Goal: Task Accomplishment & Management: Manage account settings

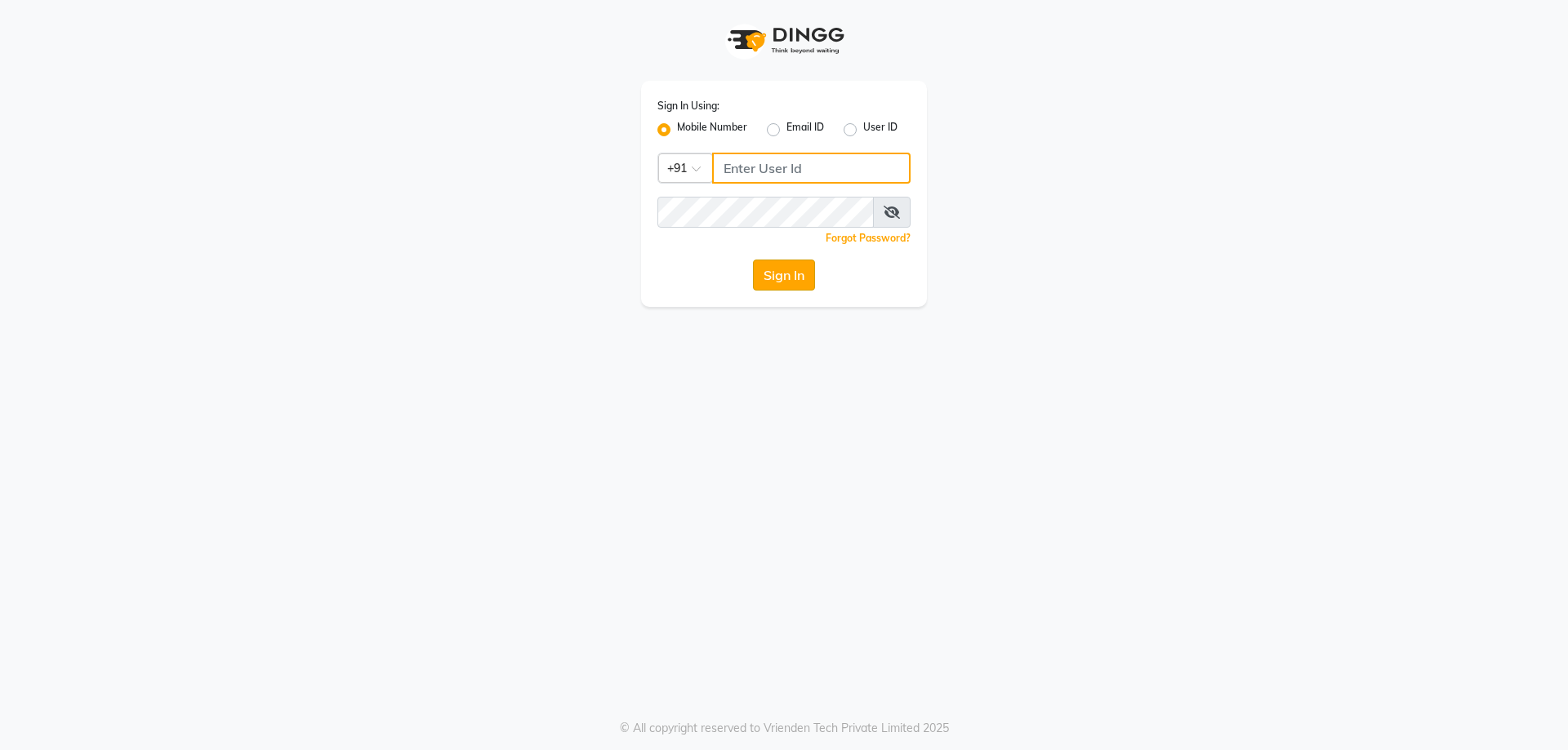
type input "9809223333"
click at [776, 271] on button "Sign In" at bounding box center [784, 275] width 62 height 31
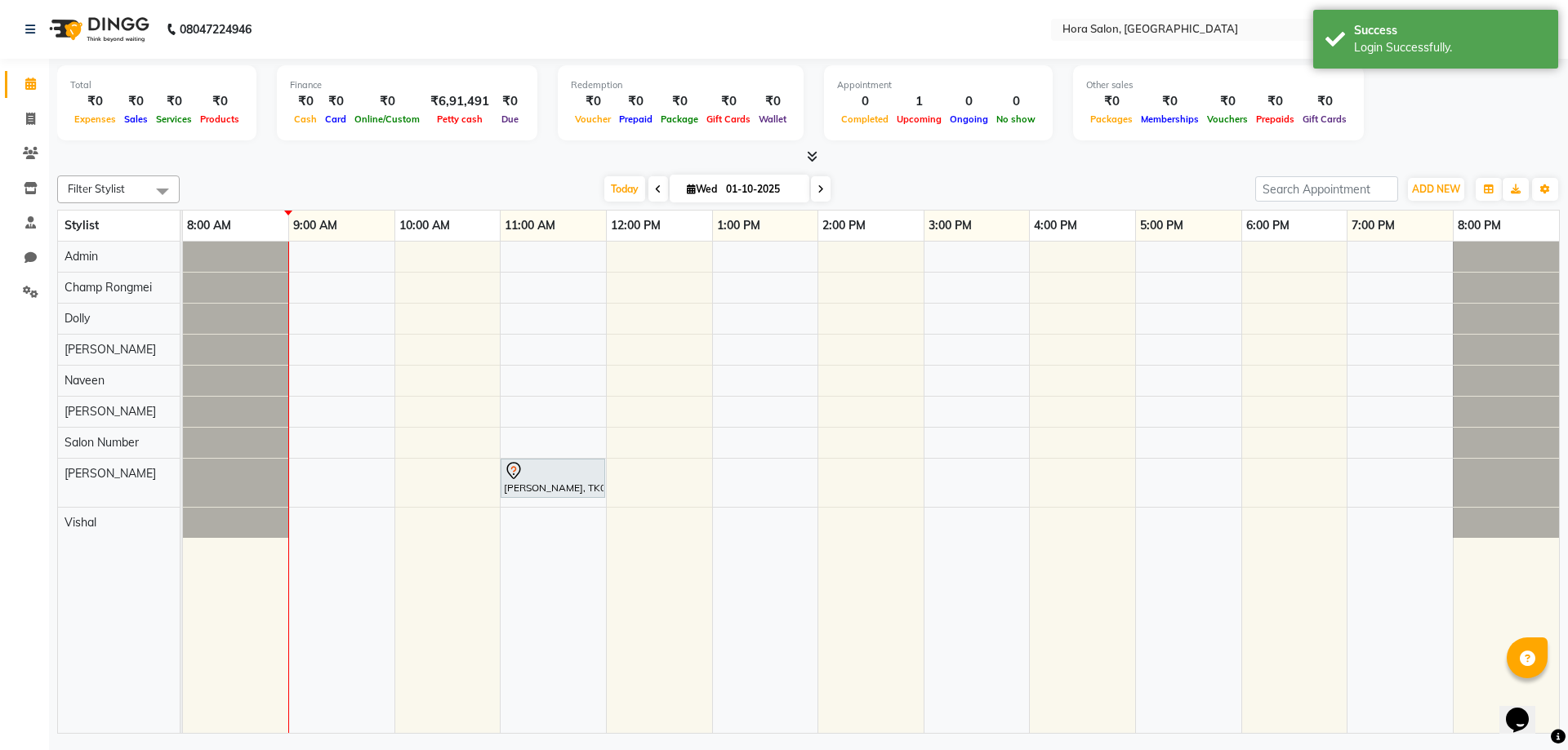
click at [649, 184] on span at bounding box center [658, 189] width 20 height 26
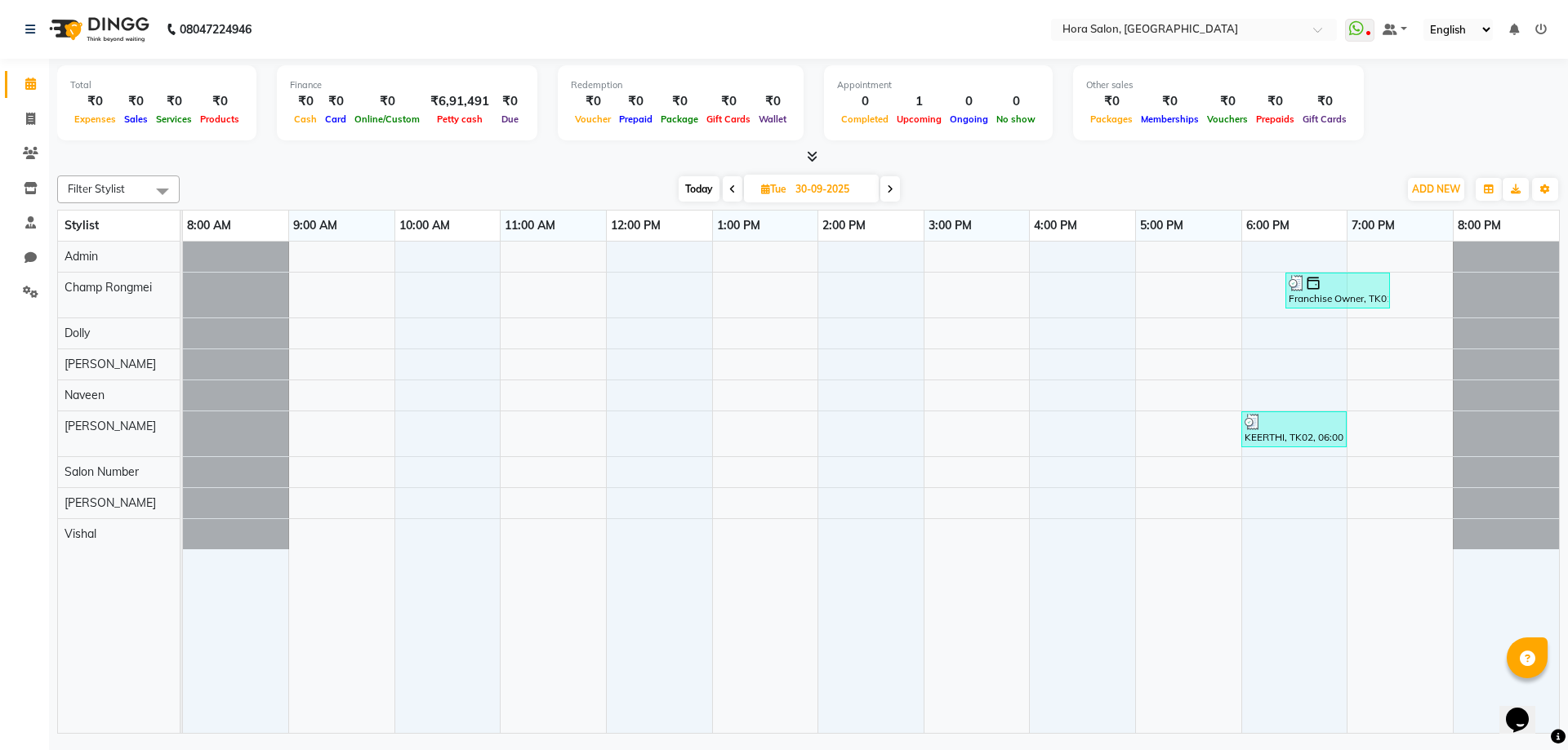
click at [890, 191] on icon at bounding box center [891, 190] width 7 height 10
type input "01-10-2025"
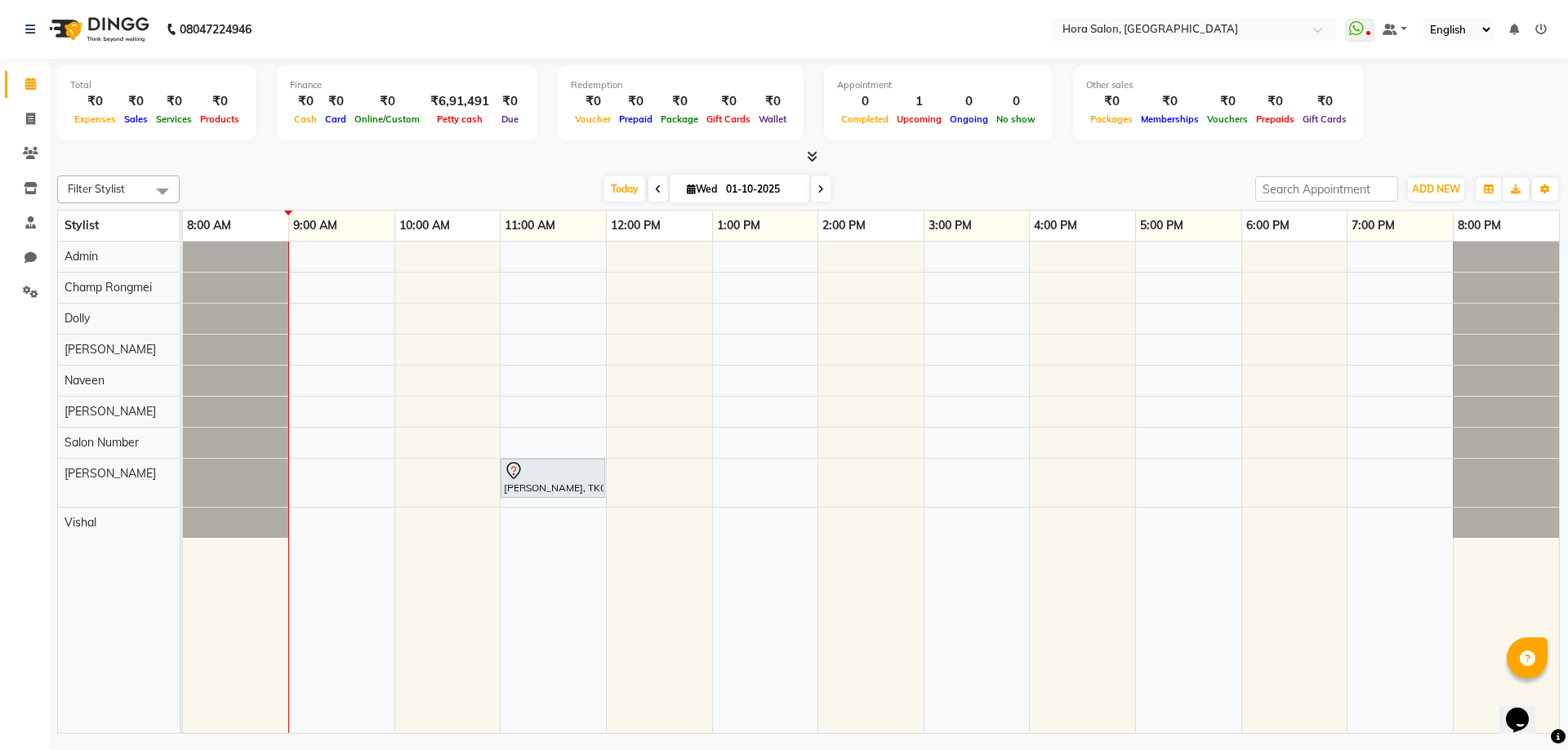
drag, startPoint x: 877, startPoint y: 0, endPoint x: 854, endPoint y: 663, distance: 663.4
click at [854, 687] on td at bounding box center [871, 487] width 106 height 491
click at [711, 184] on span "Wed" at bounding box center [702, 189] width 38 height 12
select select "10"
select select "2025"
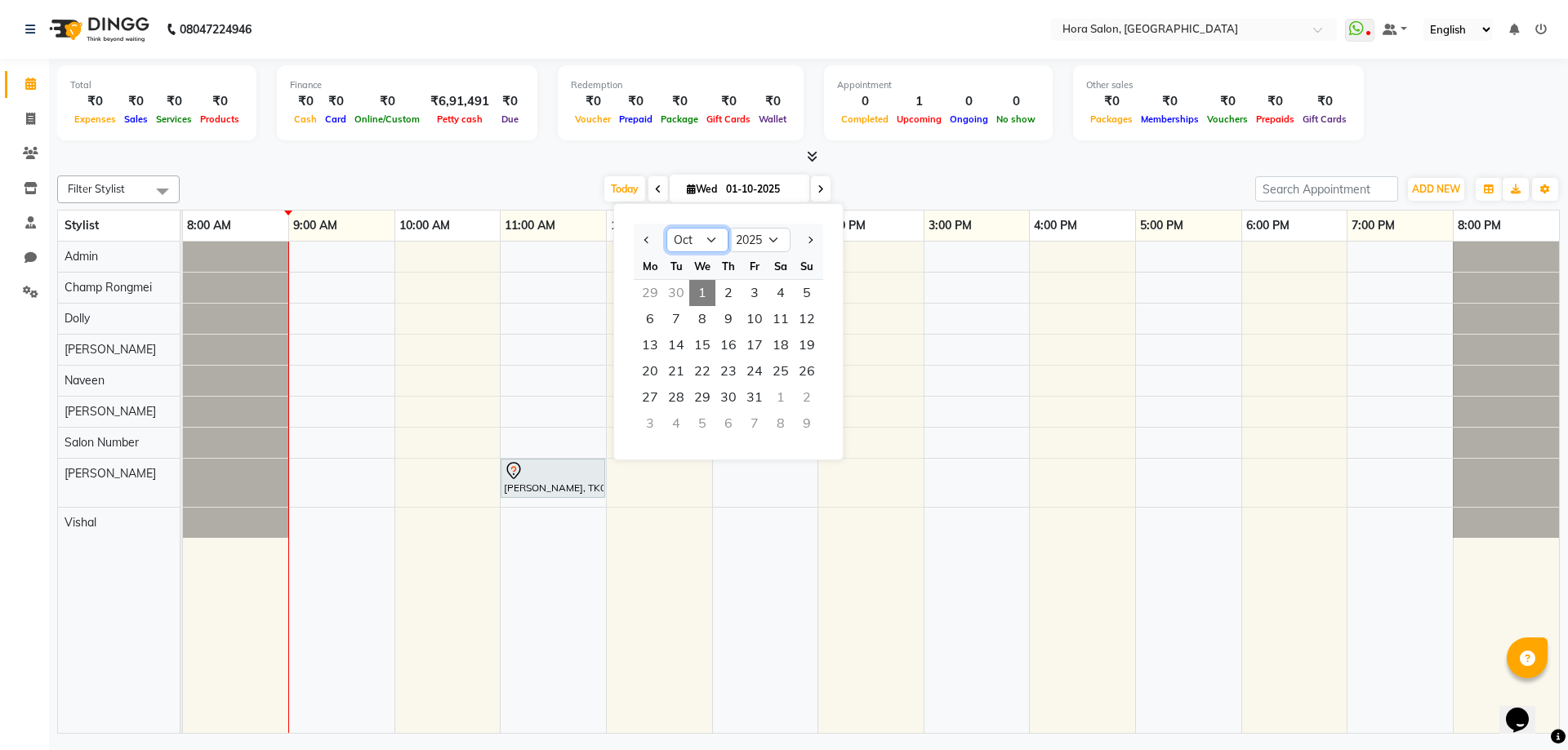
click at [712, 239] on select "Jan Feb Mar Apr May Jun Jul Aug Sep Oct Nov Dec" at bounding box center [697, 240] width 62 height 25
select select "9"
click at [666, 228] on select "Jan Feb Mar Apr May Jun Jul Aug Sep Oct Nov Dec" at bounding box center [697, 240] width 62 height 25
click at [648, 371] on span "22" at bounding box center [650, 371] width 26 height 26
type input "22-09-2025"
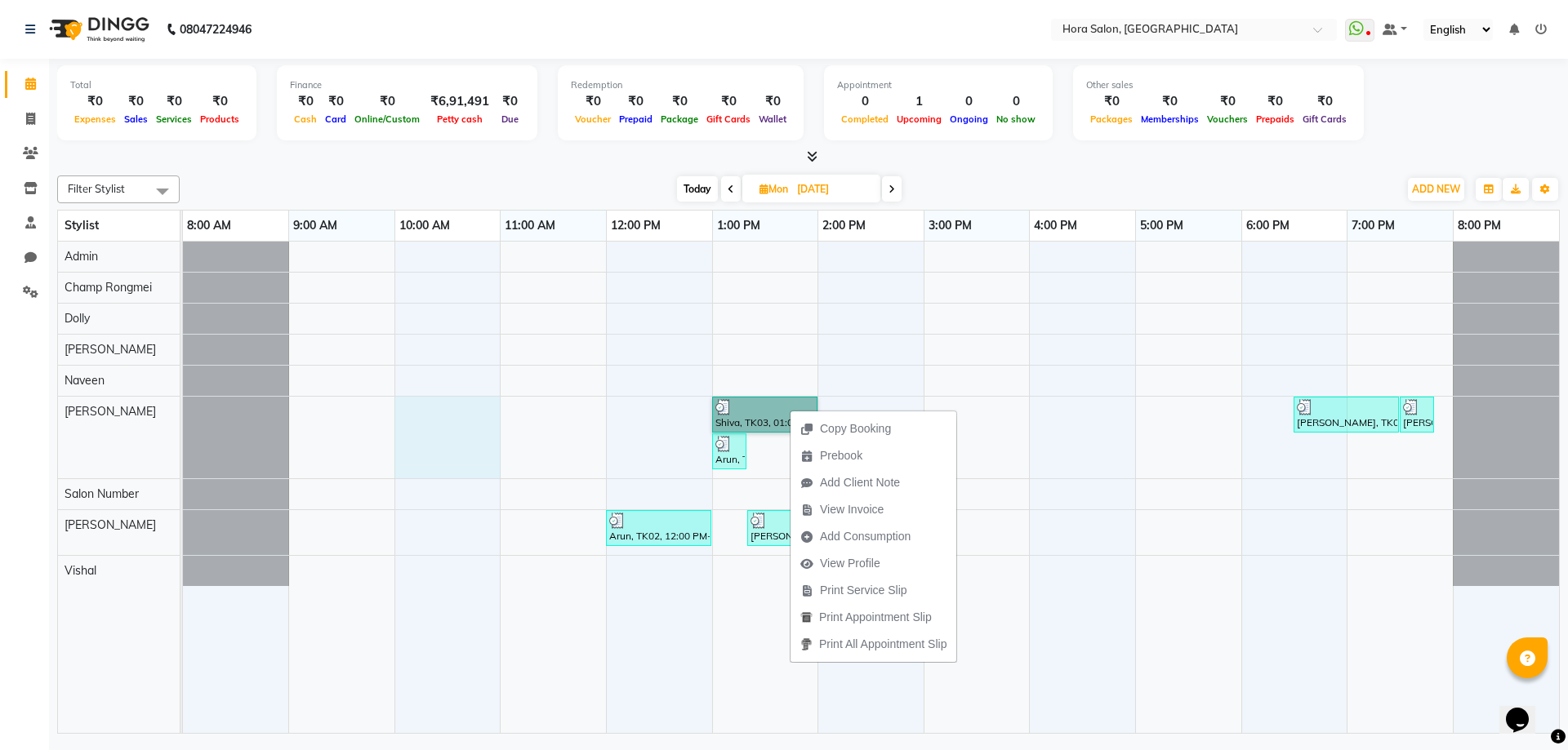
click at [459, 462] on div "Shiva, TK03, 01:00 PM-02:00 PM, BASIC COLOUR WOMEN - ROOTS Shivank, TK01, 06:30…" at bounding box center [871, 487] width 1377 height 491
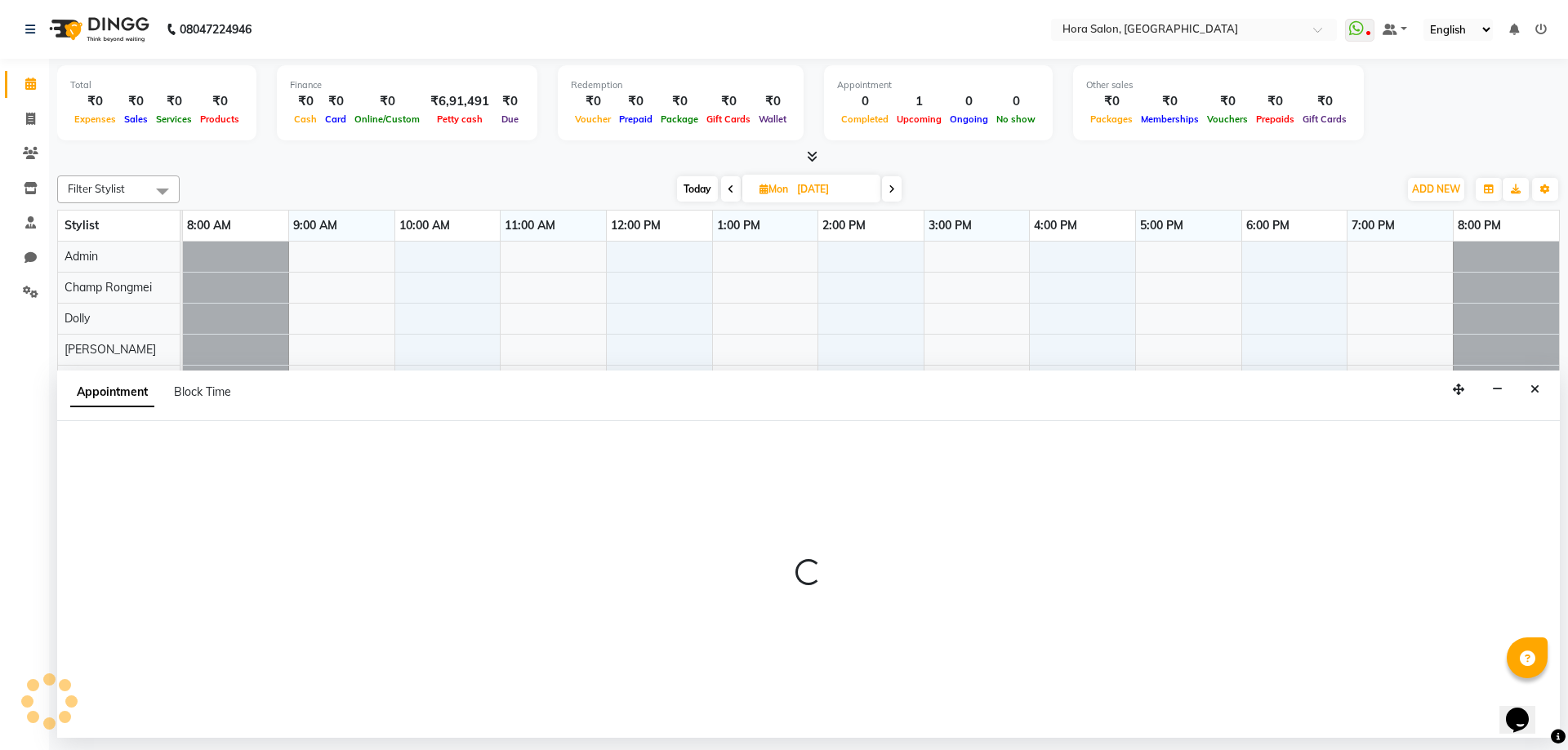
select select "76432"
select select "tentative"
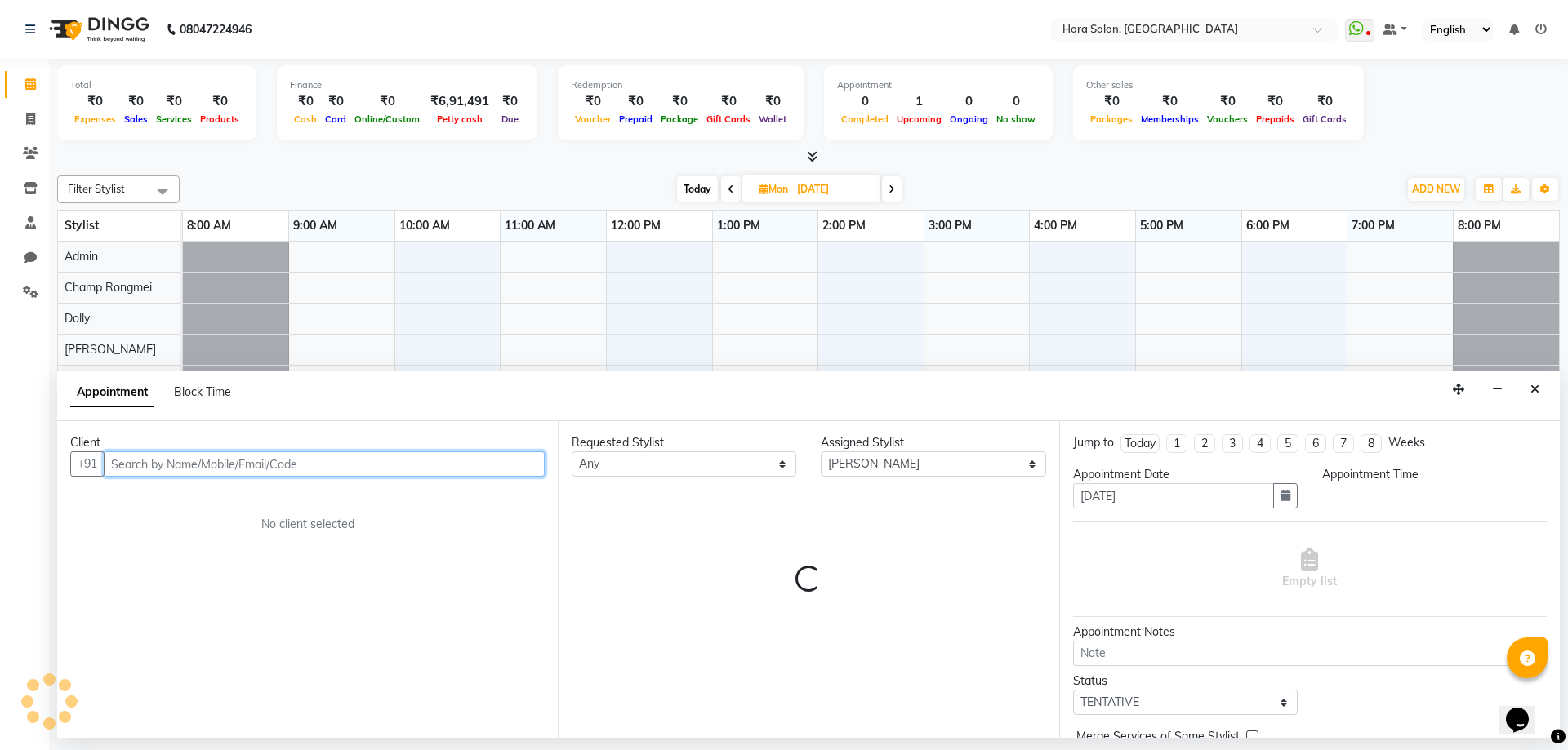
select select "600"
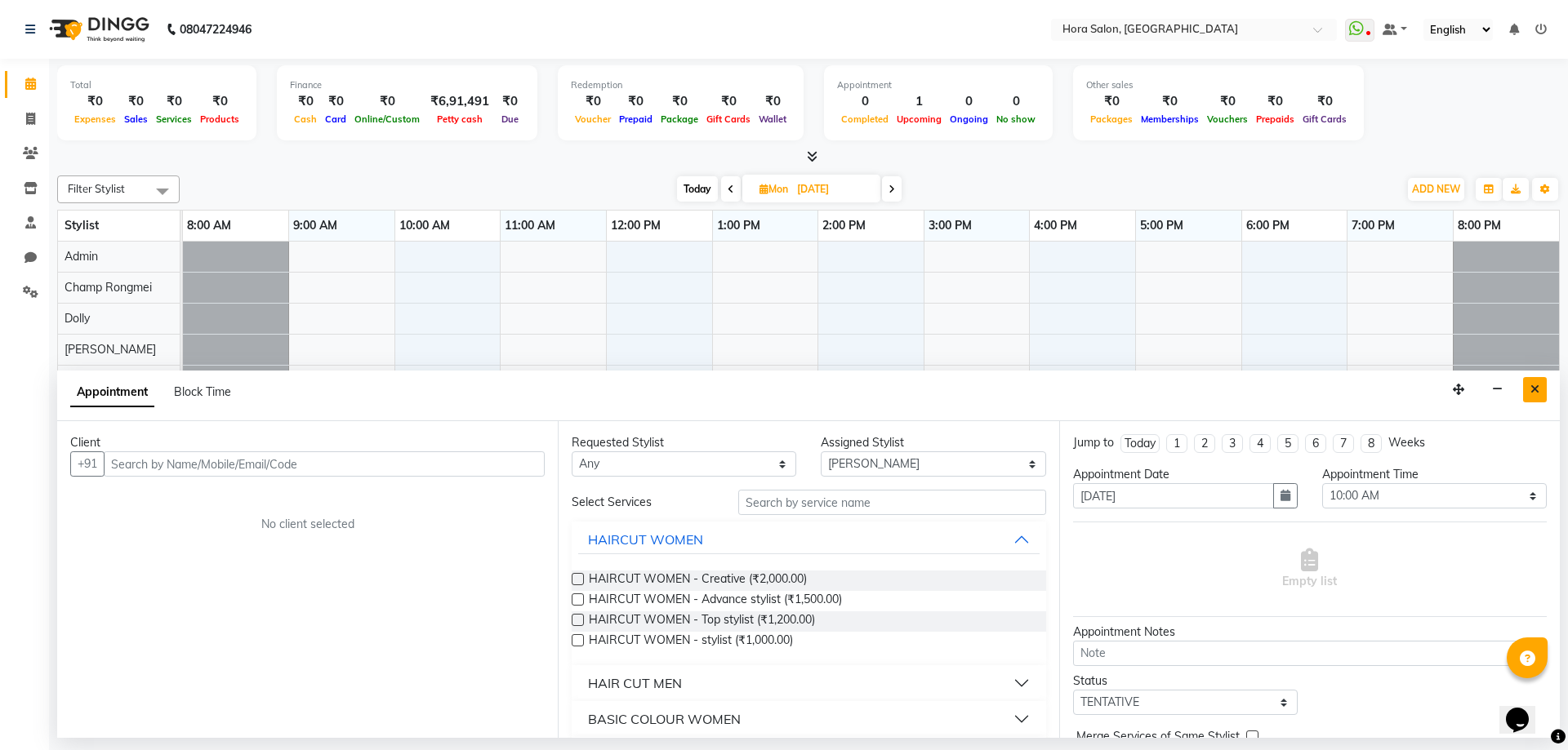
click at [1526, 394] on button "Close" at bounding box center [1536, 390] width 24 height 26
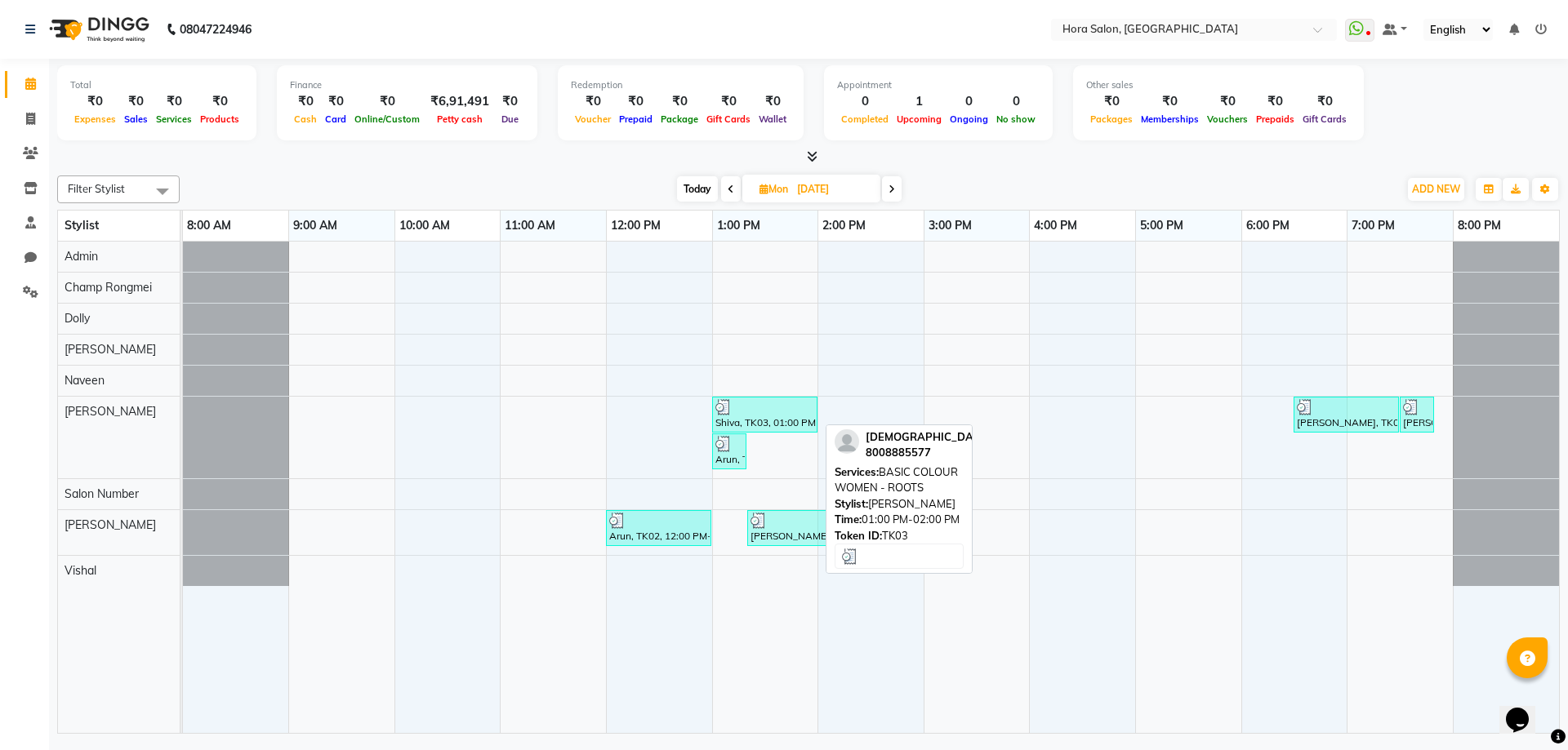
click at [781, 427] on div "Shiva, TK03, 01:00 PM-02:00 PM, BASIC COLOUR WOMEN - ROOTS" at bounding box center [765, 414] width 102 height 31
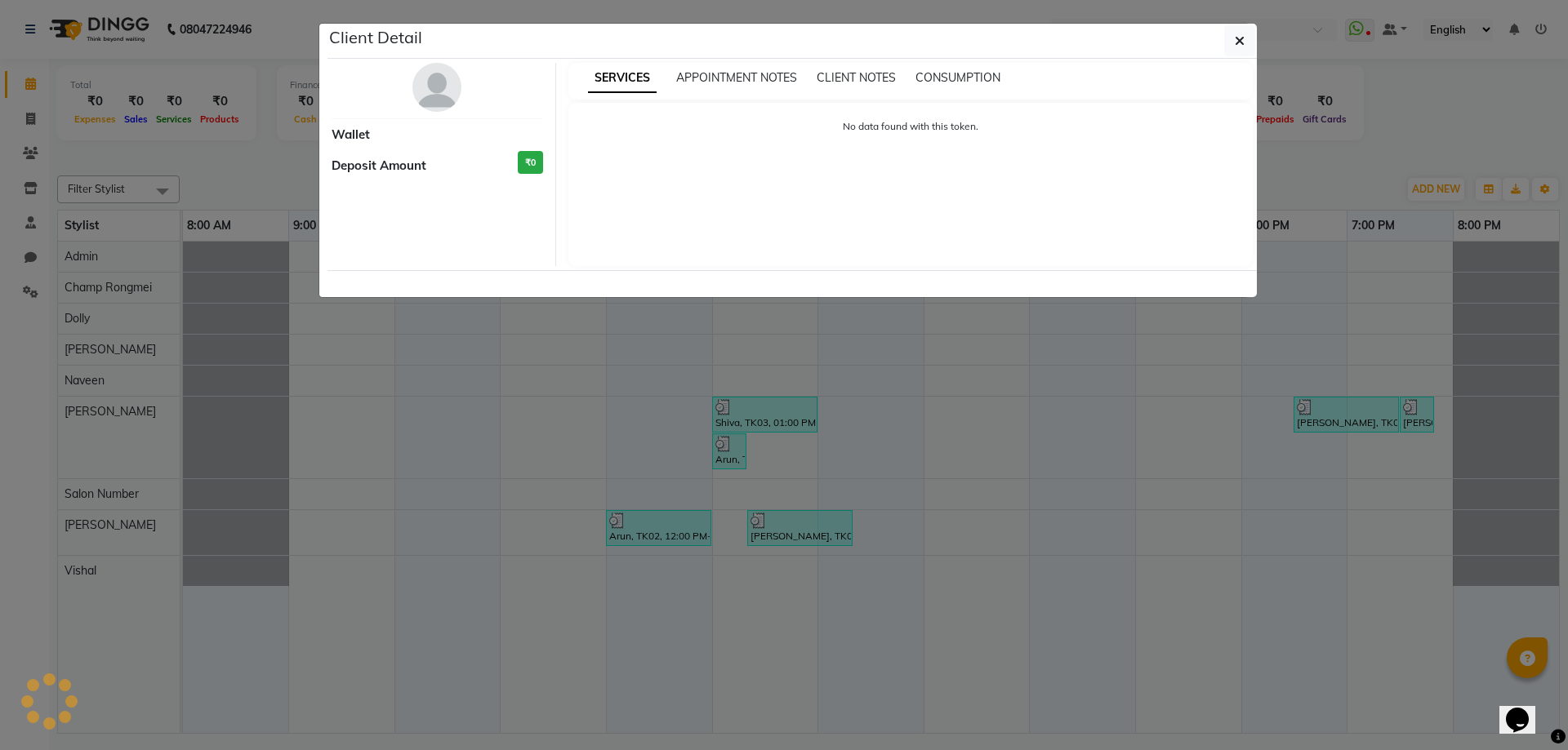
select select "3"
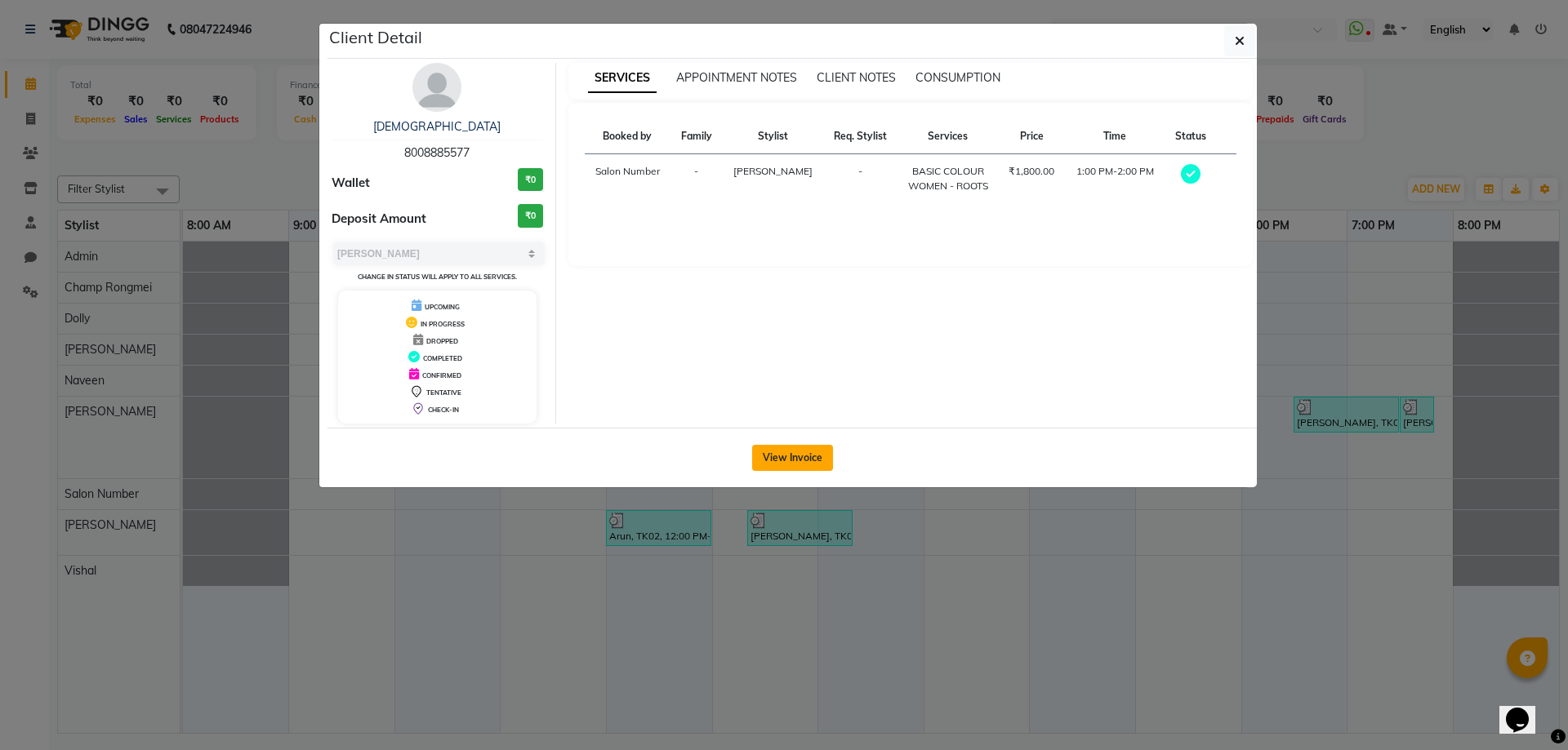
click at [794, 458] on button "View Invoice" at bounding box center [792, 457] width 81 height 26
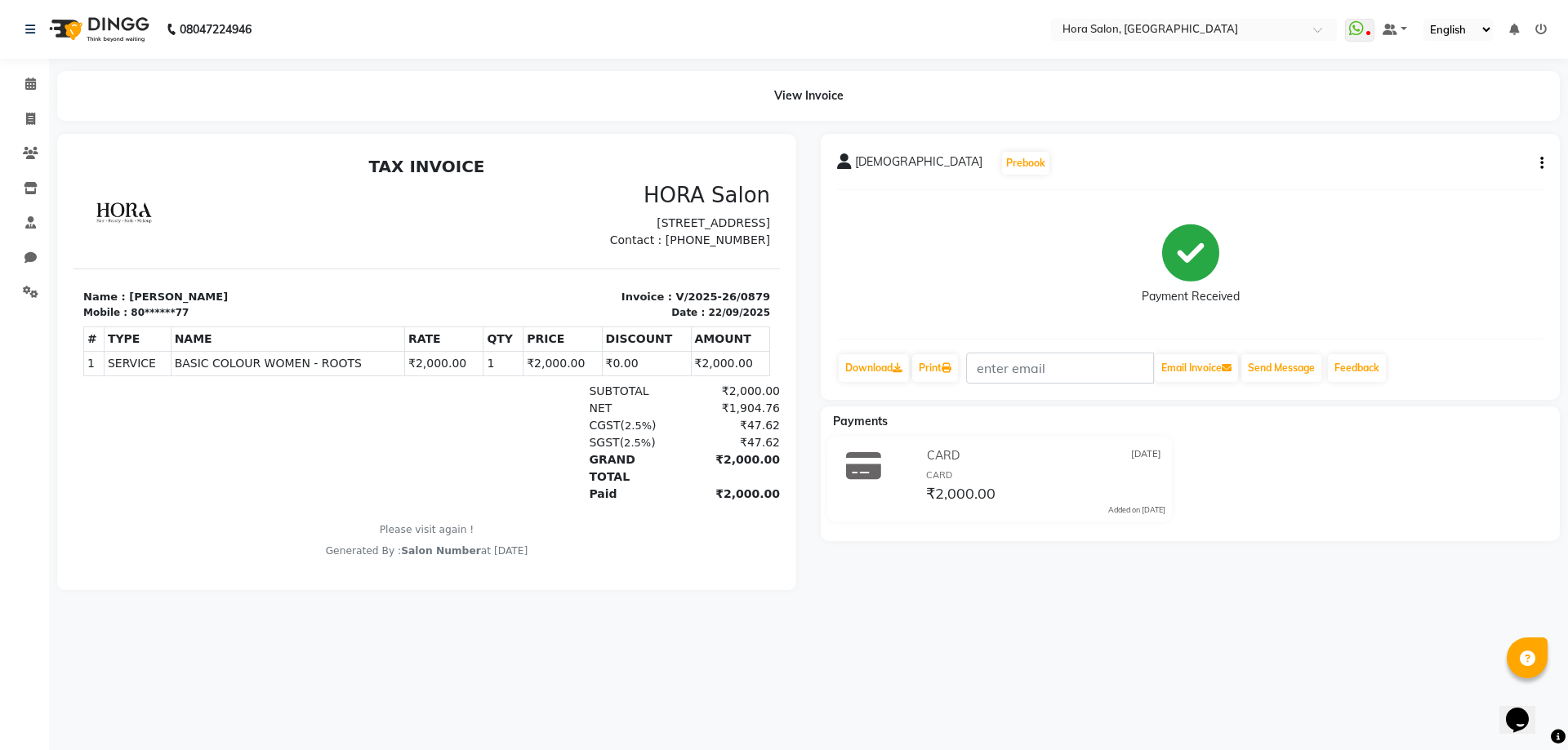
click at [1542, 163] on icon "button" at bounding box center [1542, 163] width 3 height 1
click at [1503, 152] on div "Split Service Amount" at bounding box center [1461, 153] width 112 height 20
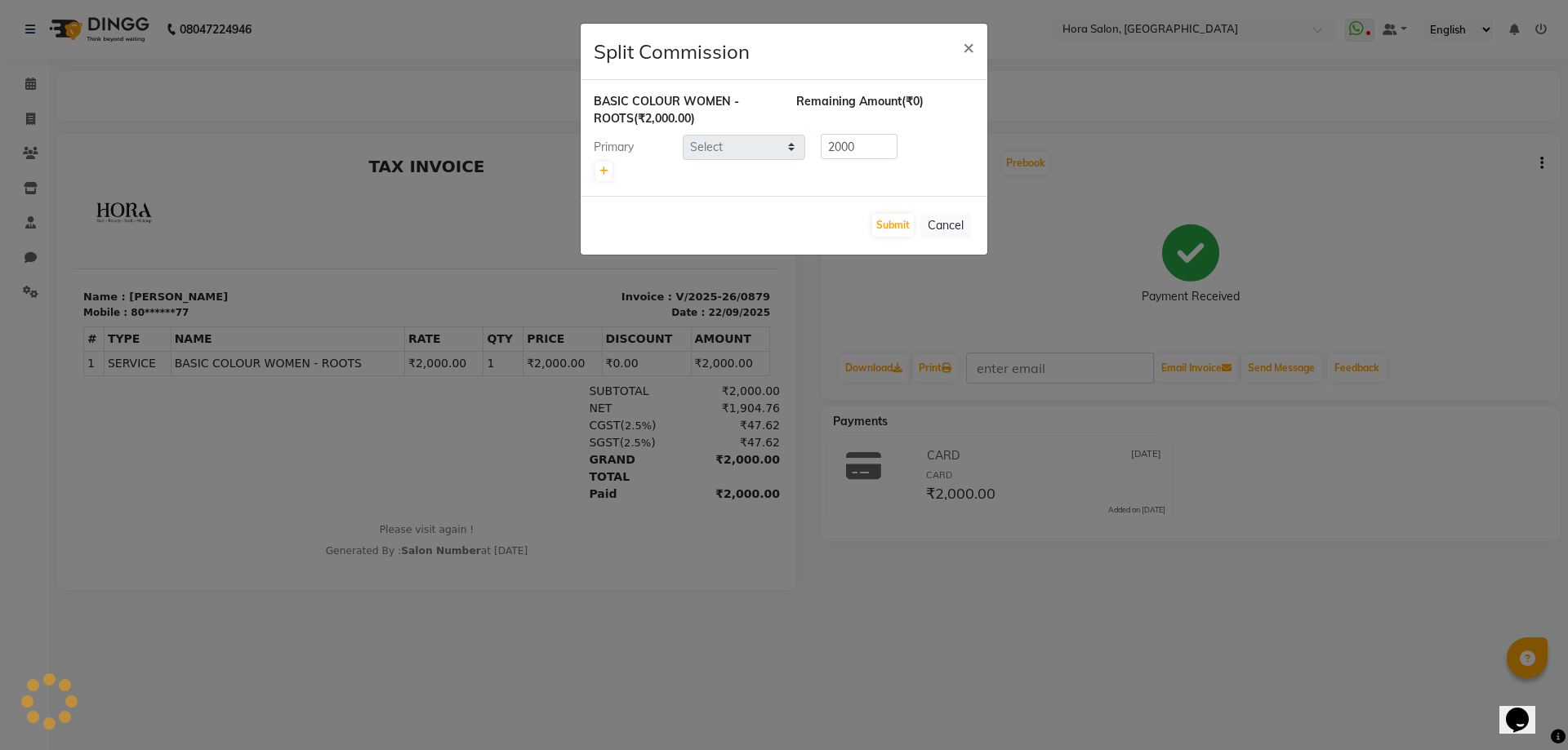
select select "76432"
click at [961, 36] on button "×" at bounding box center [969, 47] width 37 height 46
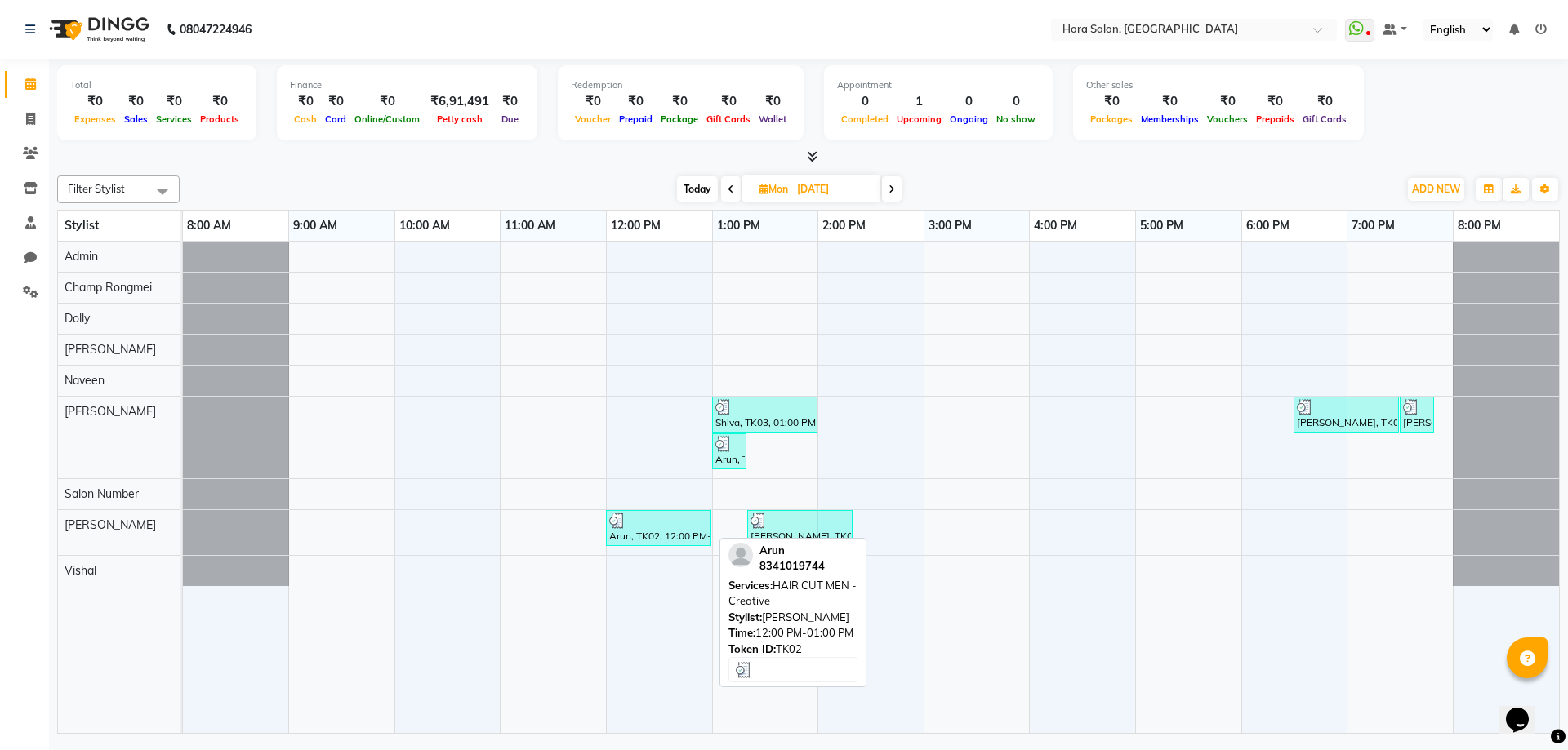
click at [624, 524] on img at bounding box center [617, 520] width 16 height 16
select select "3"
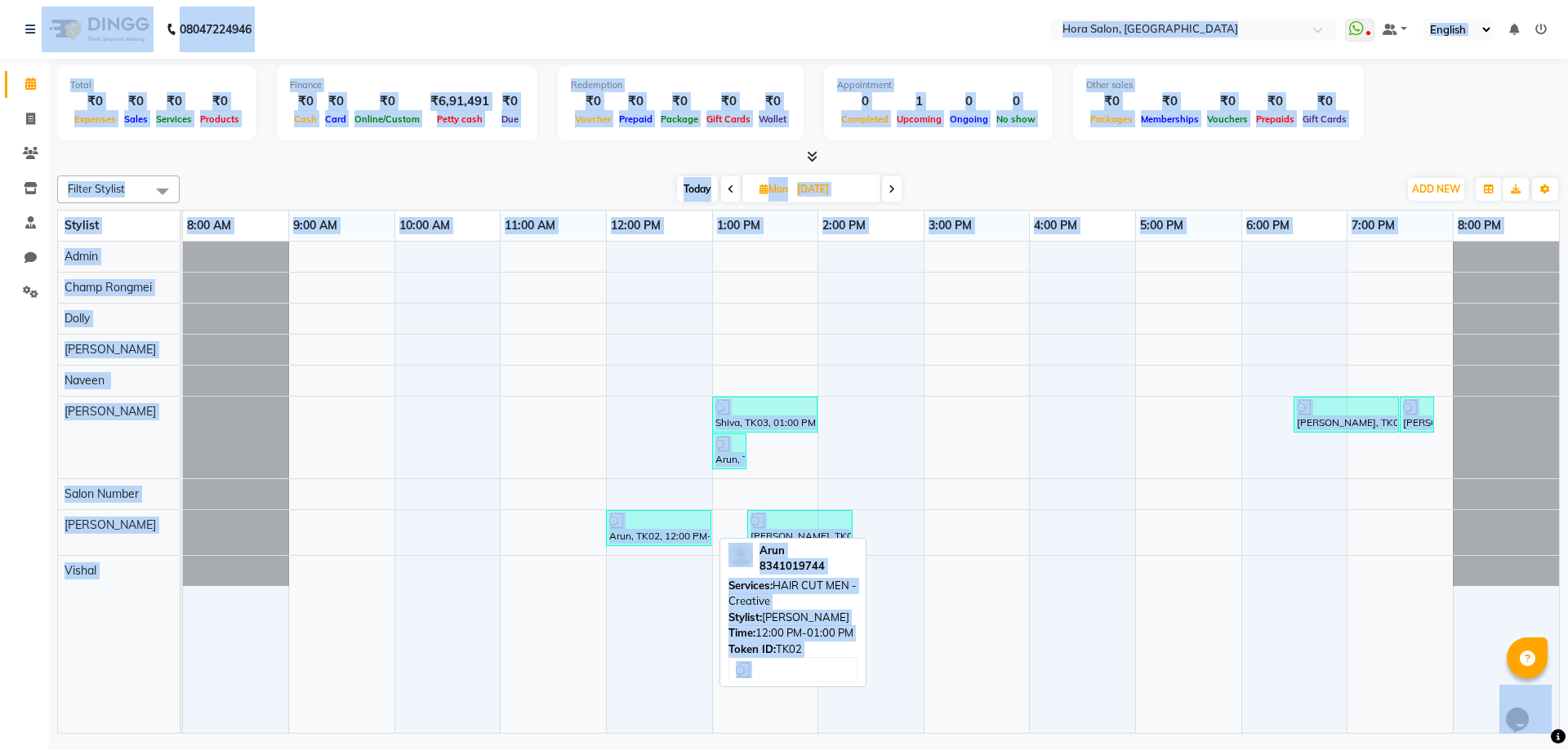
click at [696, 543] on div "Arun, TK02, 12:00 PM-01:00 PM, HAIR CUT MEN - Creative" at bounding box center [659, 528] width 102 height 31
select select "3"
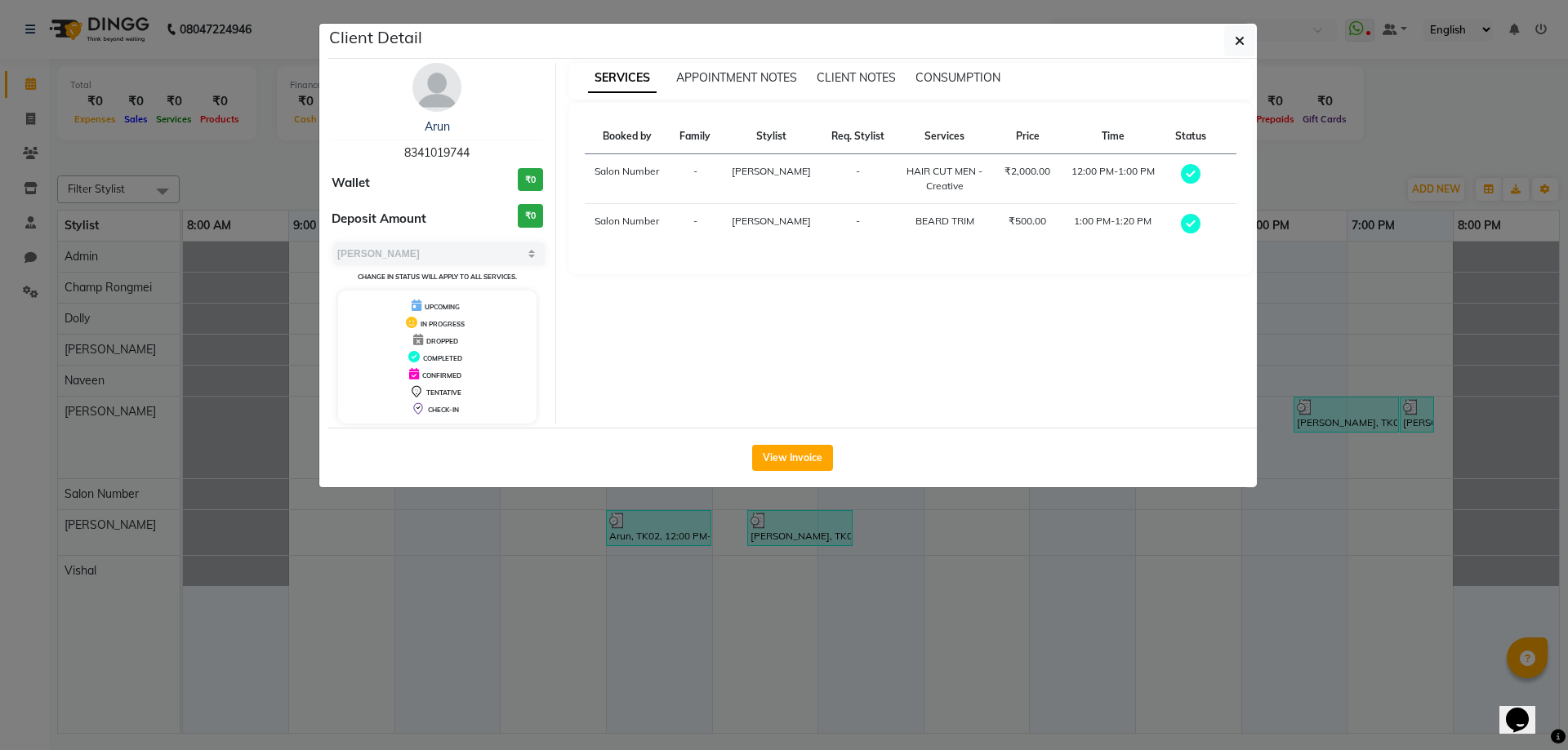
click at [1252, 647] on ngb-modal-window "Client Detail Arun 8341019744 Wallet ₹0 Deposit Amount ₹0 Select MARK DONE UPCO…" at bounding box center [784, 375] width 1568 height 750
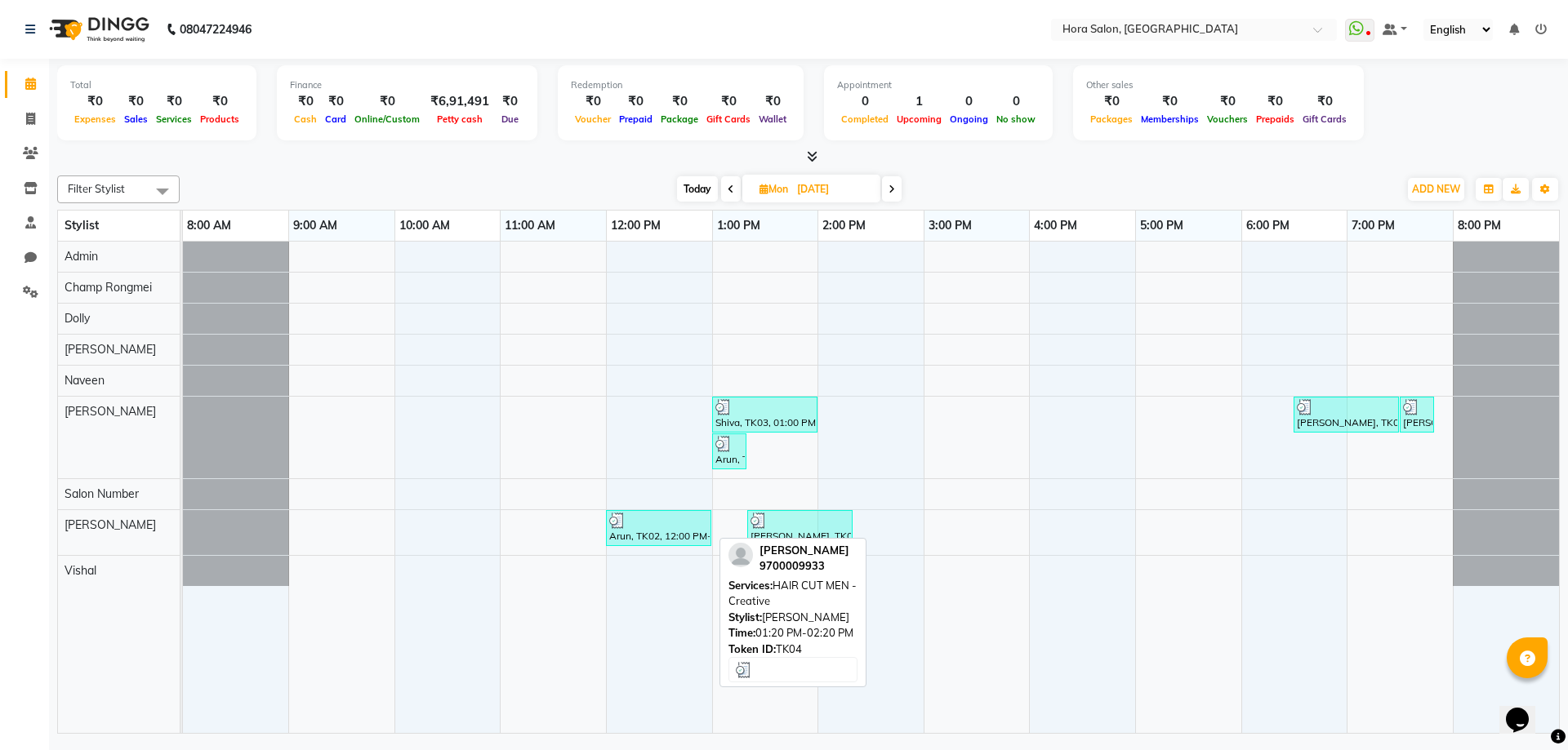
click at [823, 533] on div "Sandeep Mahurkar, TK04, 01:20 PM-02:20 PM, HAIR CUT MEN - Creative" at bounding box center [800, 528] width 102 height 31
select select "3"
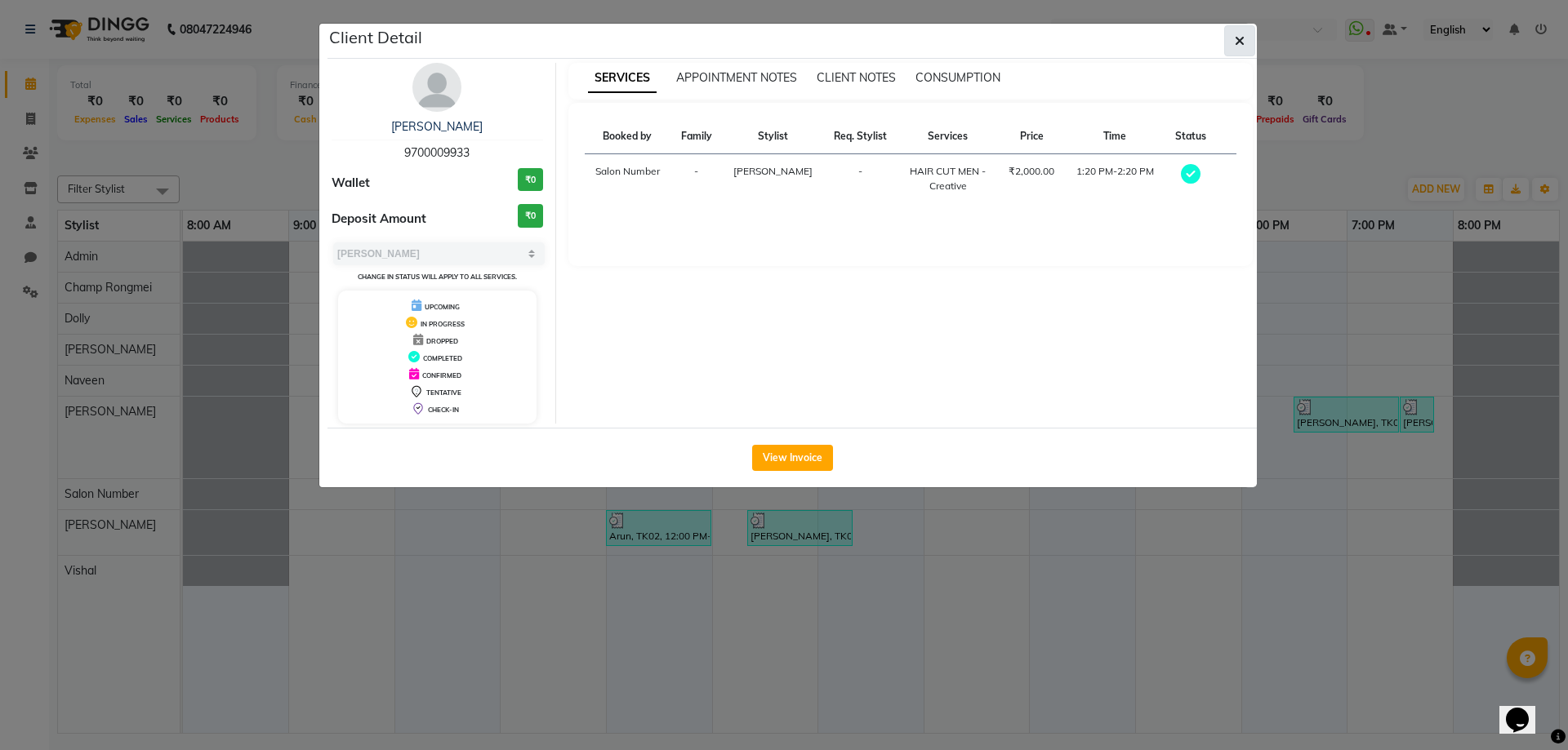
click at [1241, 41] on icon "button" at bounding box center [1240, 40] width 10 height 13
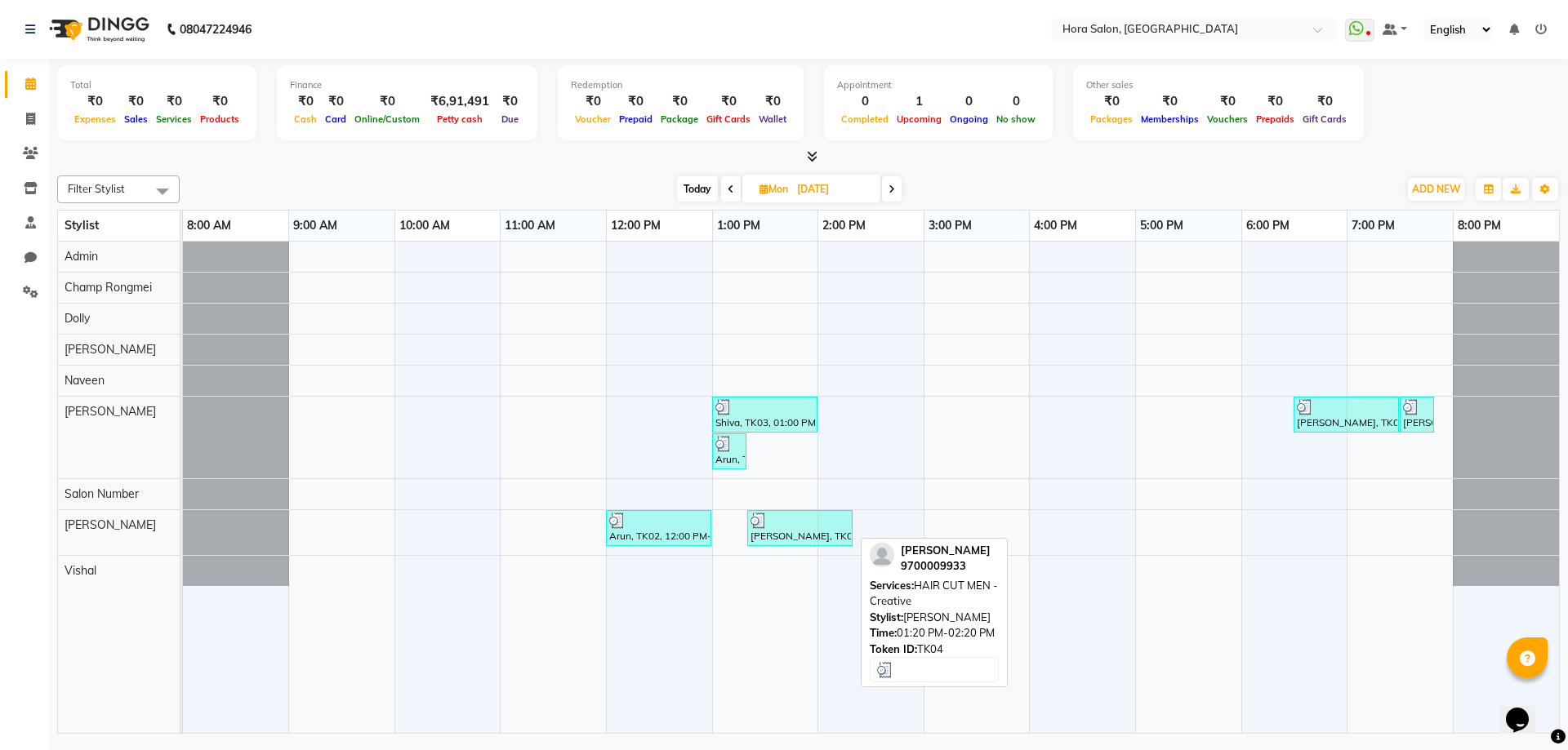
click at [824, 520] on div at bounding box center [800, 520] width 99 height 16
select select "3"
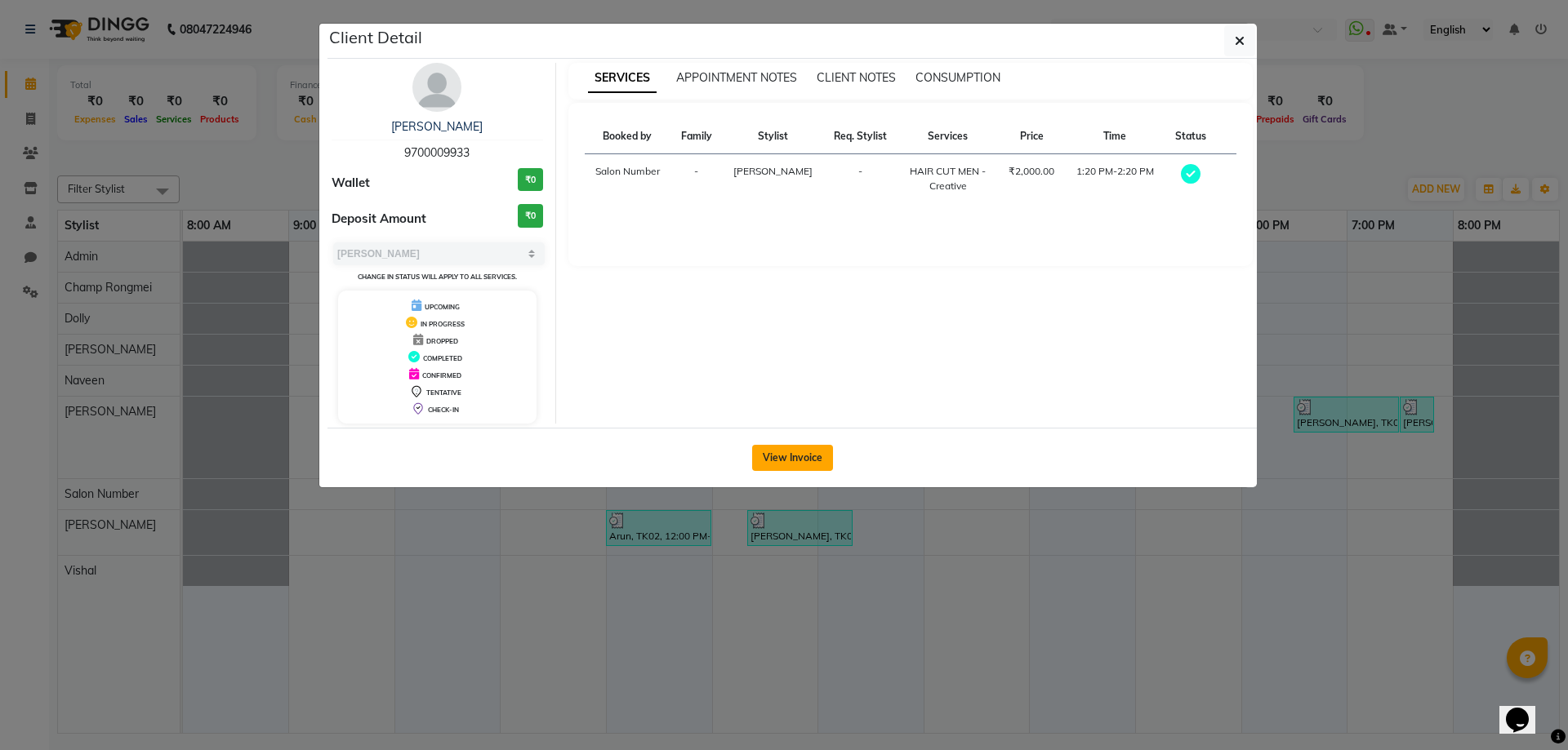
click at [813, 463] on button "View Invoice" at bounding box center [792, 457] width 81 height 26
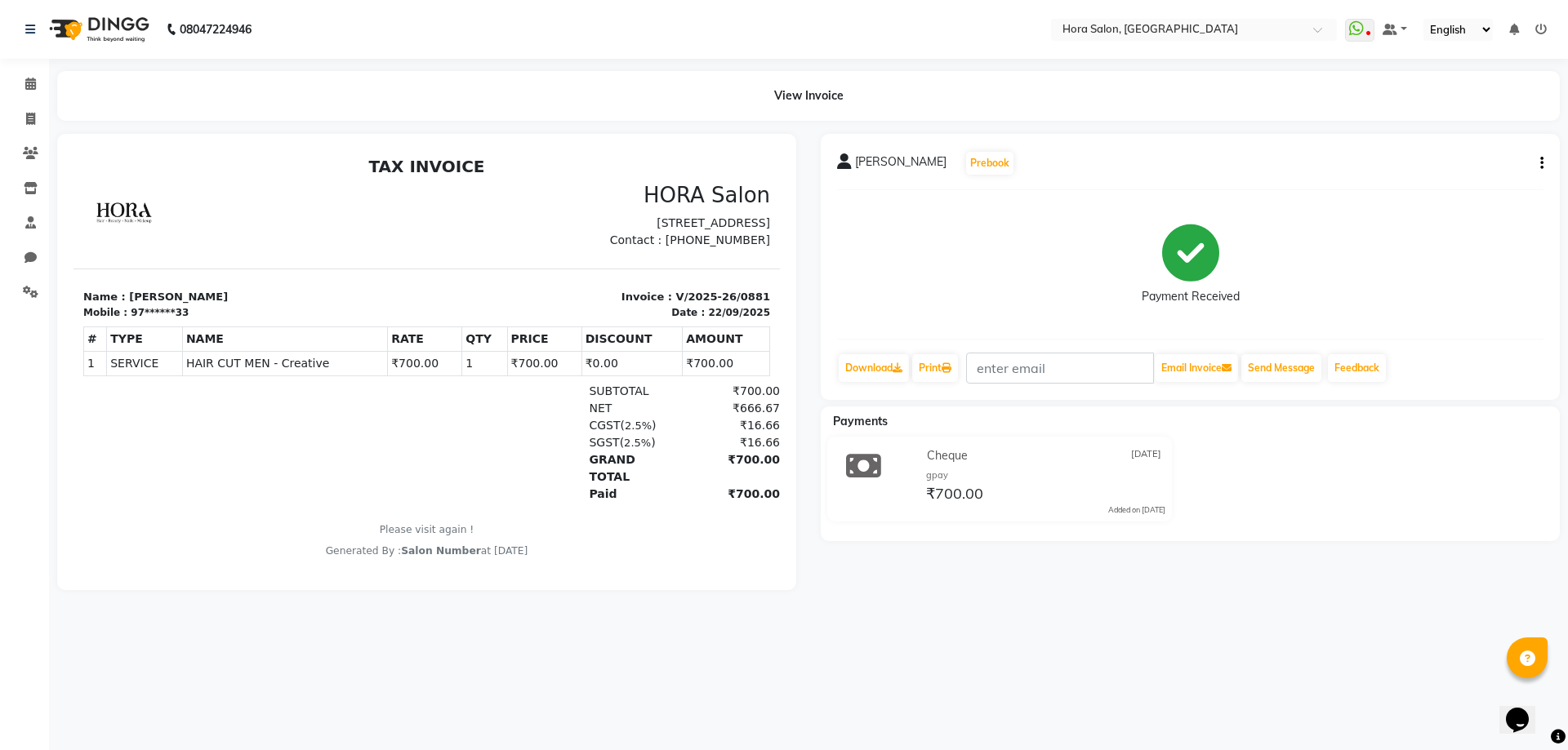
click at [1539, 164] on button "button" at bounding box center [1539, 163] width 10 height 17
click at [1451, 157] on div "Split Service Amount" at bounding box center [1461, 153] width 112 height 20
select select "76430"
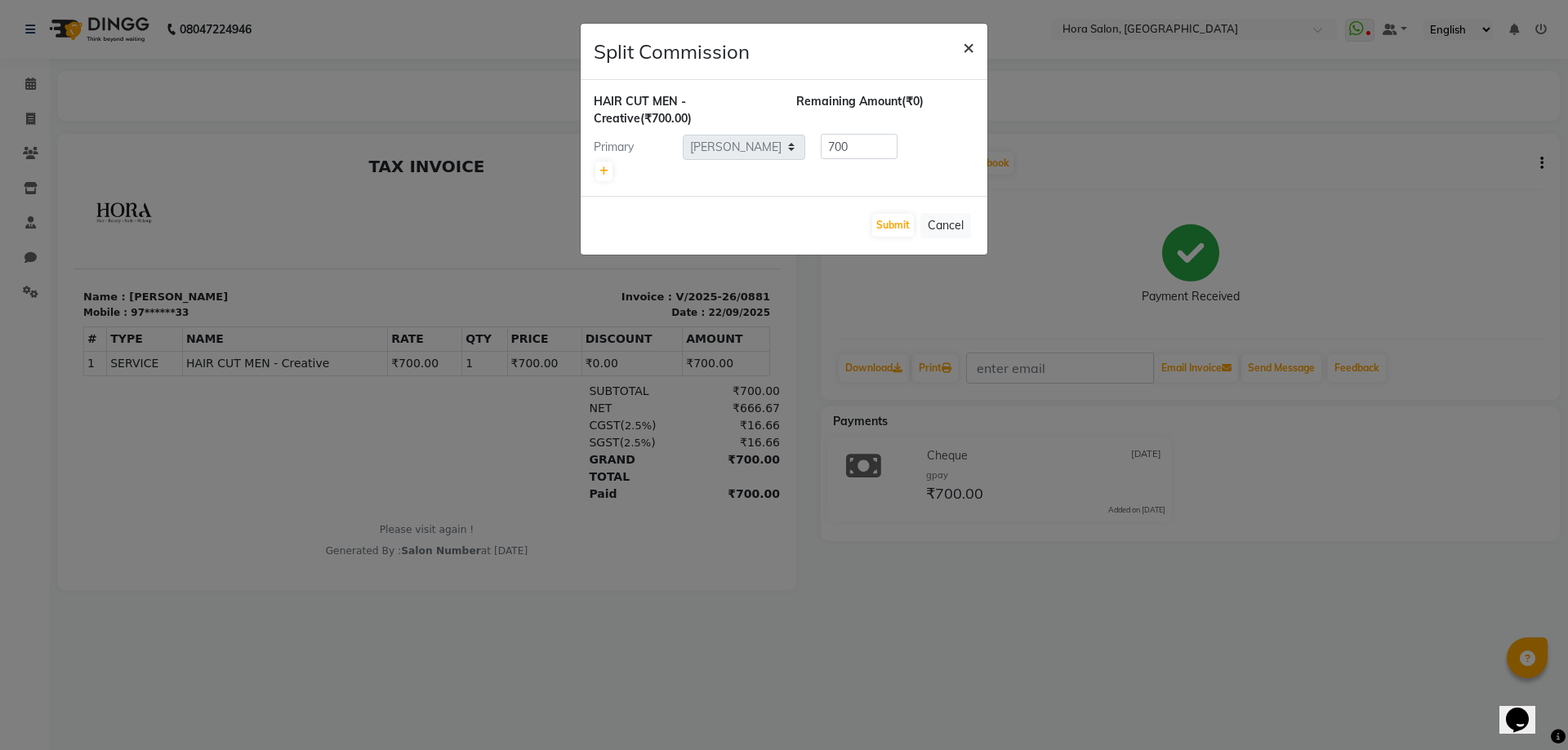
click at [963, 48] on span "×" at bounding box center [968, 46] width 11 height 25
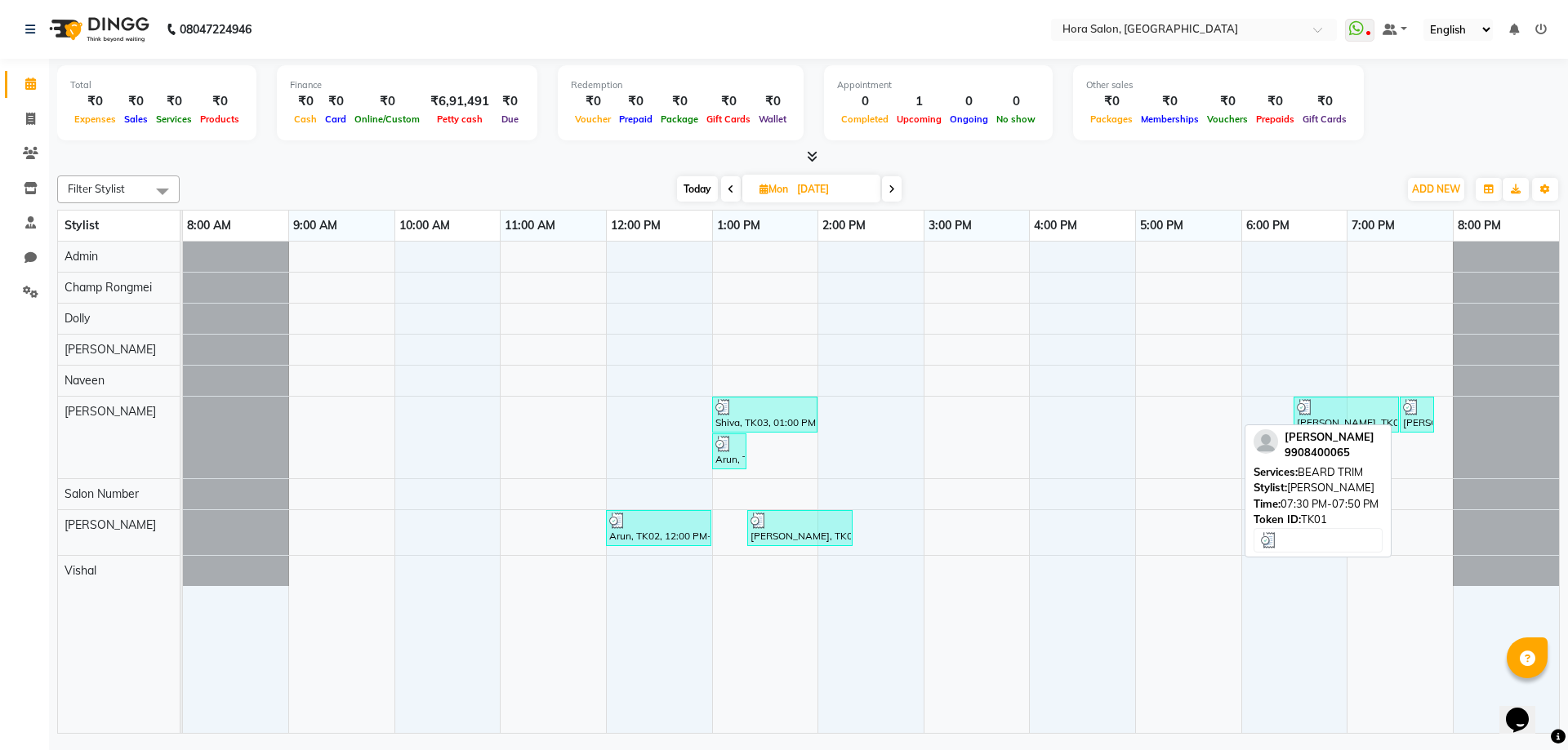
click at [1409, 418] on div "Shivank, TK01, 07:30 PM-07:50 PM, BEARD TRIM" at bounding box center [1417, 414] width 31 height 31
select select "3"
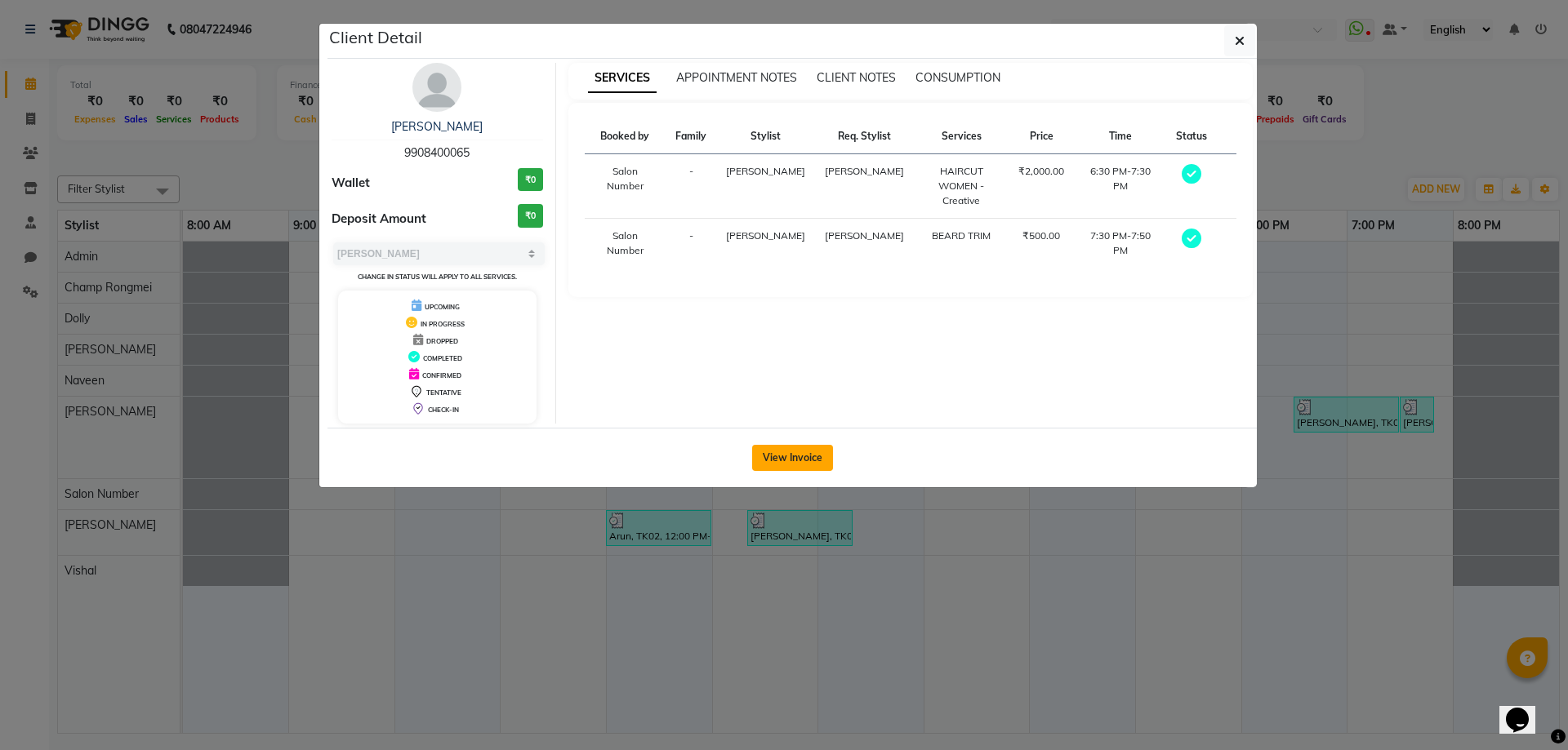
click at [795, 458] on button "View Invoice" at bounding box center [792, 457] width 81 height 26
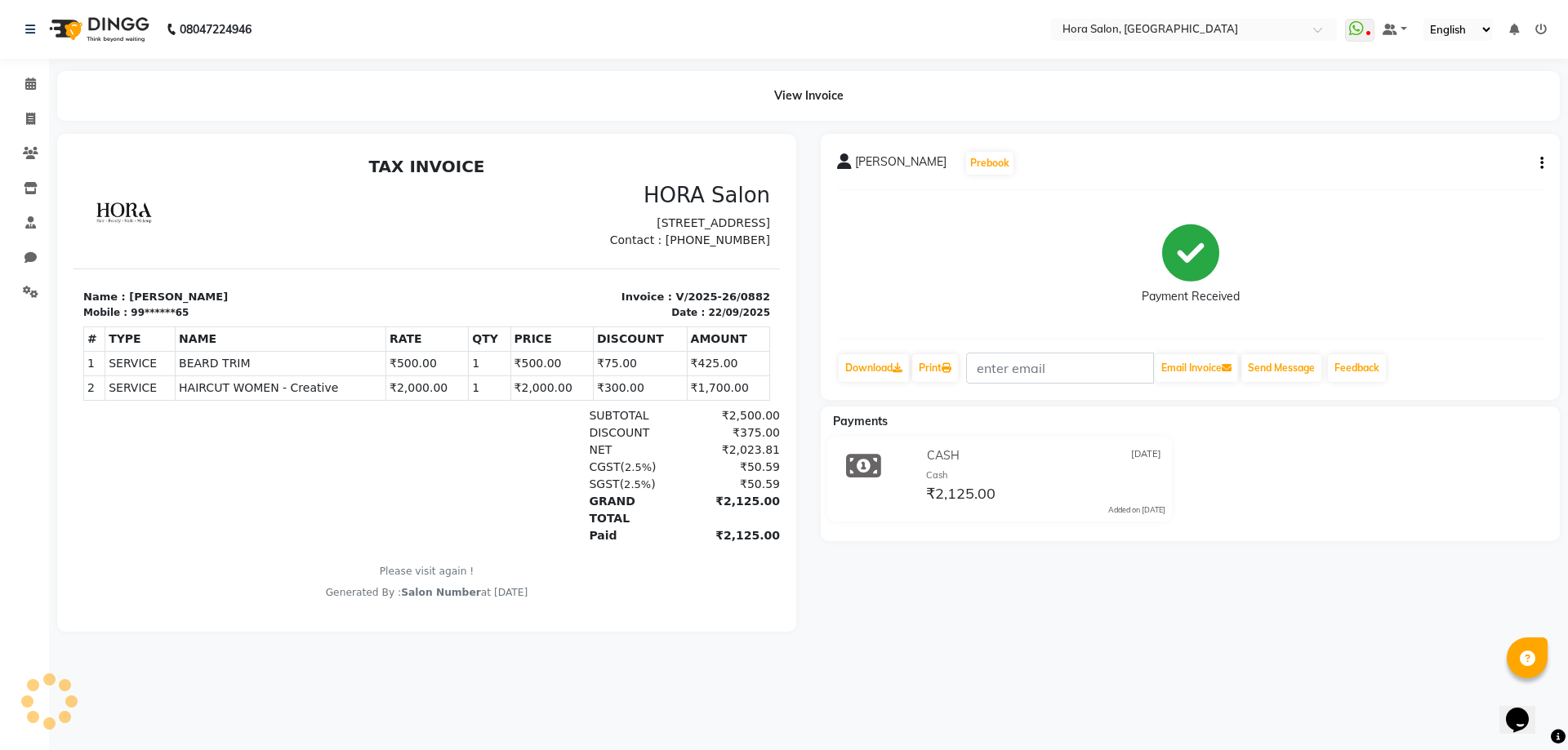
click at [1541, 163] on icon "button" at bounding box center [1542, 163] width 3 height 1
click at [1485, 152] on div "Split Service Amount" at bounding box center [1461, 153] width 112 height 20
select select "76432"
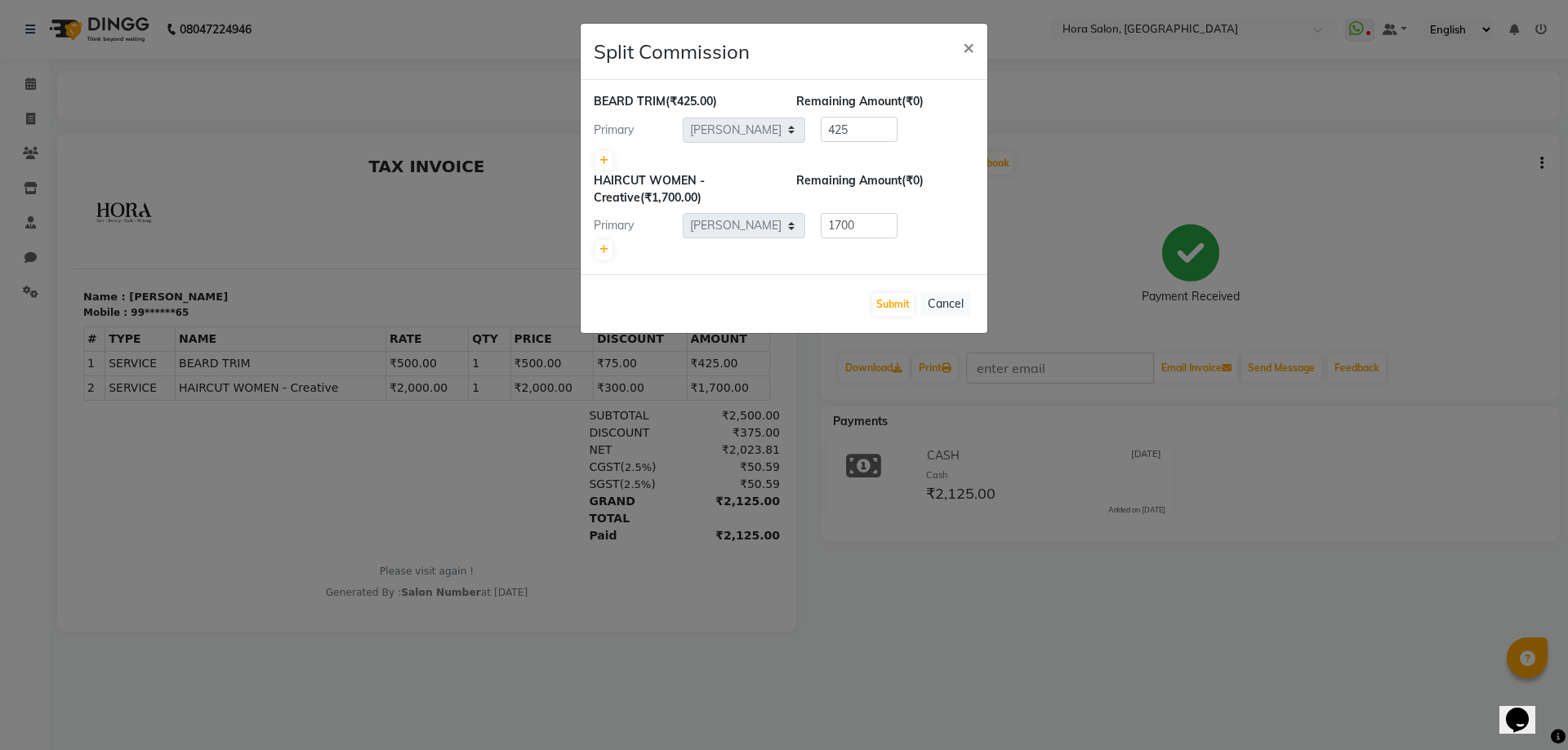
click at [1143, 232] on ngb-modal-window "Split Commission × BEARD TRIM (₹425.00) Remaining Amount (₹0) Primary Select Ad…" at bounding box center [784, 375] width 1568 height 750
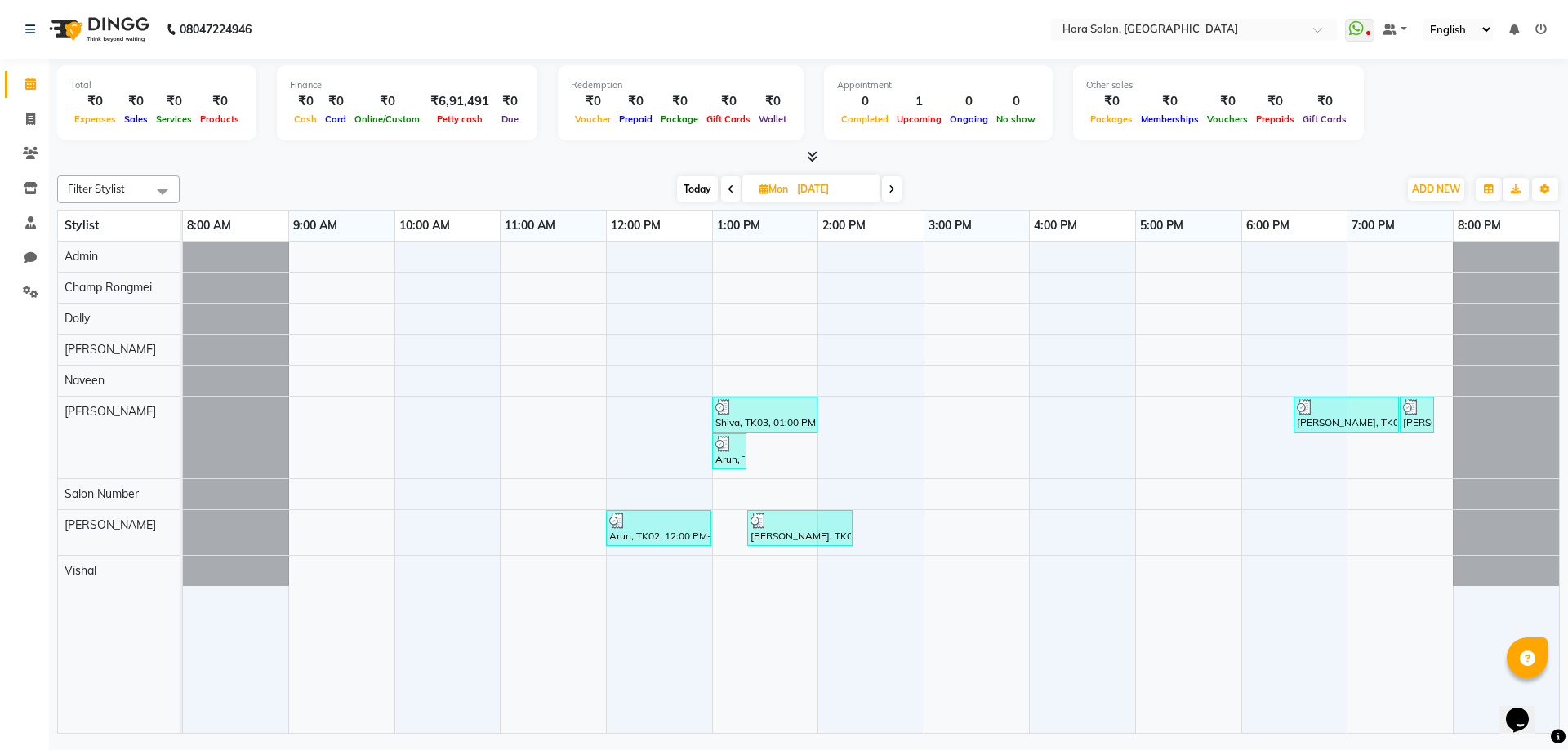
click at [889, 194] on span at bounding box center [892, 189] width 20 height 26
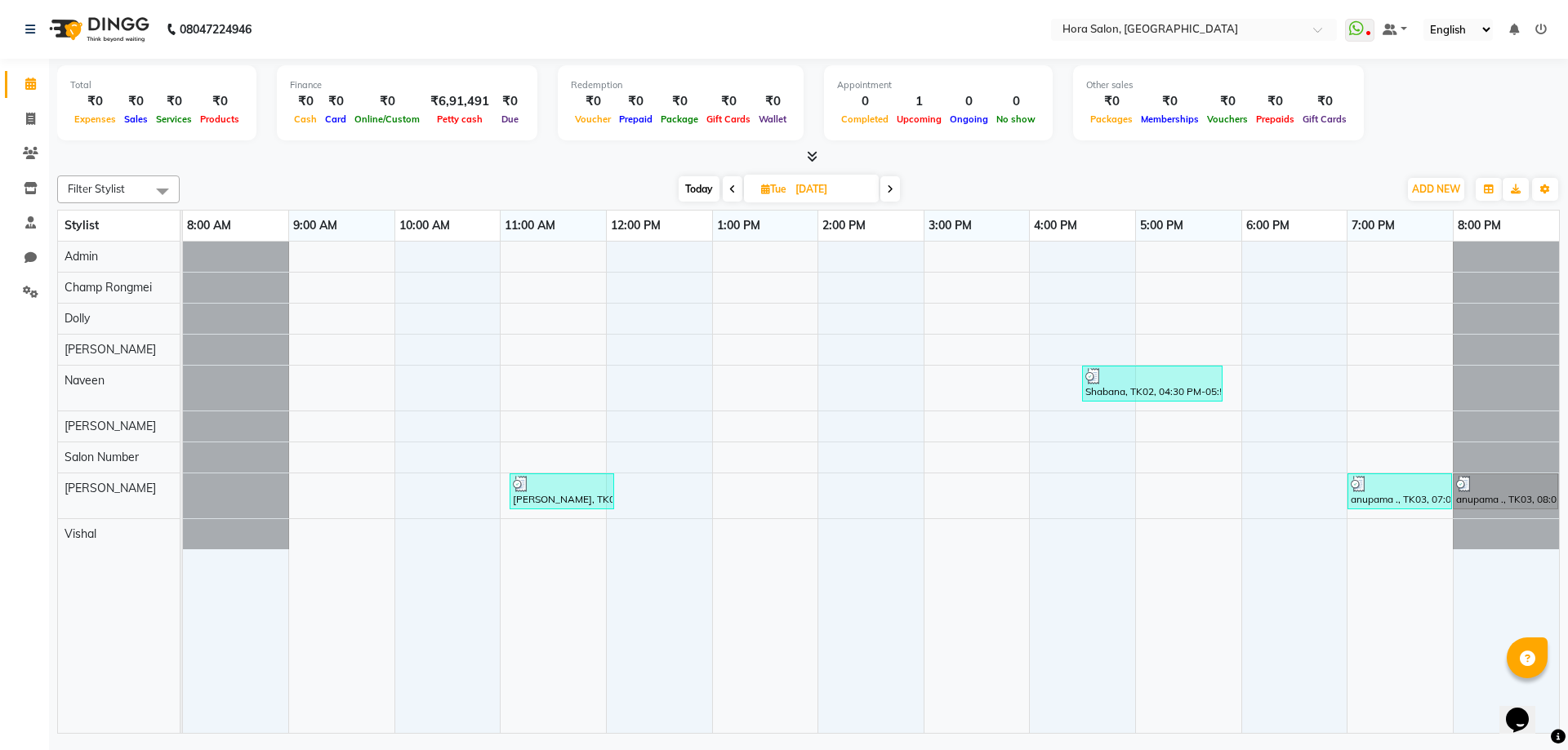
click at [733, 190] on icon at bounding box center [733, 190] width 7 height 10
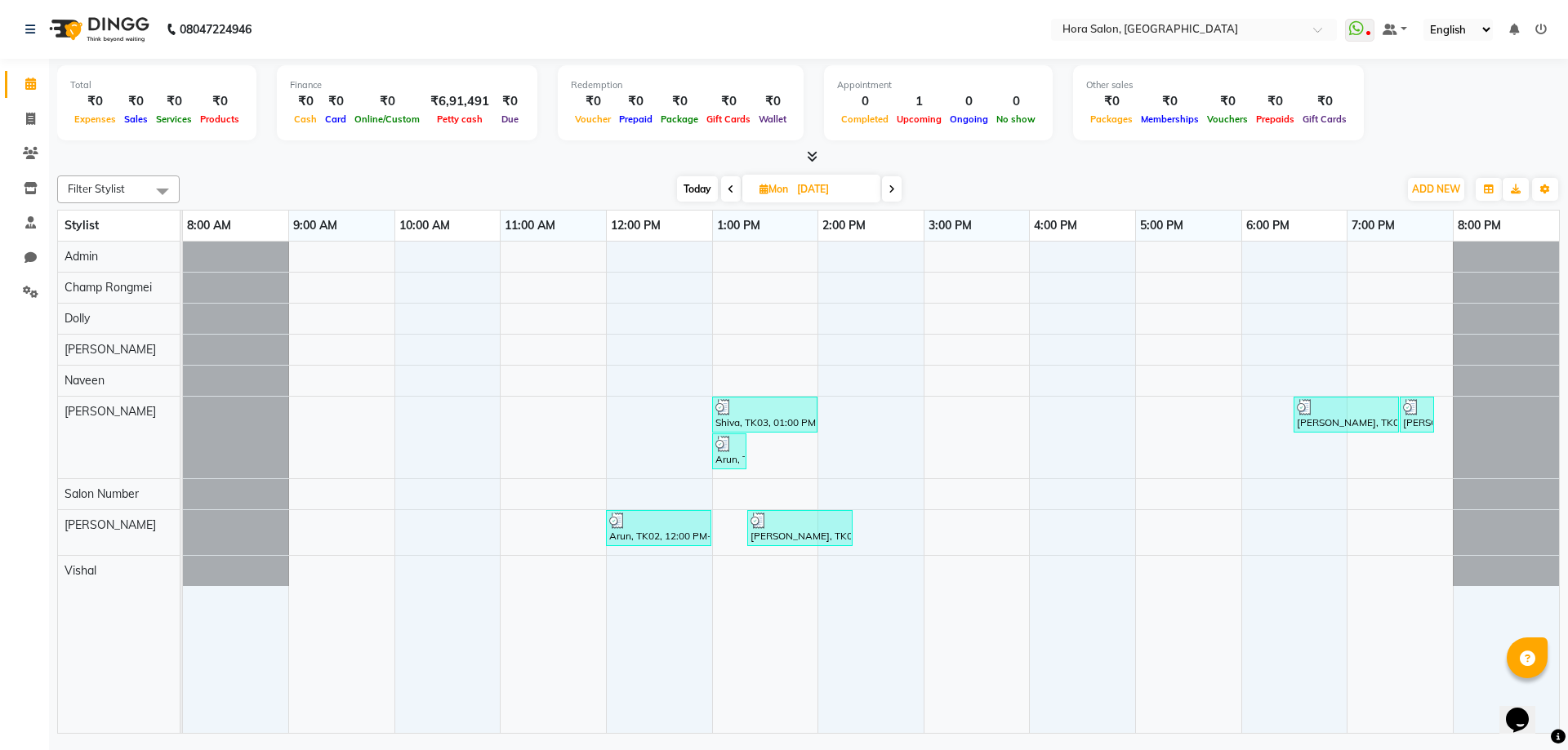
click at [898, 195] on span at bounding box center [892, 189] width 20 height 26
type input "23-09-2025"
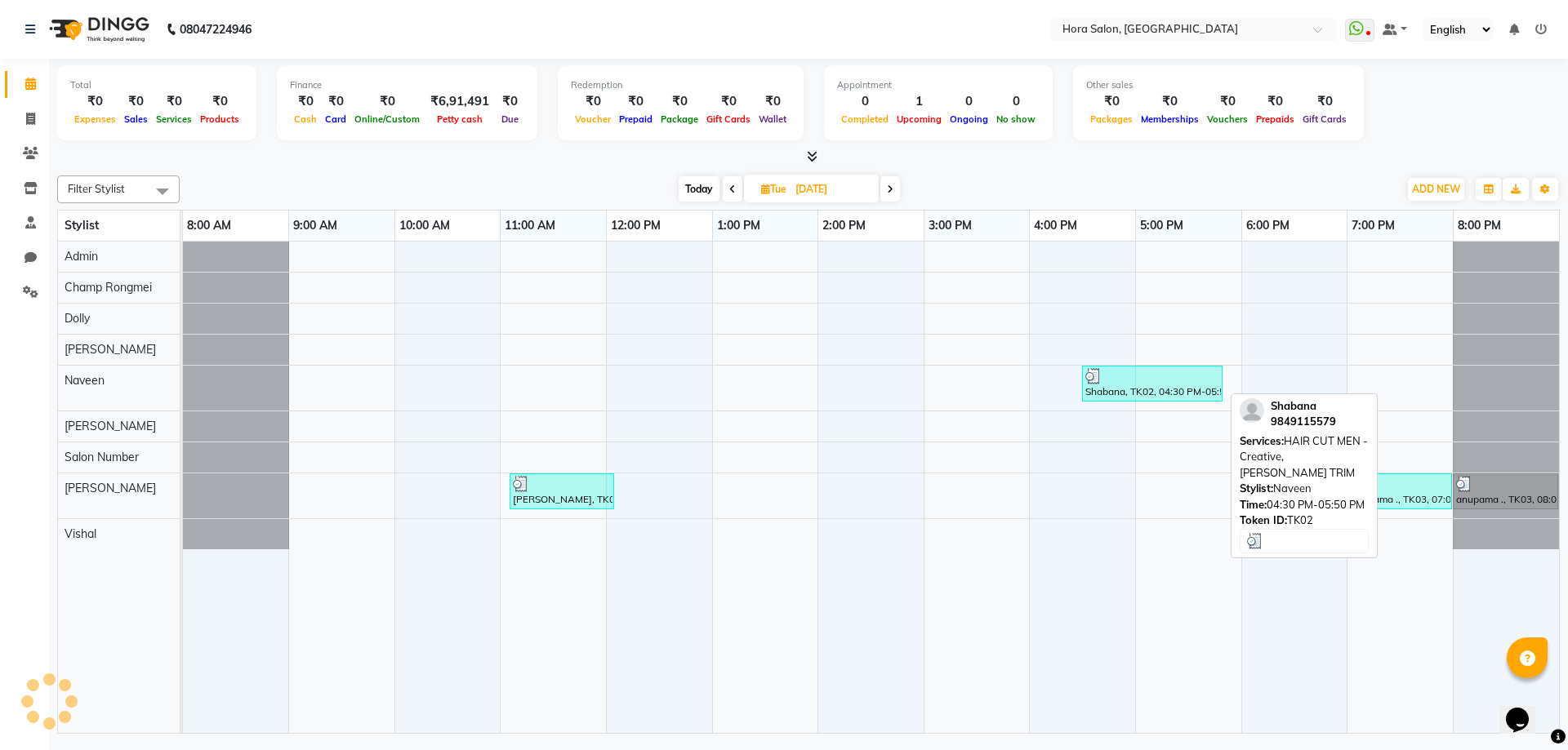
click at [1124, 378] on div at bounding box center [1152, 376] width 134 height 16
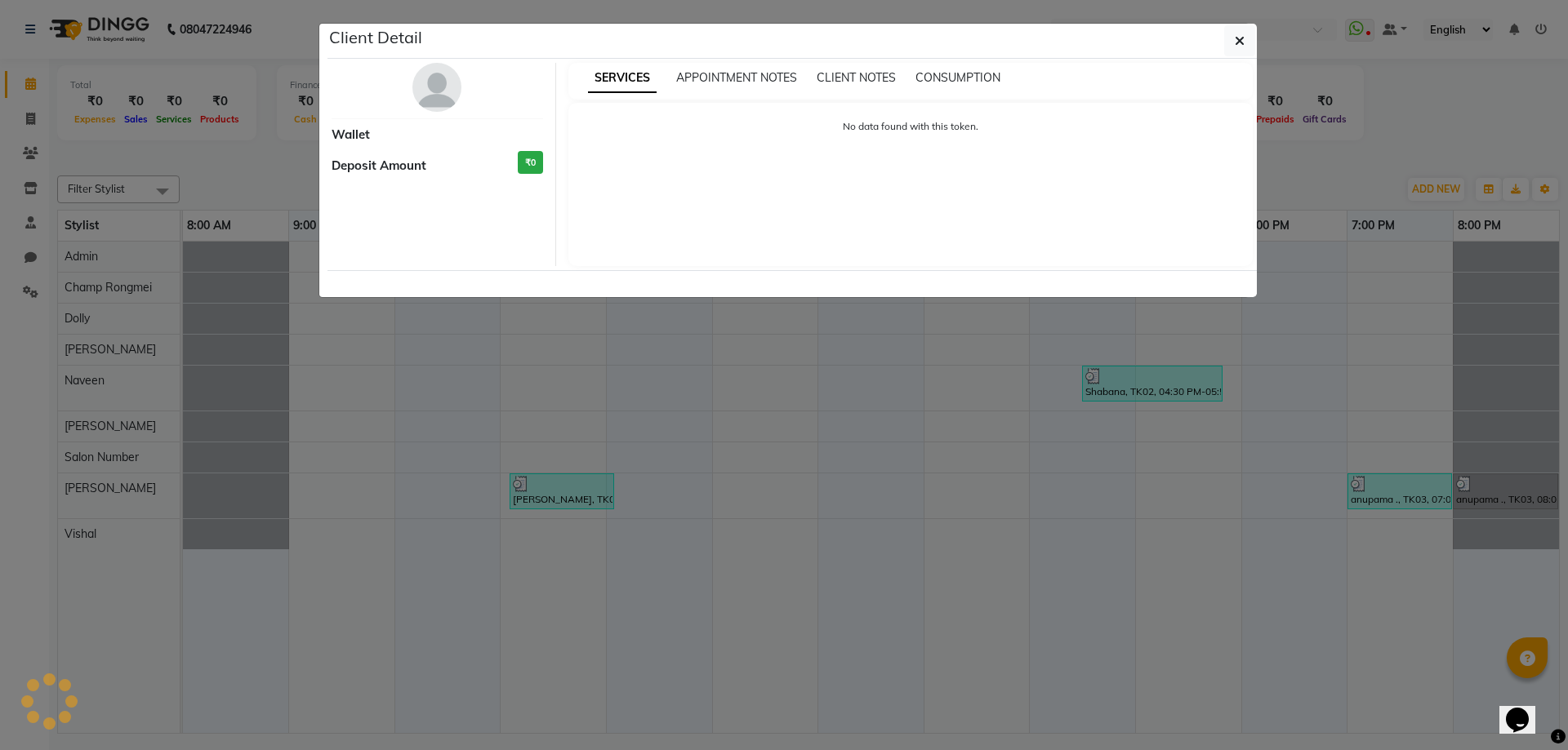
select select "3"
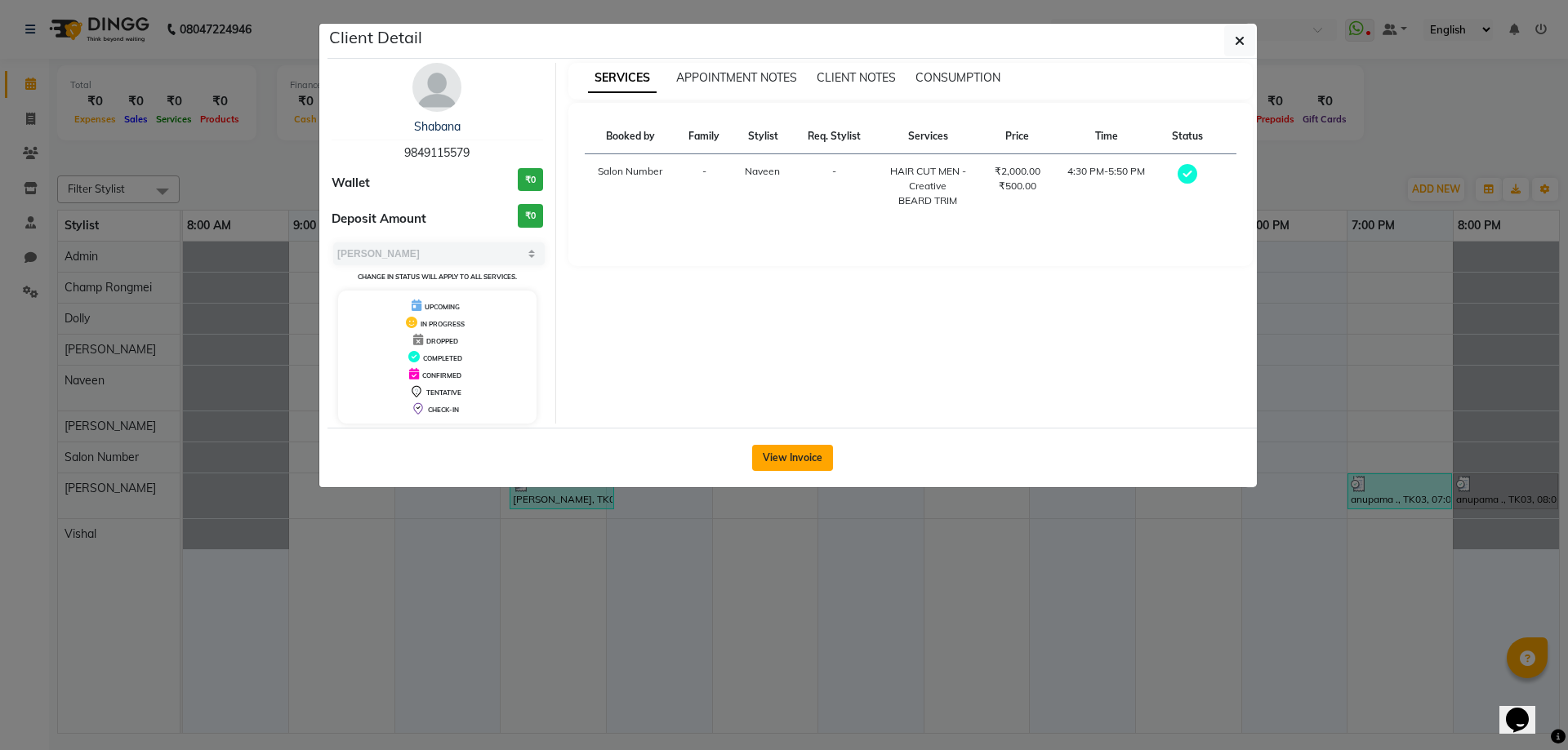
click at [808, 462] on button "View Invoice" at bounding box center [792, 457] width 81 height 26
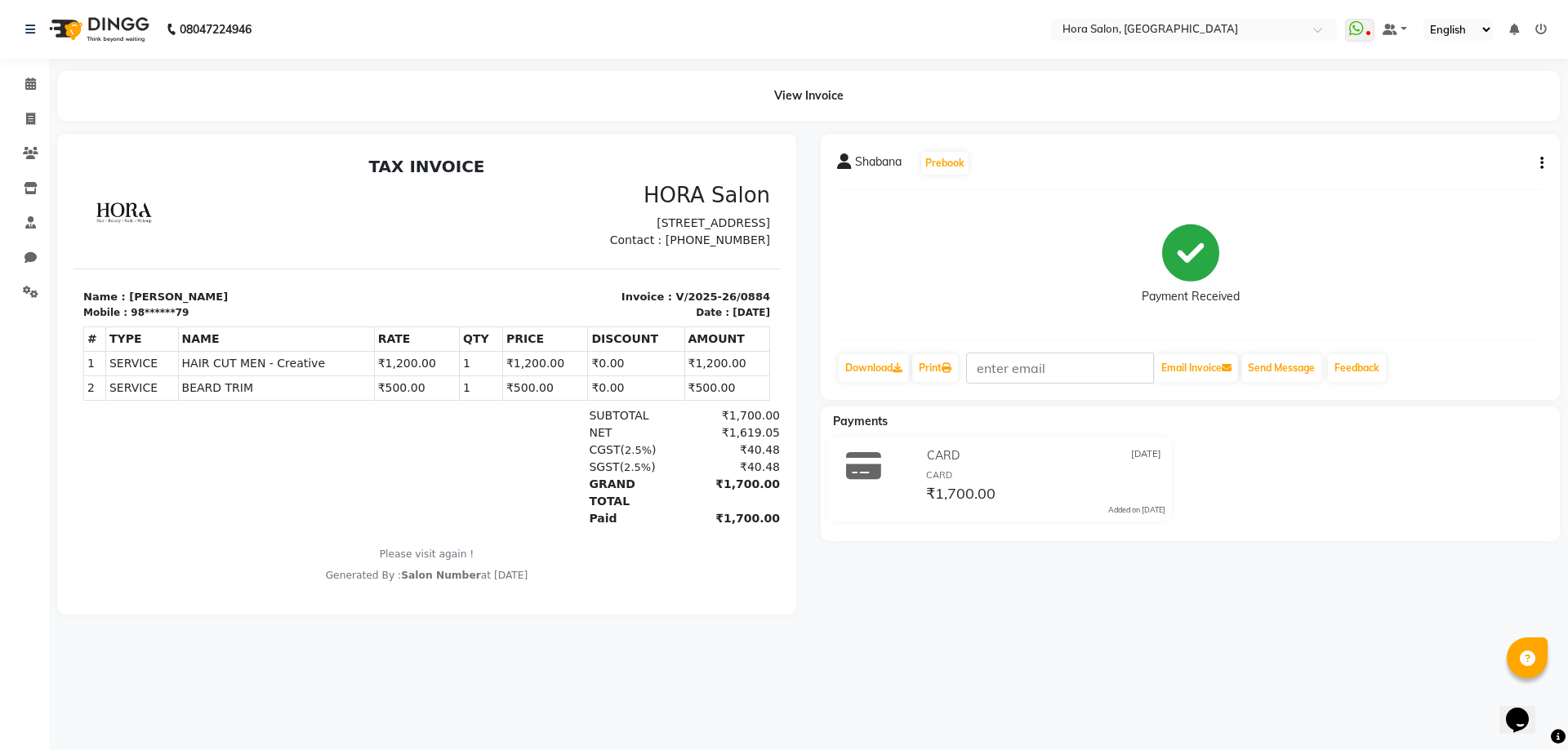
click at [1545, 154] on div "Shabana Prebook Payment Received Download Print Email Invoice Send Message Feed…" at bounding box center [1190, 266] width 739 height 266
click at [1544, 164] on div "Shabana Prebook Payment Received Download Print Email Invoice Send Message Feed…" at bounding box center [1190, 266] width 739 height 266
click at [1542, 164] on icon "button" at bounding box center [1542, 163] width 3 height 1
click at [1487, 150] on div "Split Service Amount" at bounding box center [1461, 153] width 112 height 20
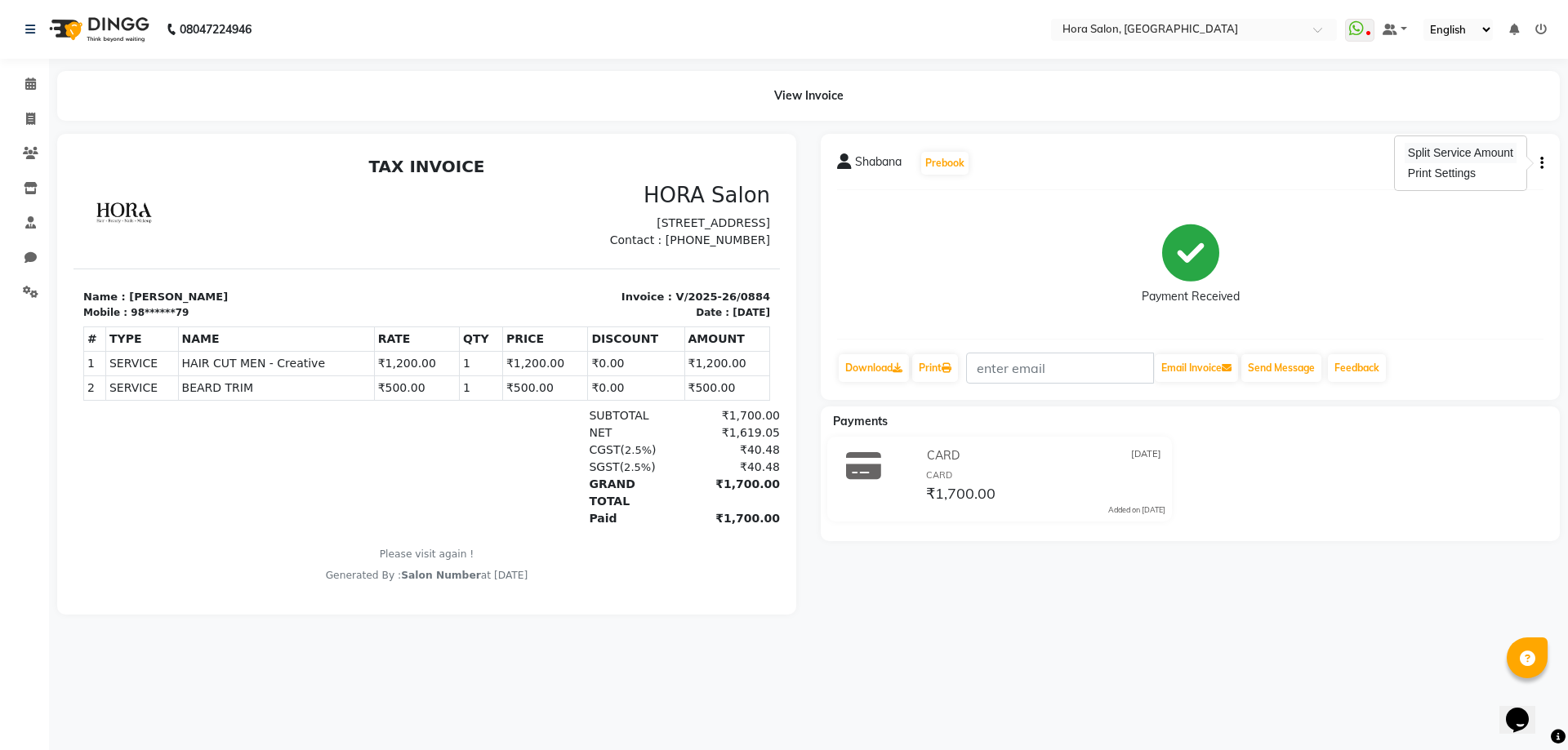
select select "76433"
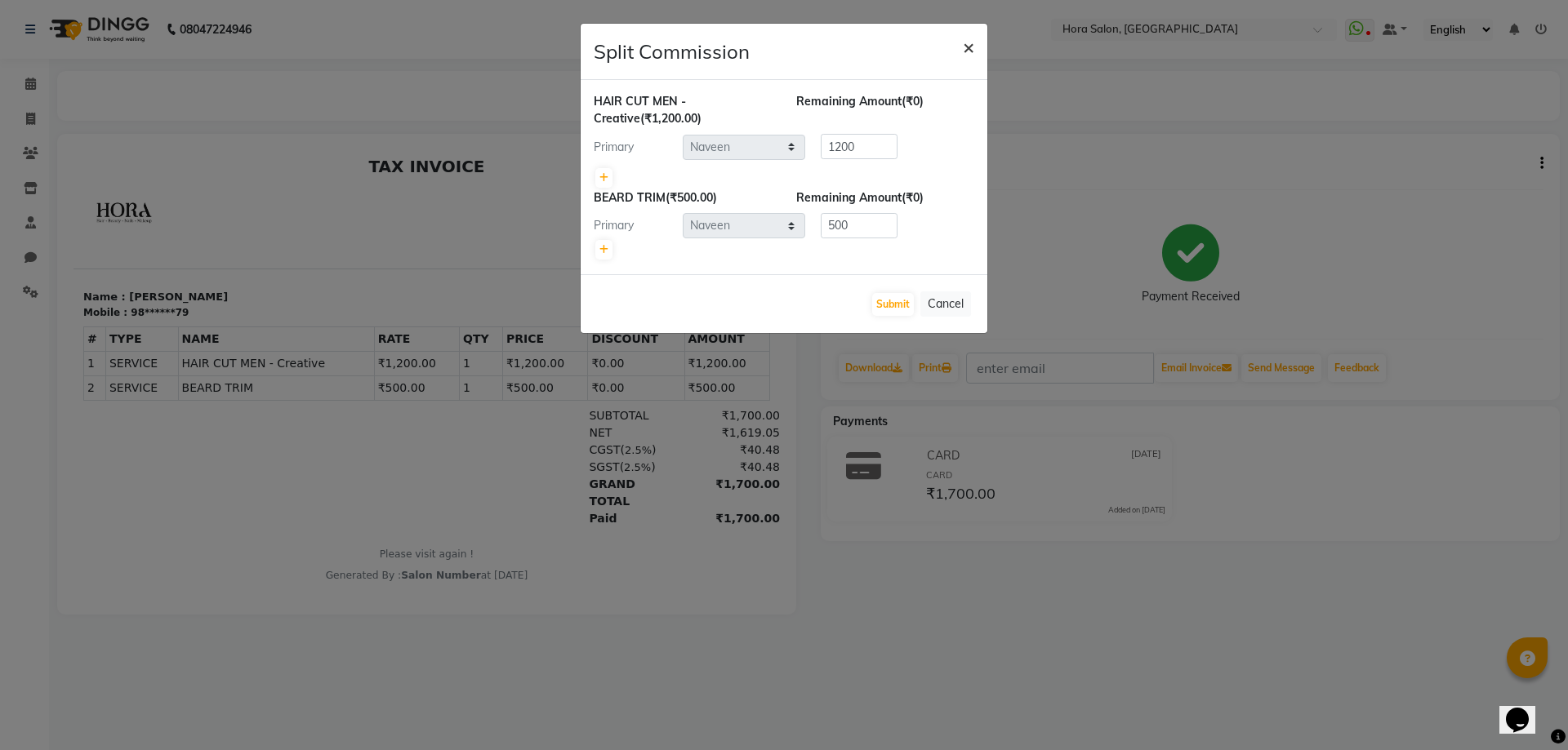
click at [968, 51] on span "×" at bounding box center [968, 46] width 11 height 25
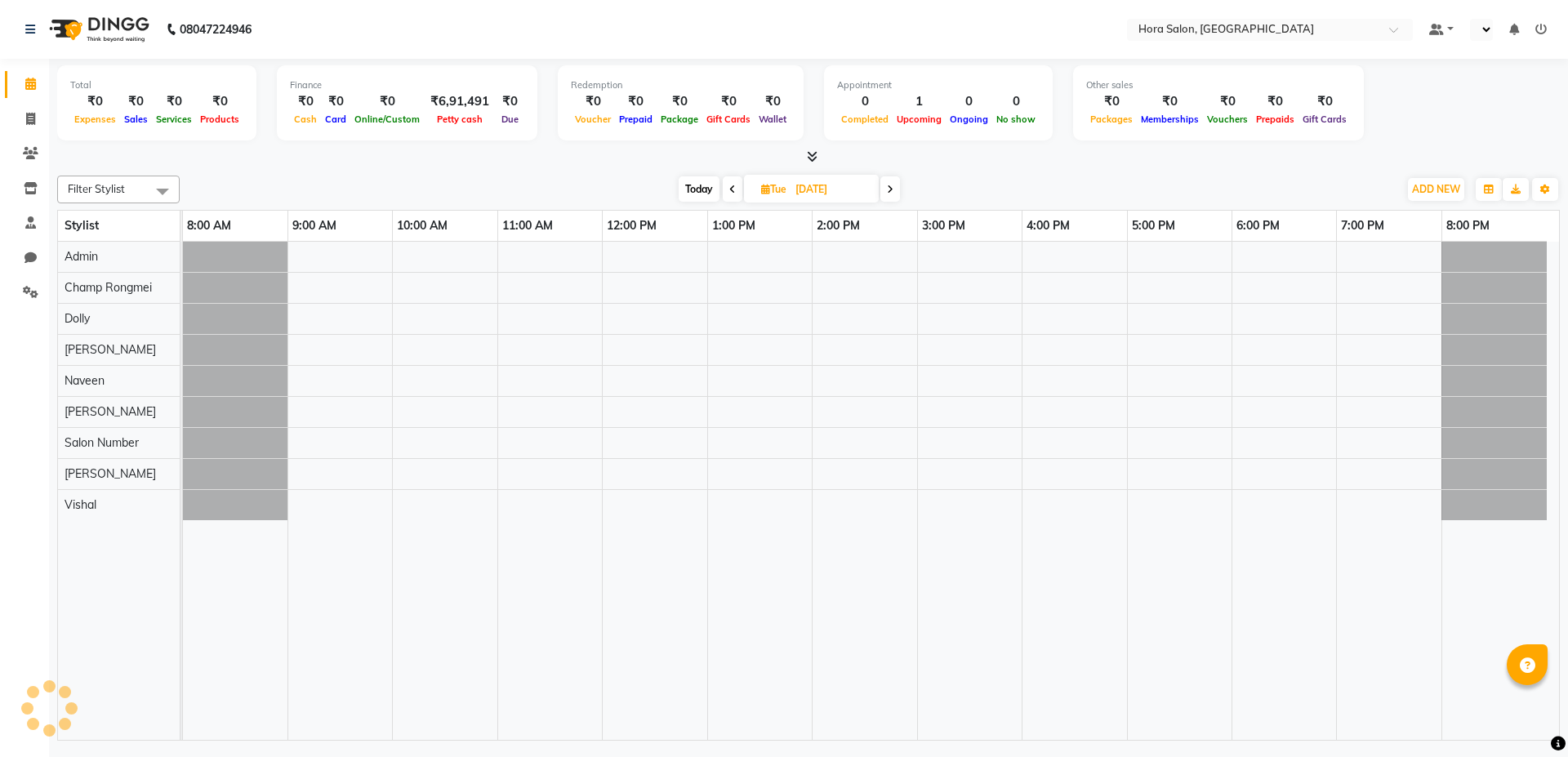
select select "en"
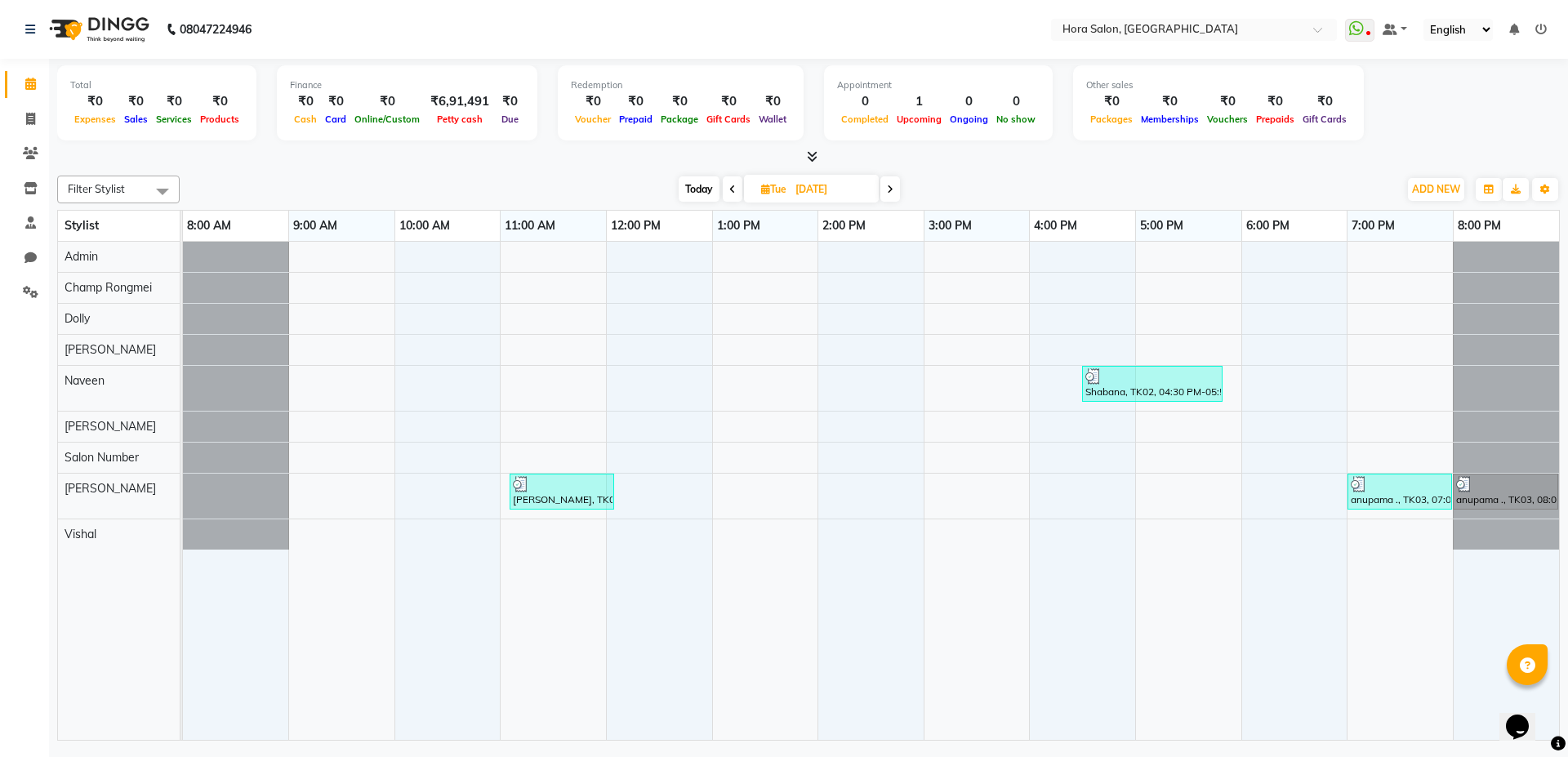
click at [731, 192] on icon at bounding box center [733, 190] width 7 height 10
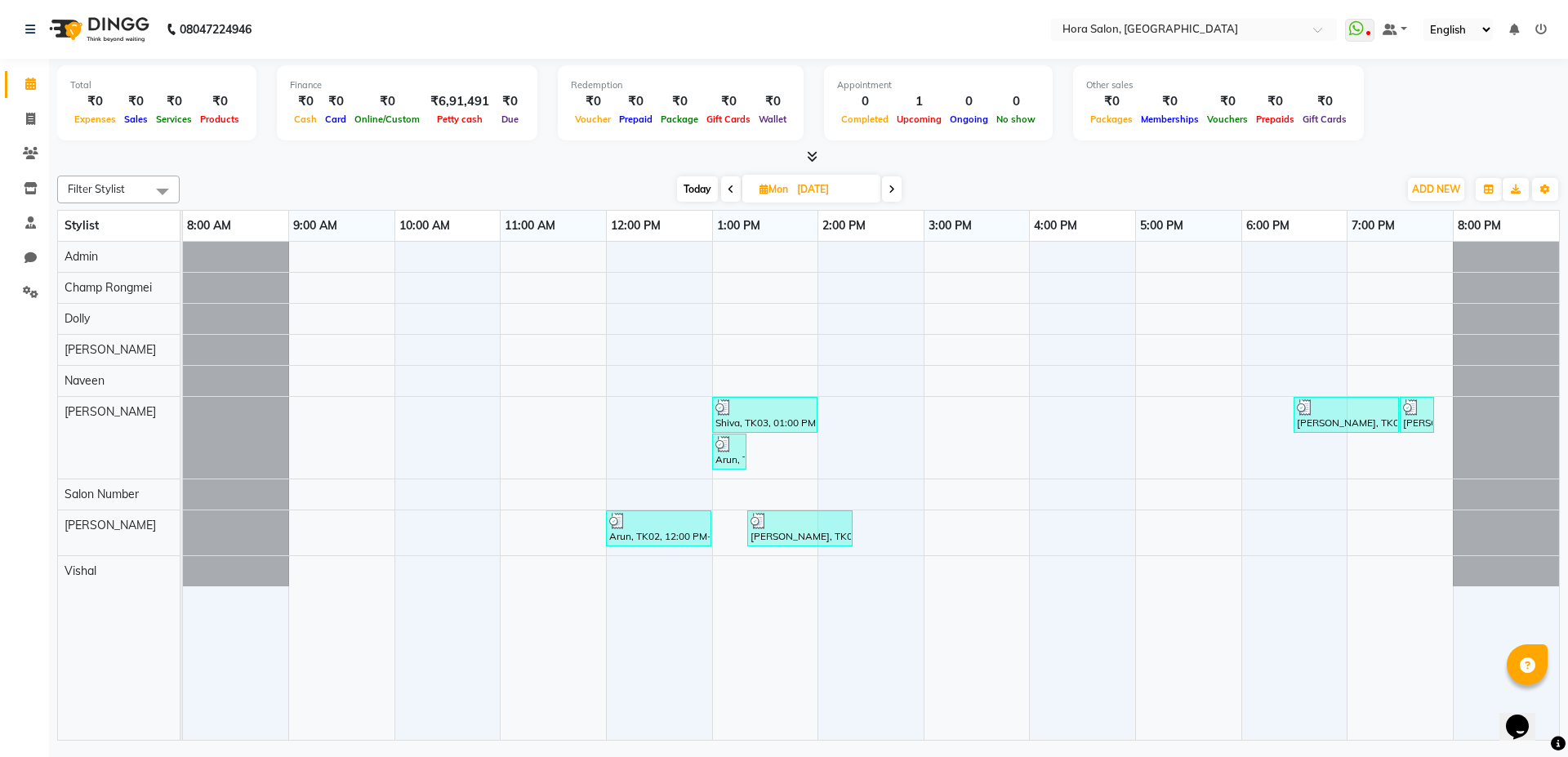
click at [891, 189] on icon at bounding box center [892, 190] width 7 height 10
type input "23-09-2025"
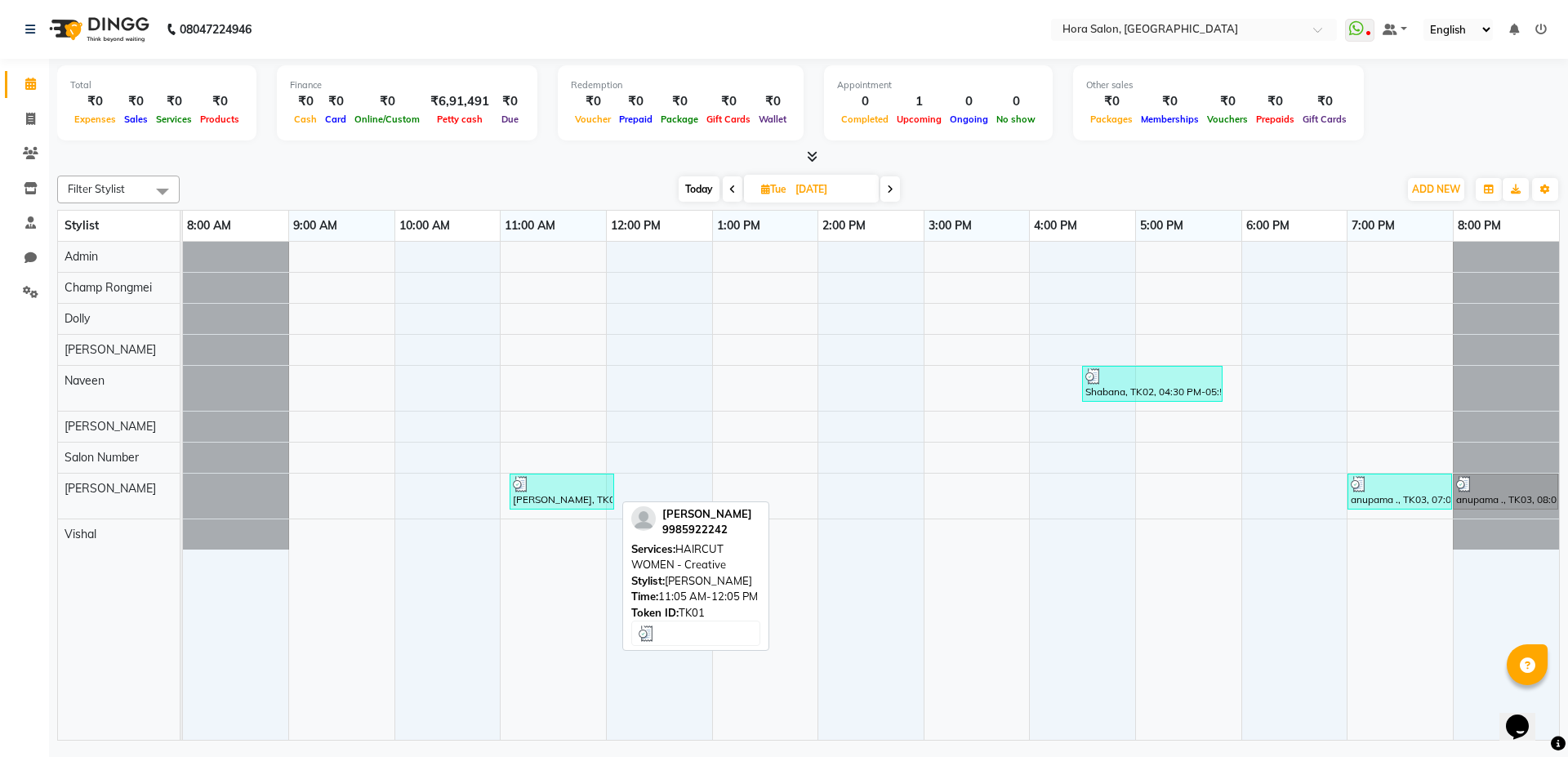
click at [589, 483] on div at bounding box center [562, 484] width 98 height 16
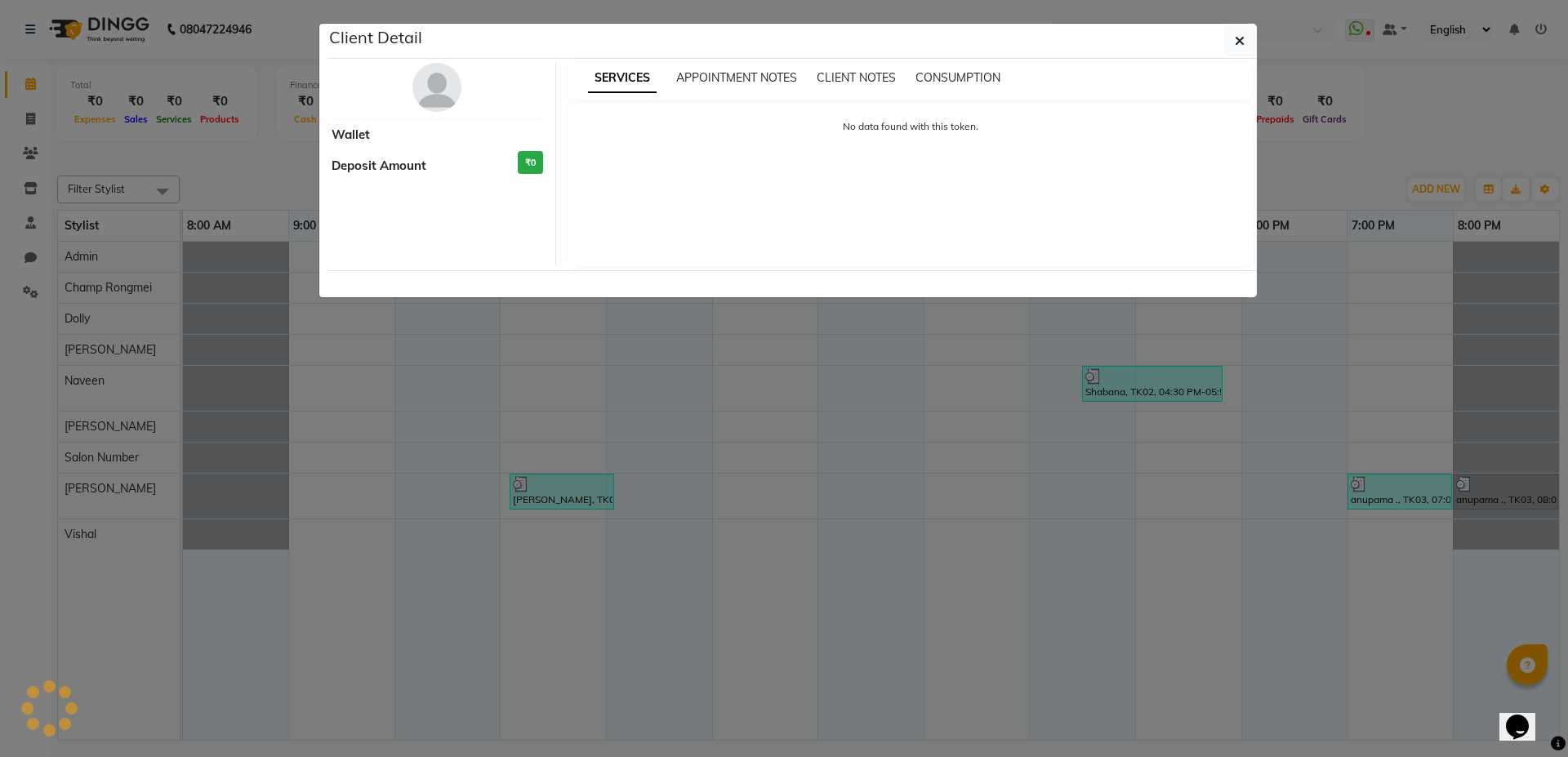
select select "3"
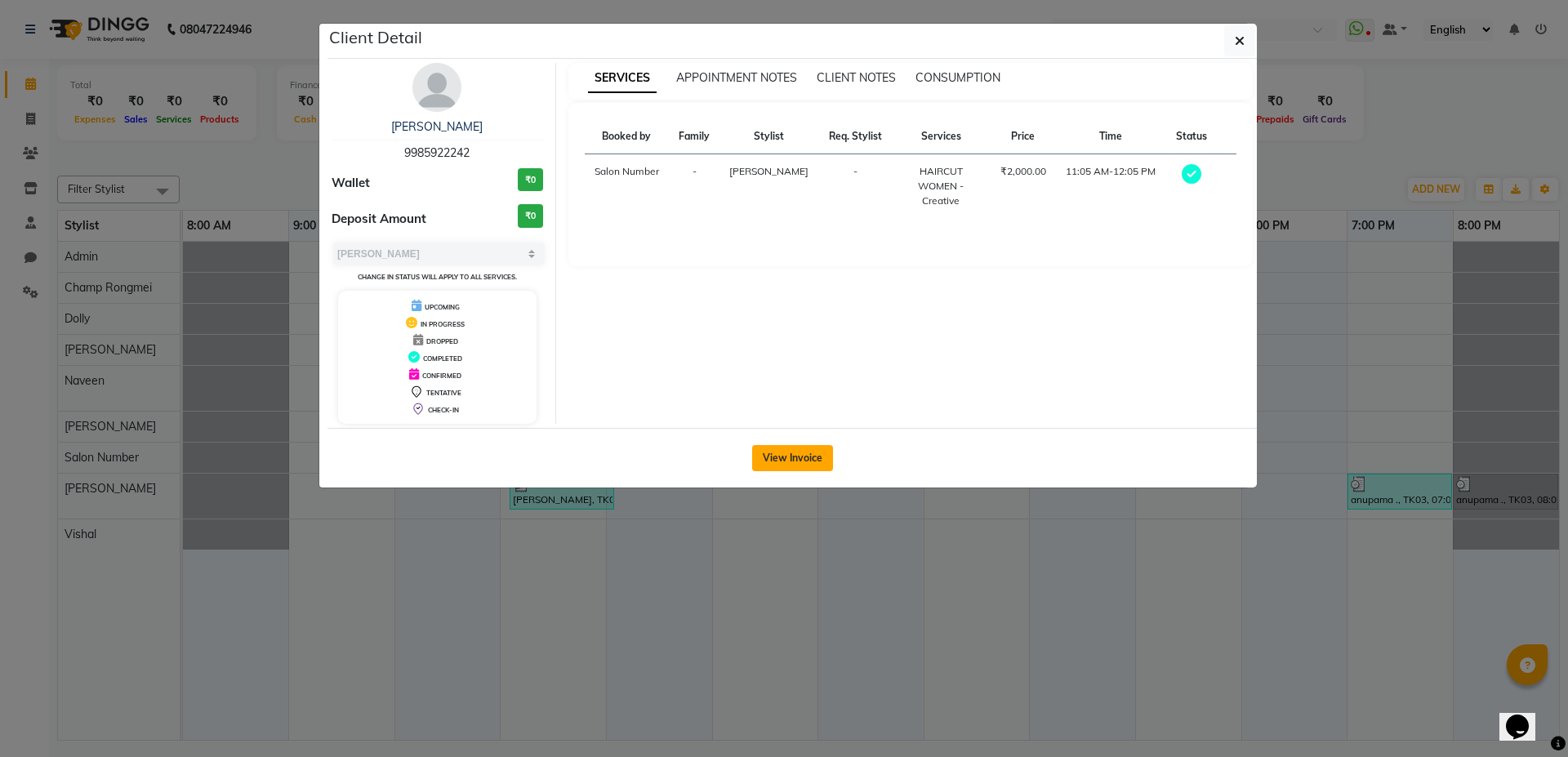
click at [795, 457] on button "View Invoice" at bounding box center [792, 458] width 81 height 26
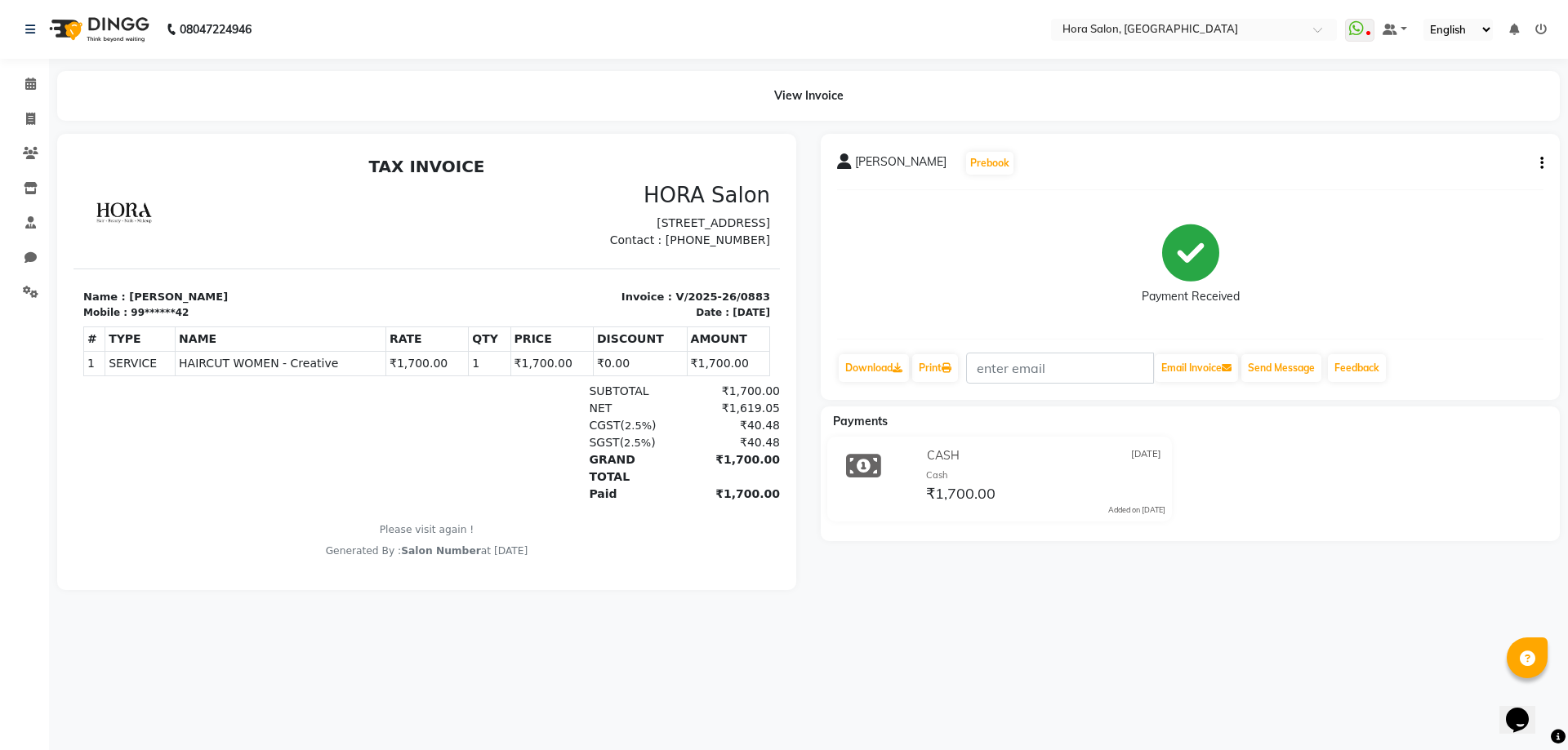
click at [1540, 160] on button "button" at bounding box center [1539, 163] width 10 height 17
click at [1514, 152] on div "Split Service Amount" at bounding box center [1461, 153] width 112 height 20
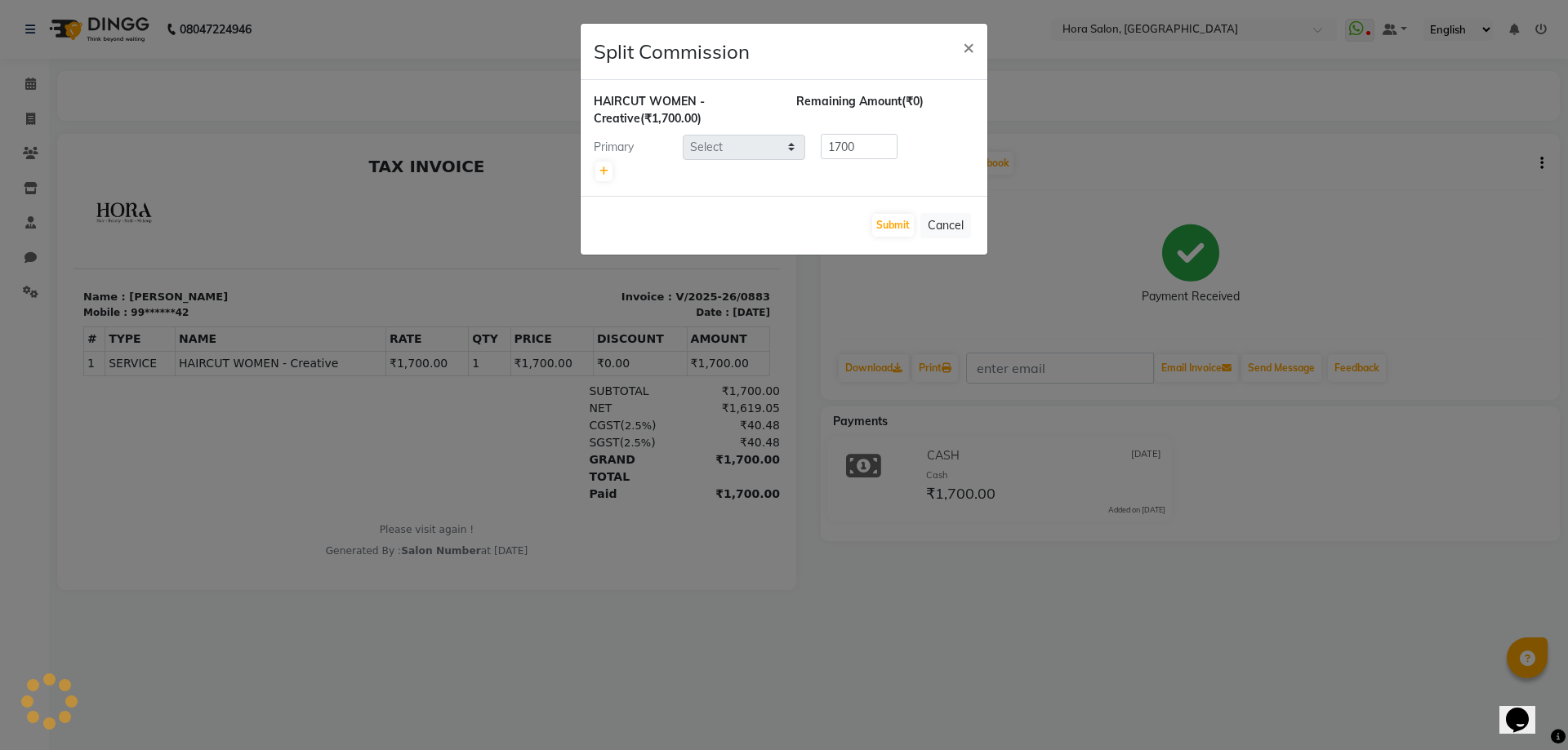
select select "76430"
click at [1398, 154] on ngb-modal-window "Split Commission × HAIRCUT WOMEN - Creative (₹1,700.00) Remaining Amount (₹0) P…" at bounding box center [784, 375] width 1568 height 750
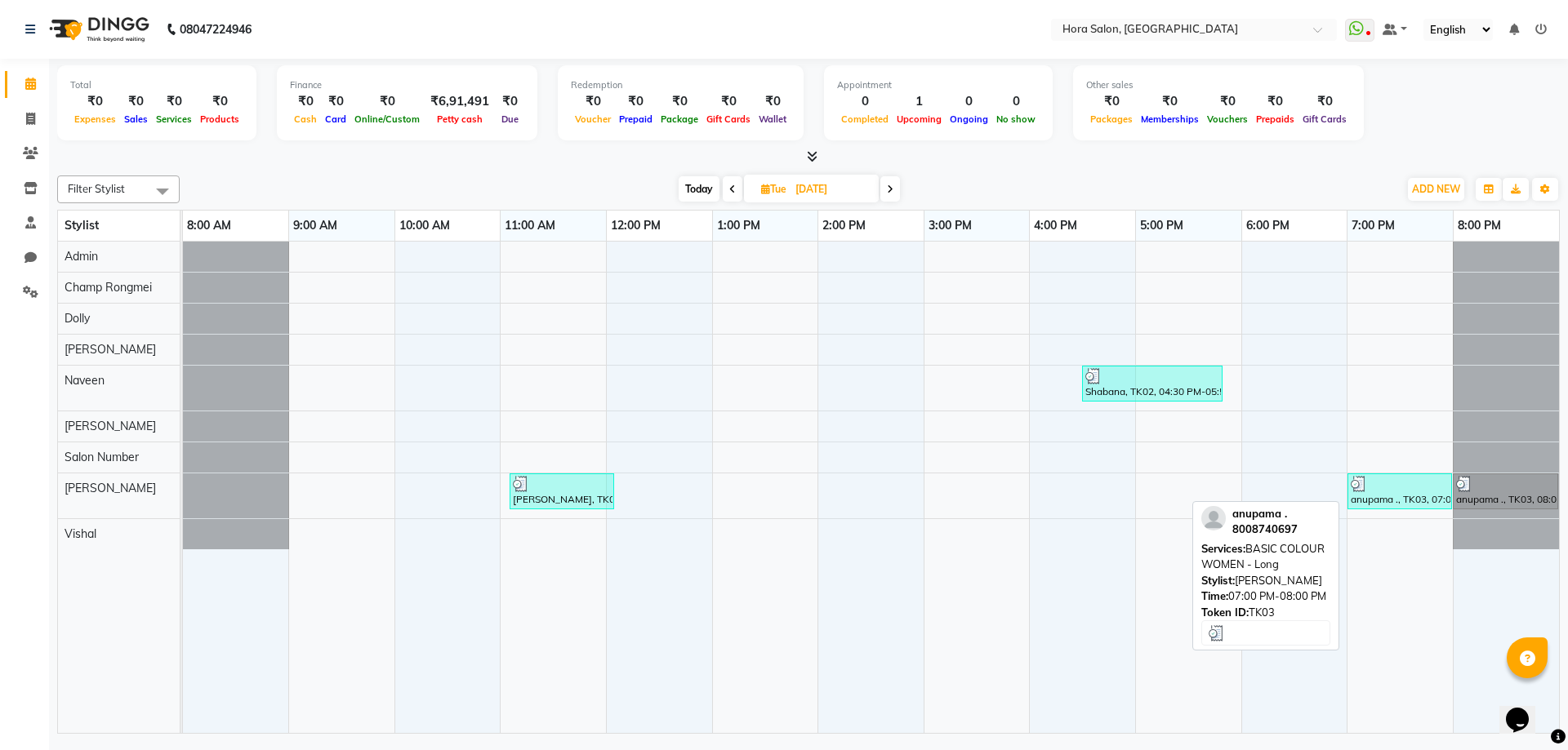
click at [1428, 497] on div "anupama ., TK03, 07:00 PM-08:00 PM, BASIC COLOUR WOMEN - Long" at bounding box center [1400, 491] width 101 height 31
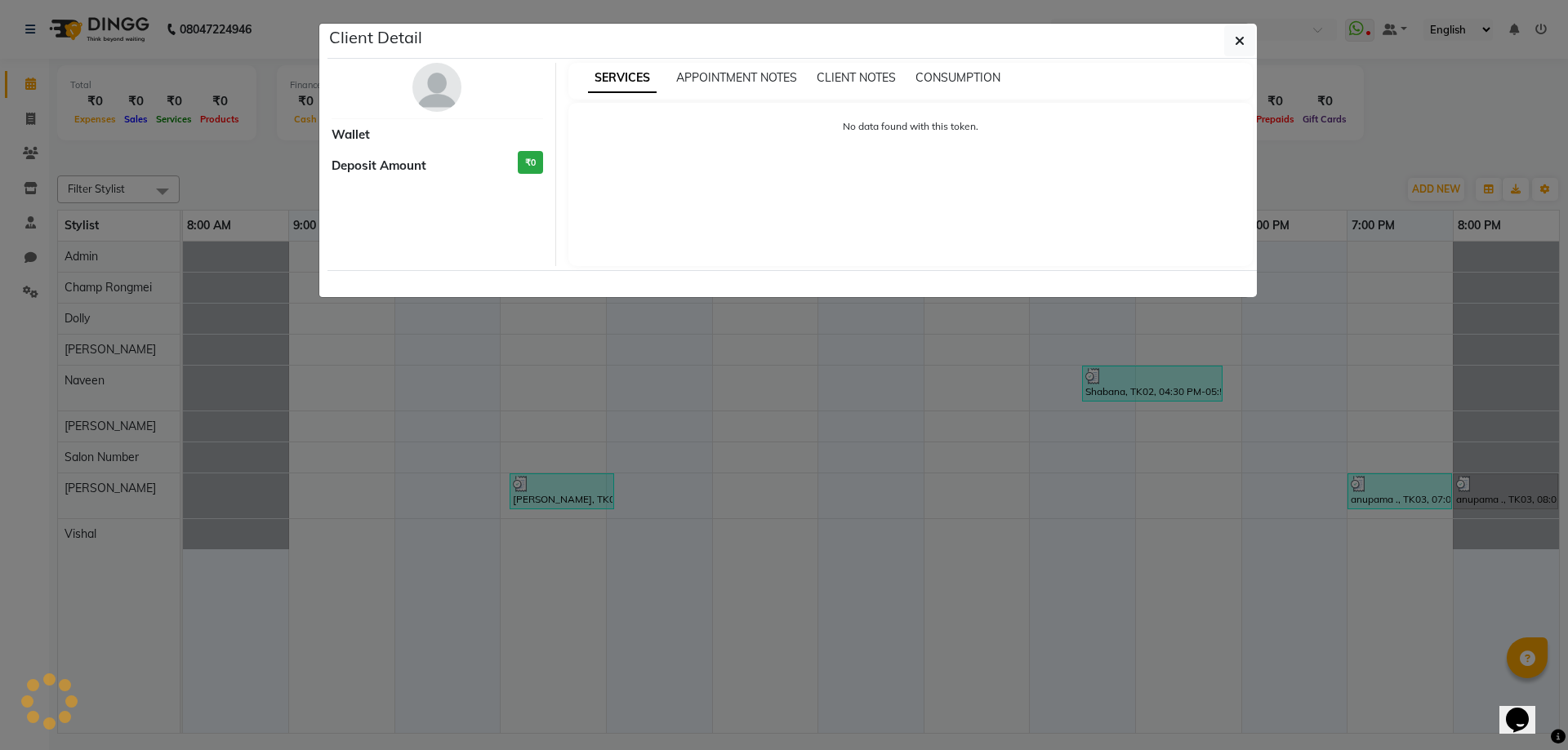
select select "3"
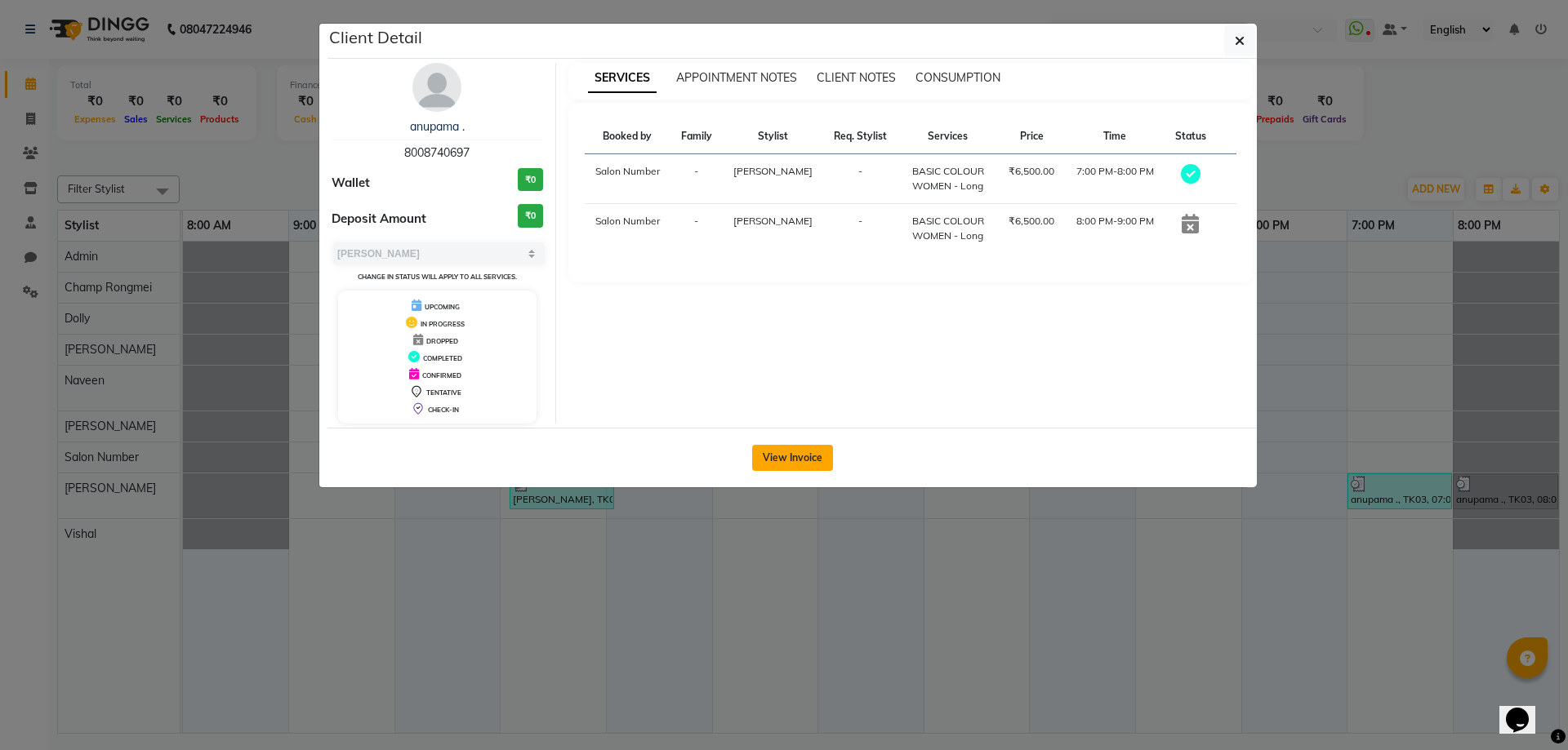
click at [779, 455] on button "View Invoice" at bounding box center [792, 457] width 81 height 26
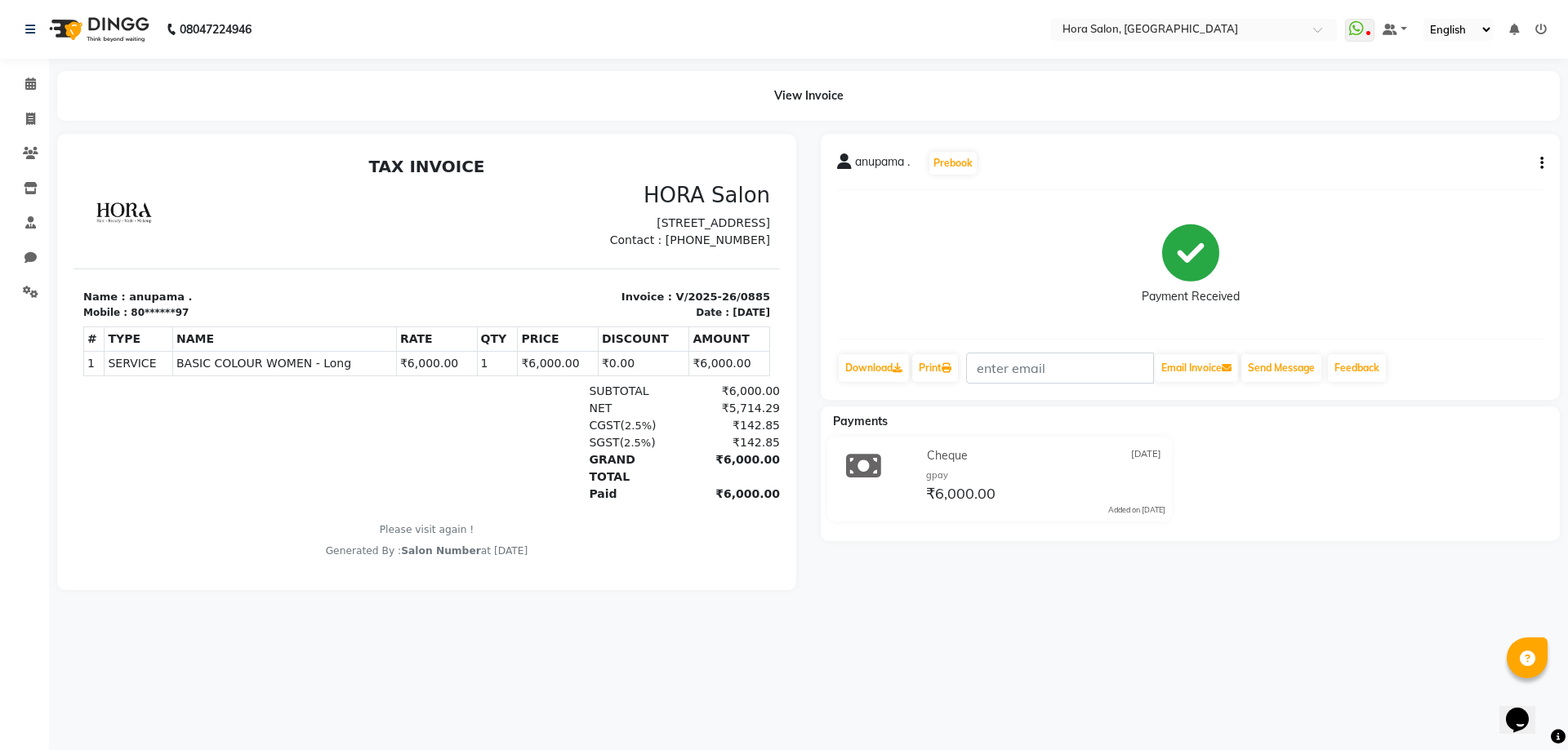
click at [1540, 161] on button "button" at bounding box center [1539, 163] width 10 height 17
click at [1453, 162] on div "Split Service Amount" at bounding box center [1461, 153] width 112 height 20
select select "76430"
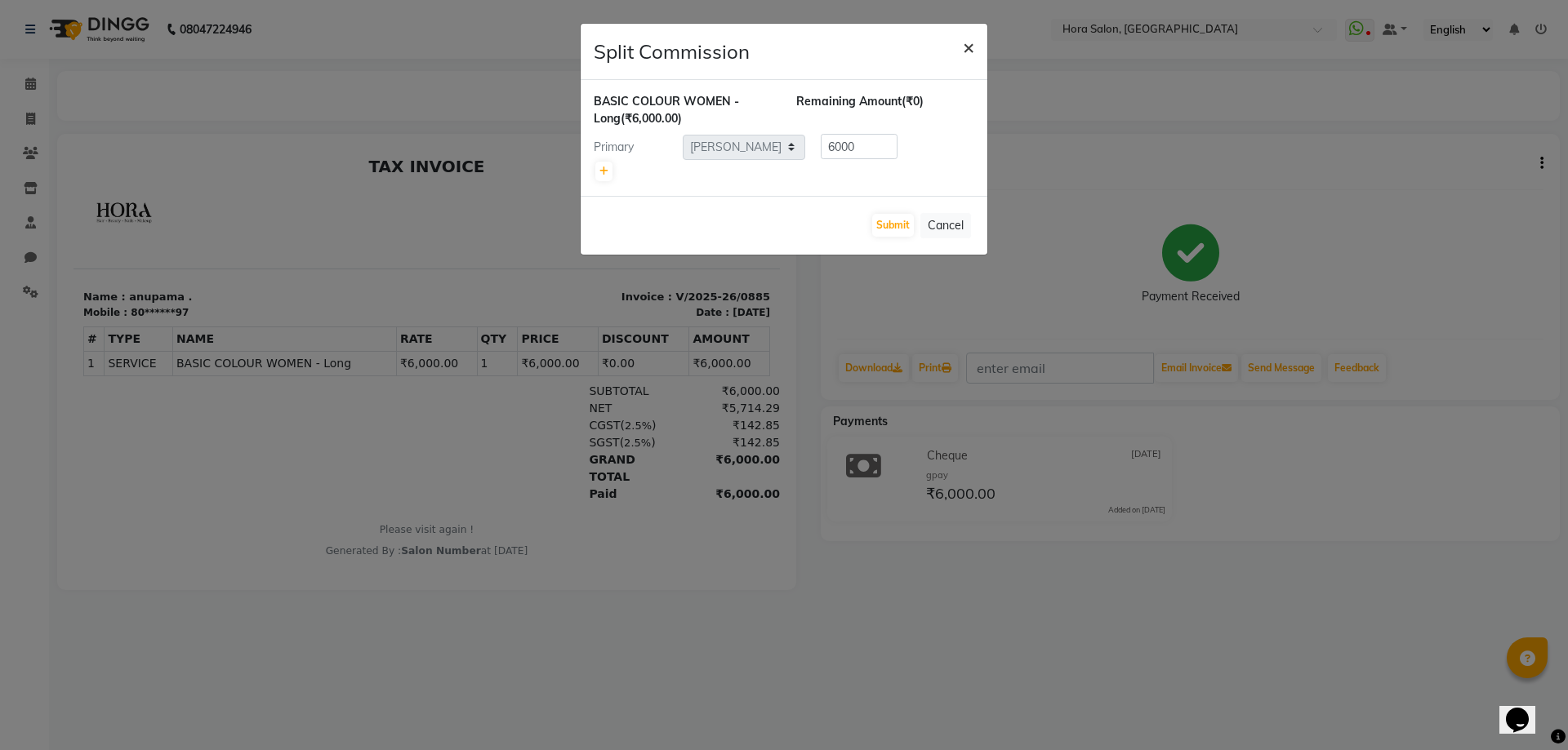
click at [967, 50] on span "×" at bounding box center [968, 46] width 11 height 25
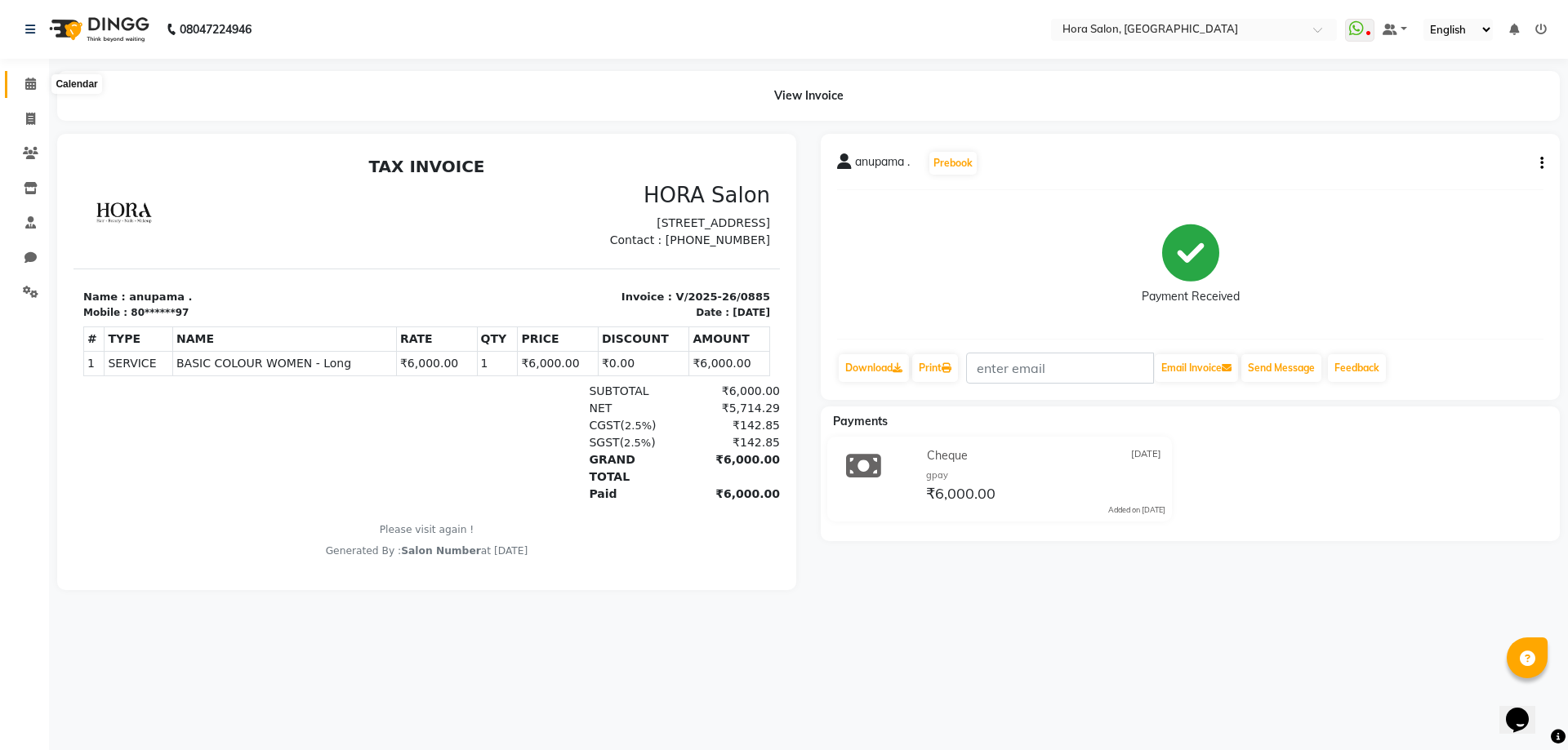
click at [32, 91] on span at bounding box center [31, 84] width 29 height 19
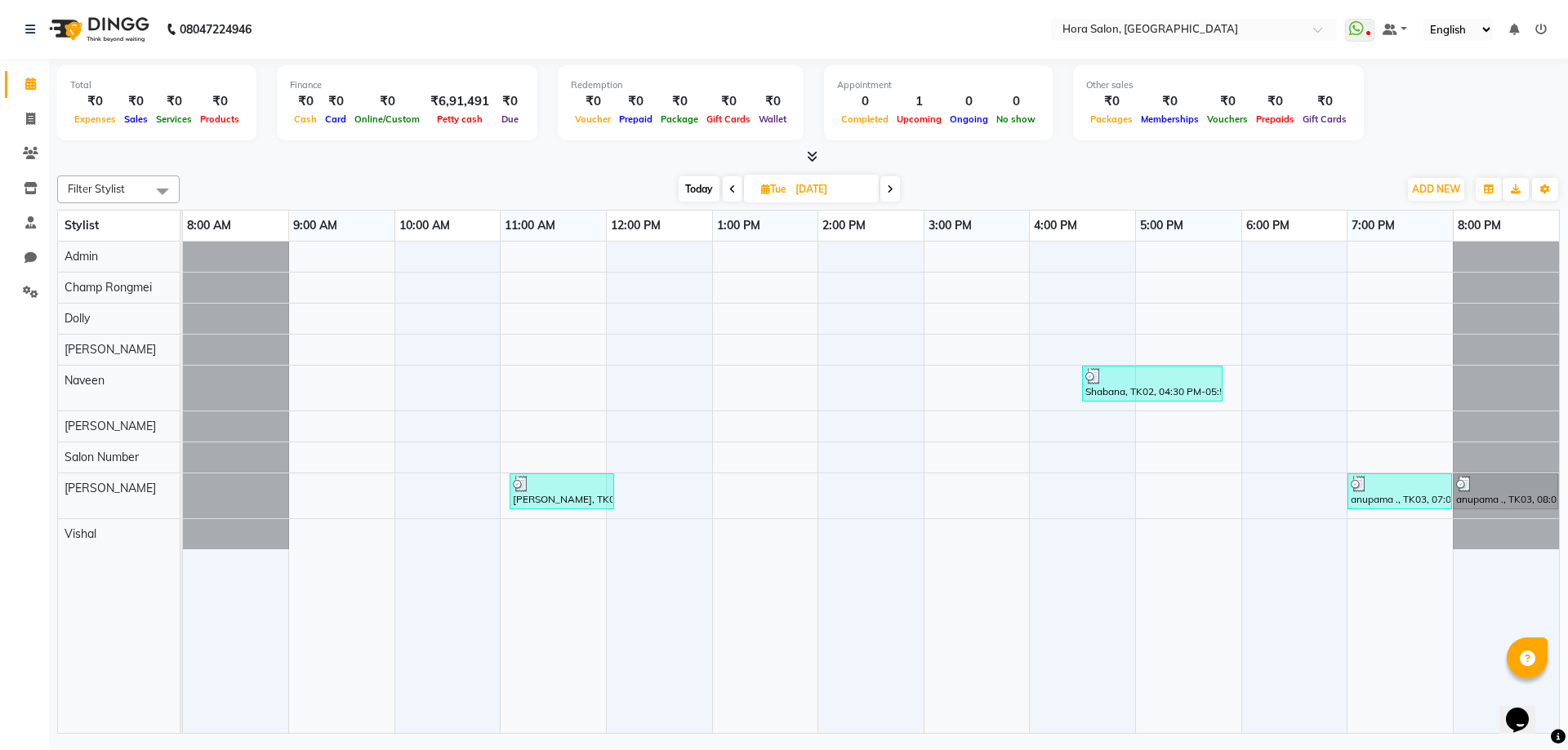
click at [725, 194] on span at bounding box center [733, 189] width 20 height 26
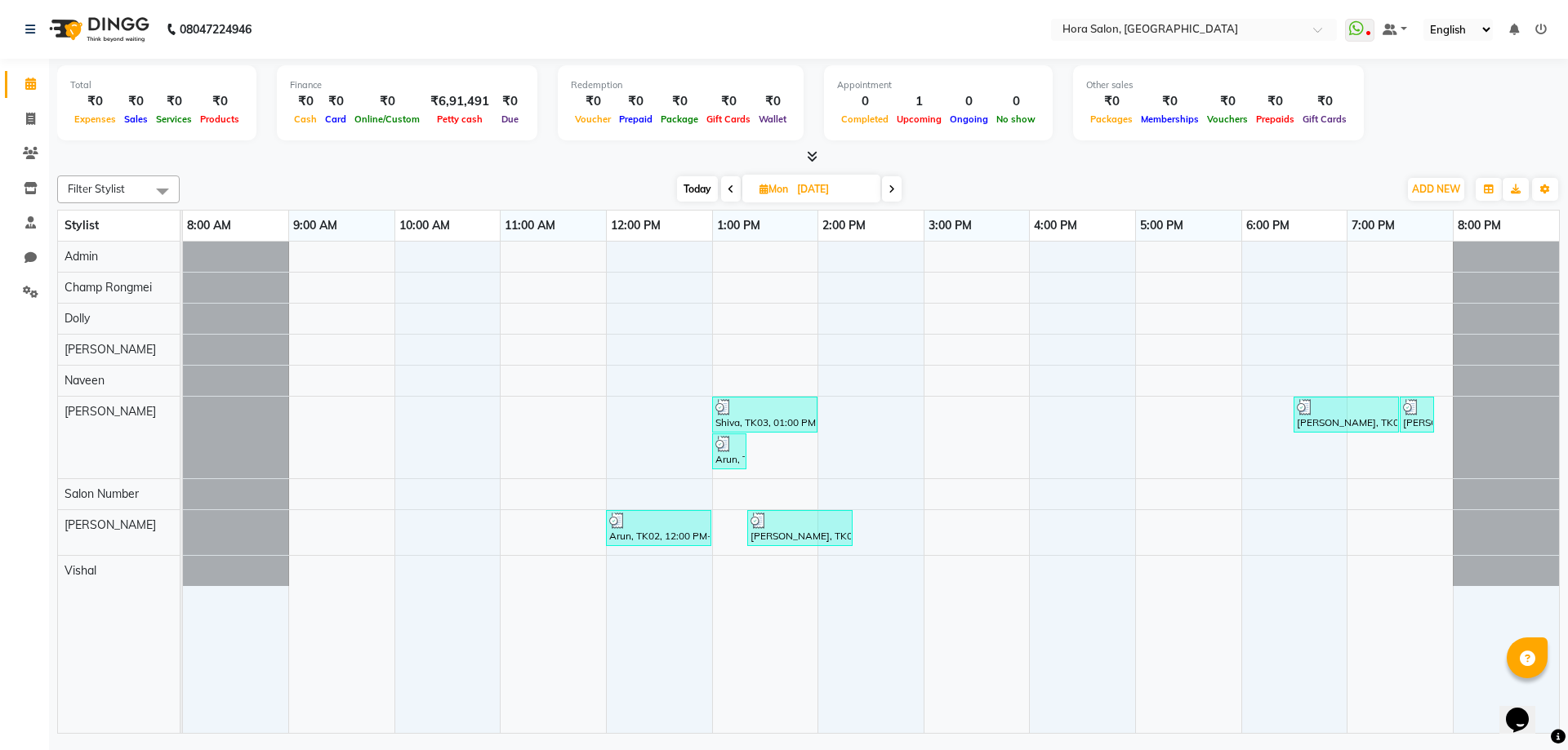
click at [891, 193] on icon at bounding box center [892, 190] width 7 height 10
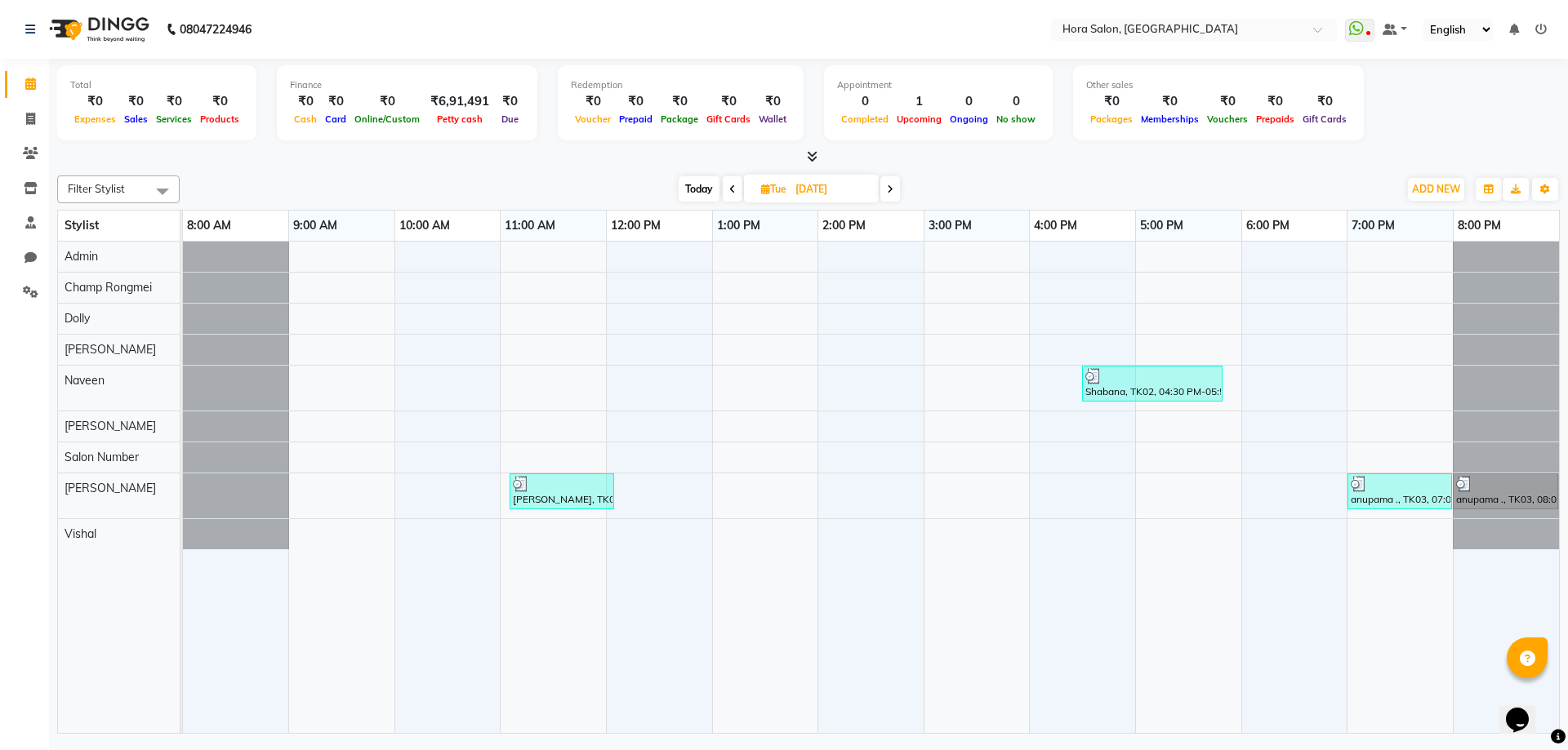
click at [891, 193] on icon at bounding box center [891, 190] width 7 height 10
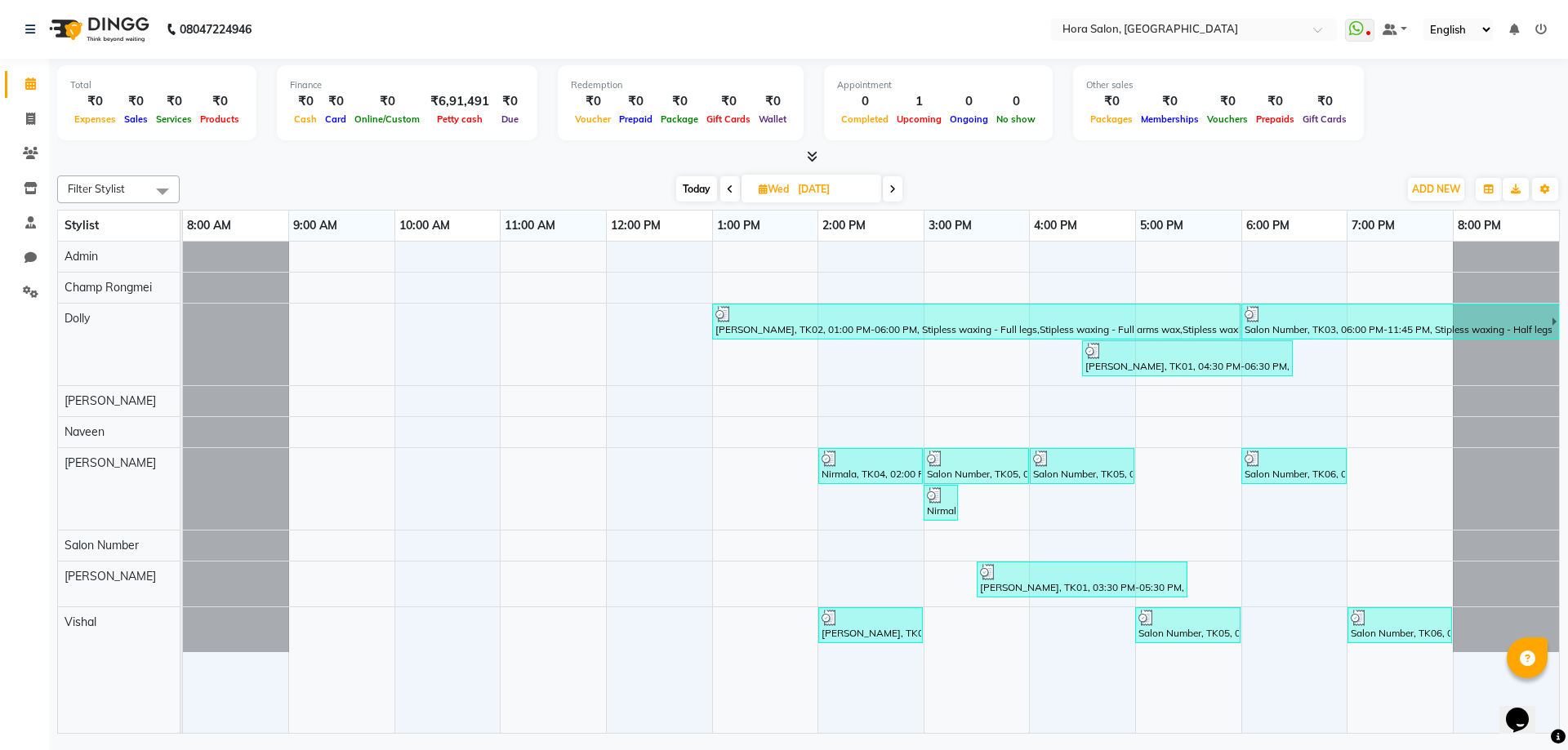
click at [891, 193] on icon at bounding box center [893, 190] width 7 height 10
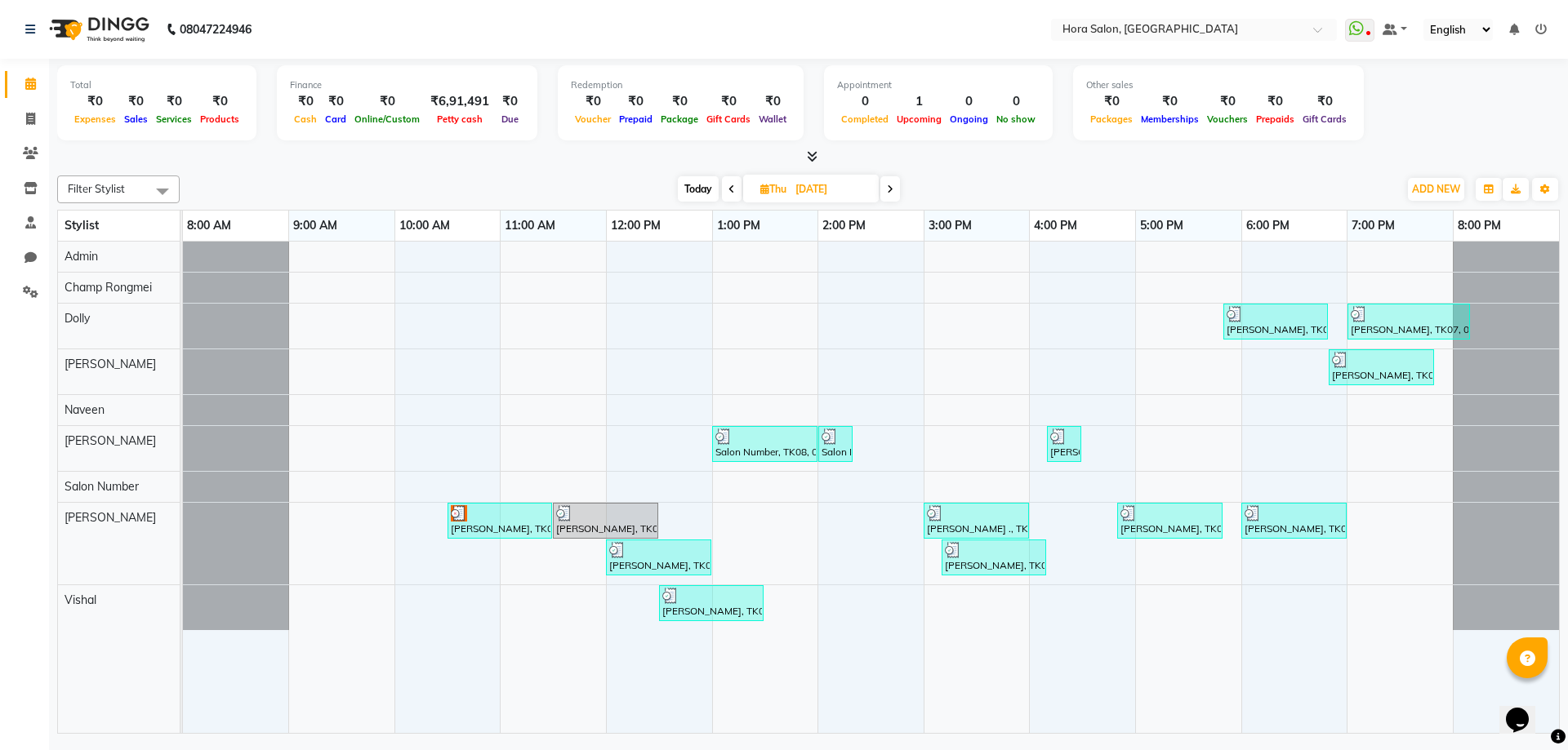
click at [891, 193] on icon at bounding box center [891, 190] width 7 height 10
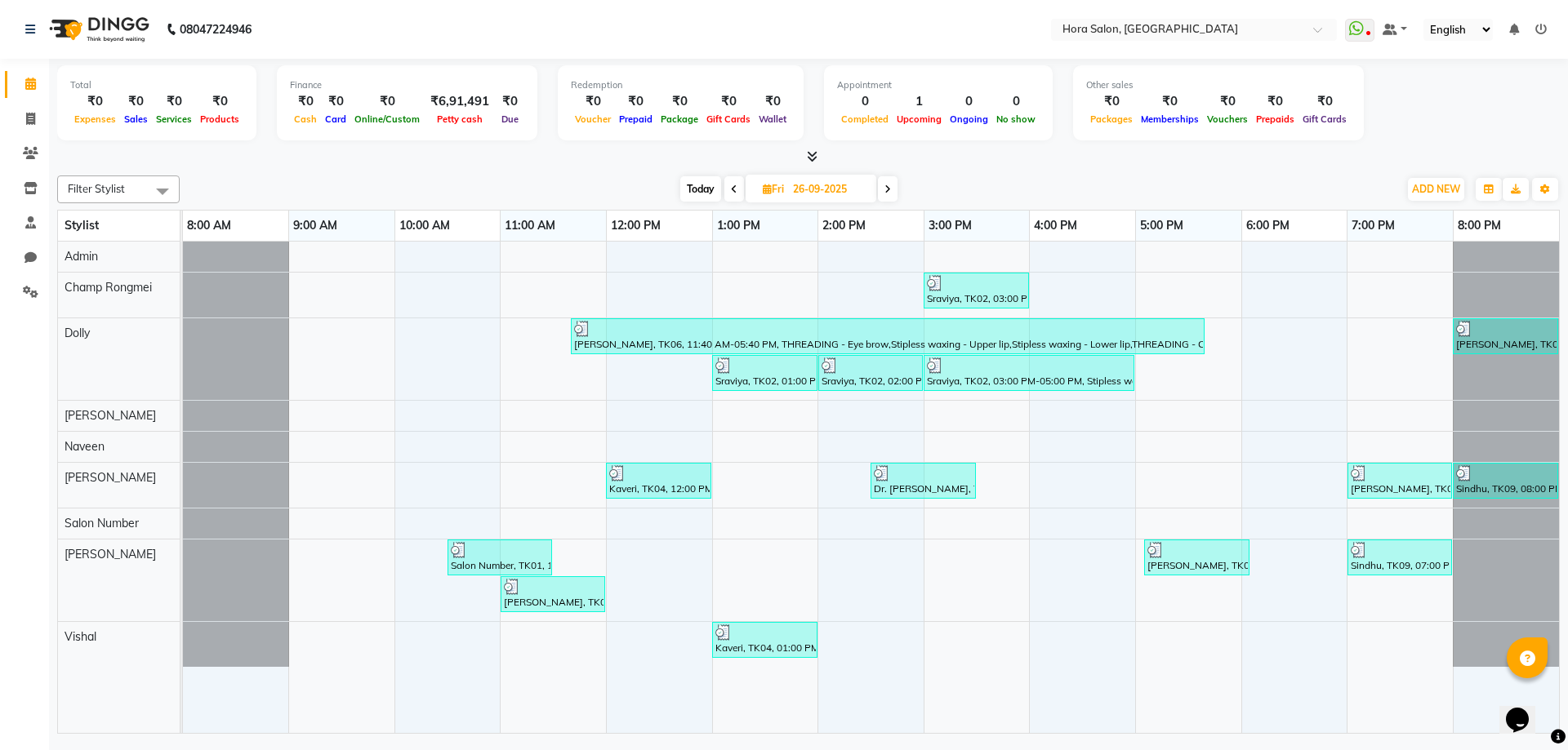
click at [891, 193] on icon at bounding box center [888, 190] width 7 height 10
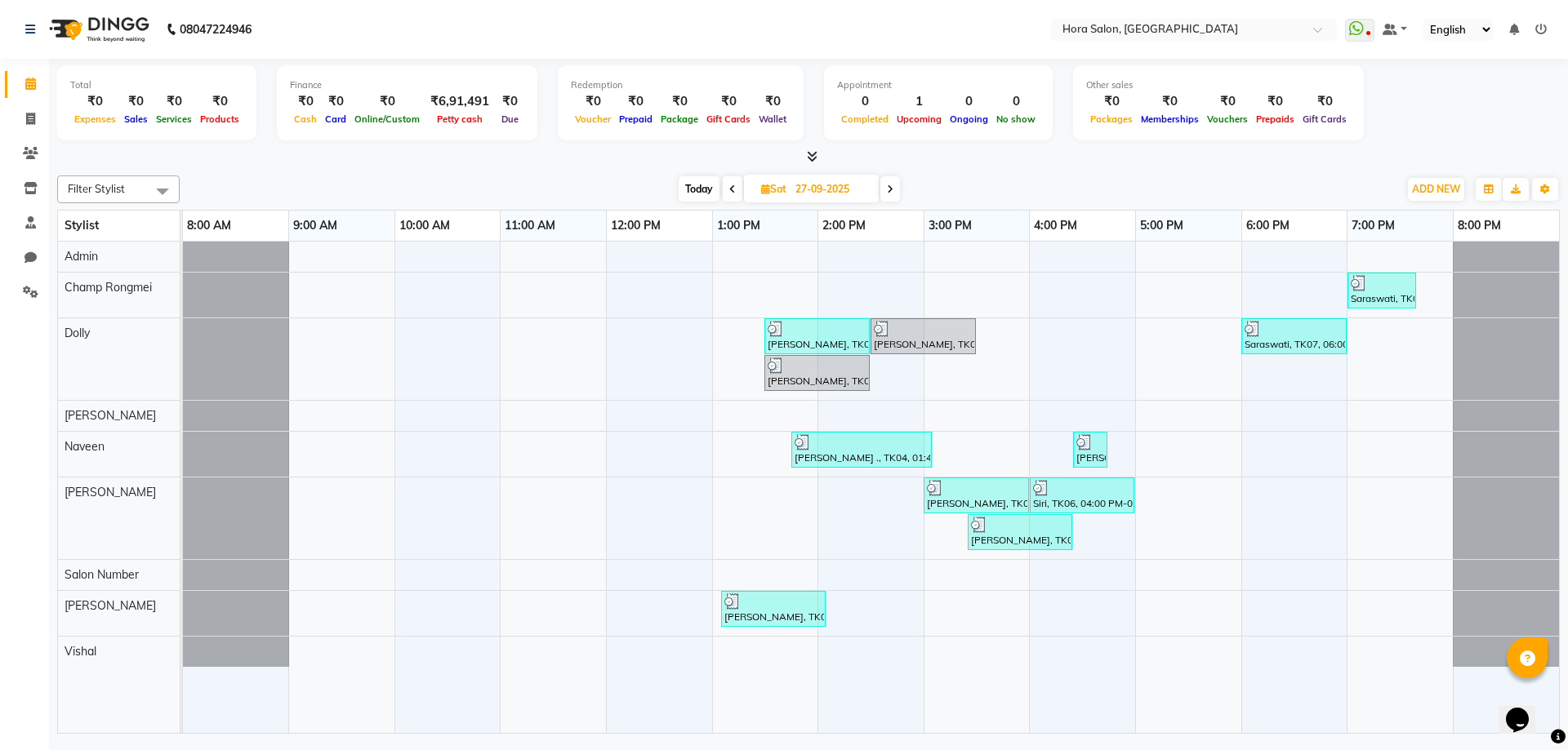
click at [727, 193] on span at bounding box center [733, 189] width 20 height 26
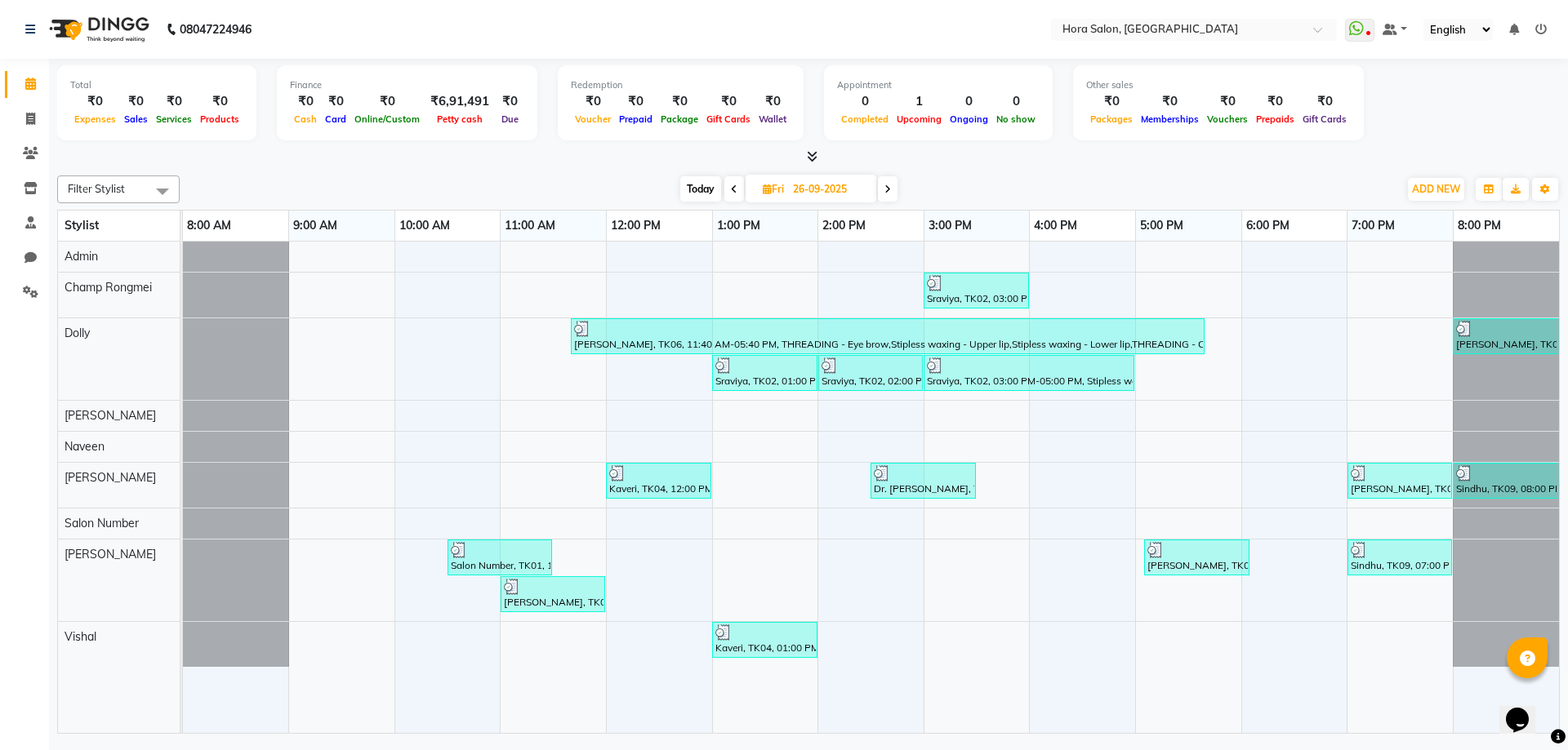
click at [887, 199] on span at bounding box center [887, 189] width 20 height 26
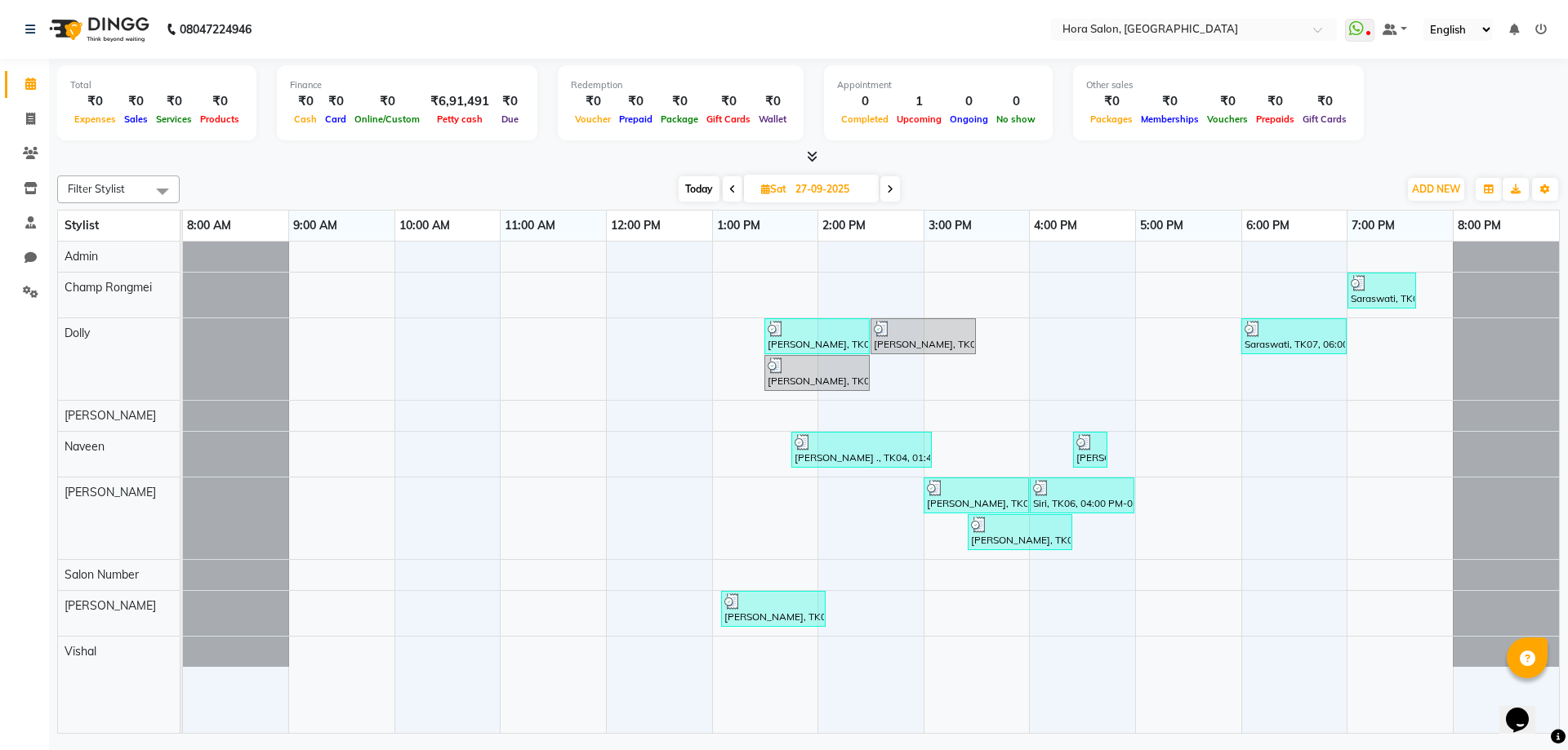
click at [891, 190] on icon at bounding box center [891, 190] width 7 height 10
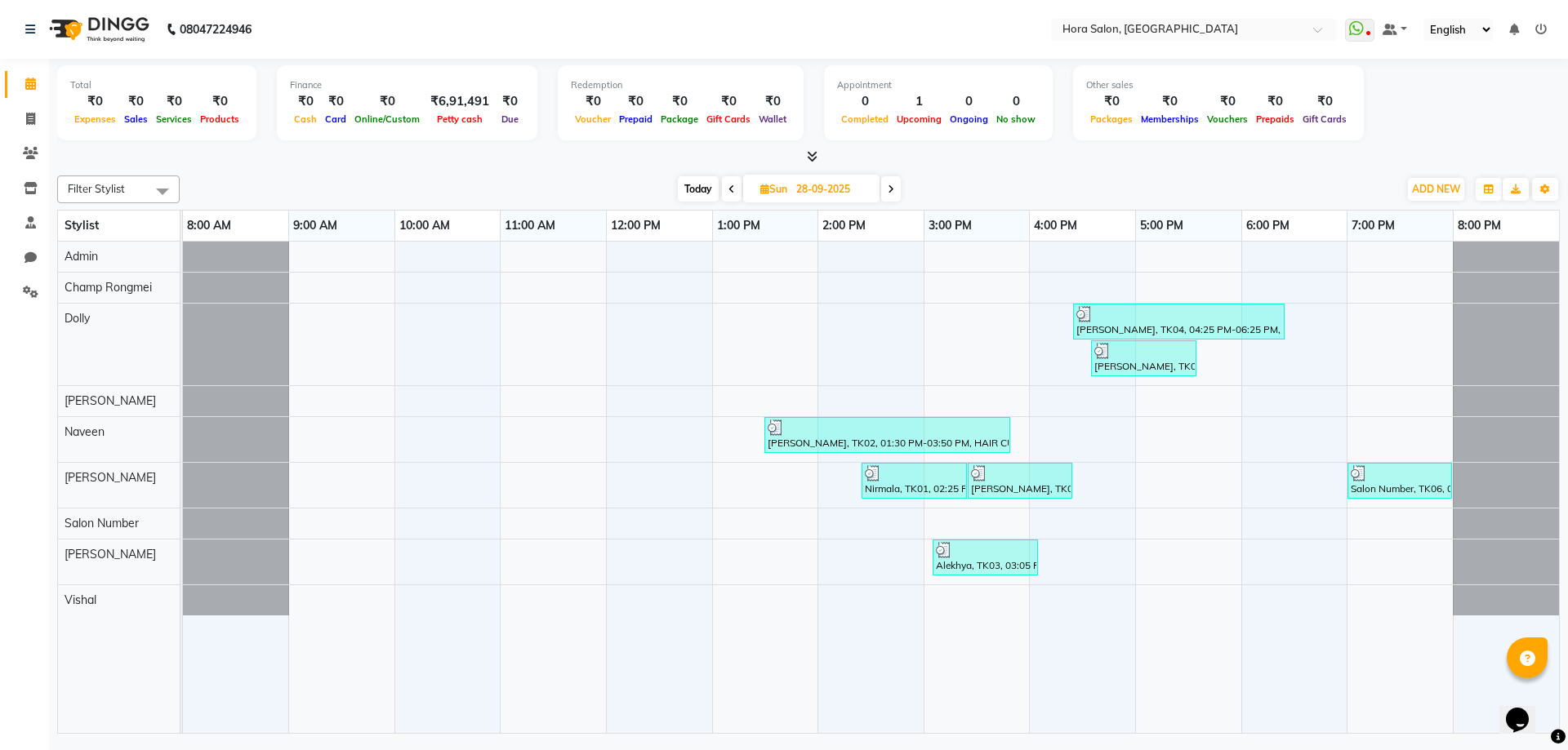
click at [891, 190] on icon at bounding box center [892, 190] width 7 height 10
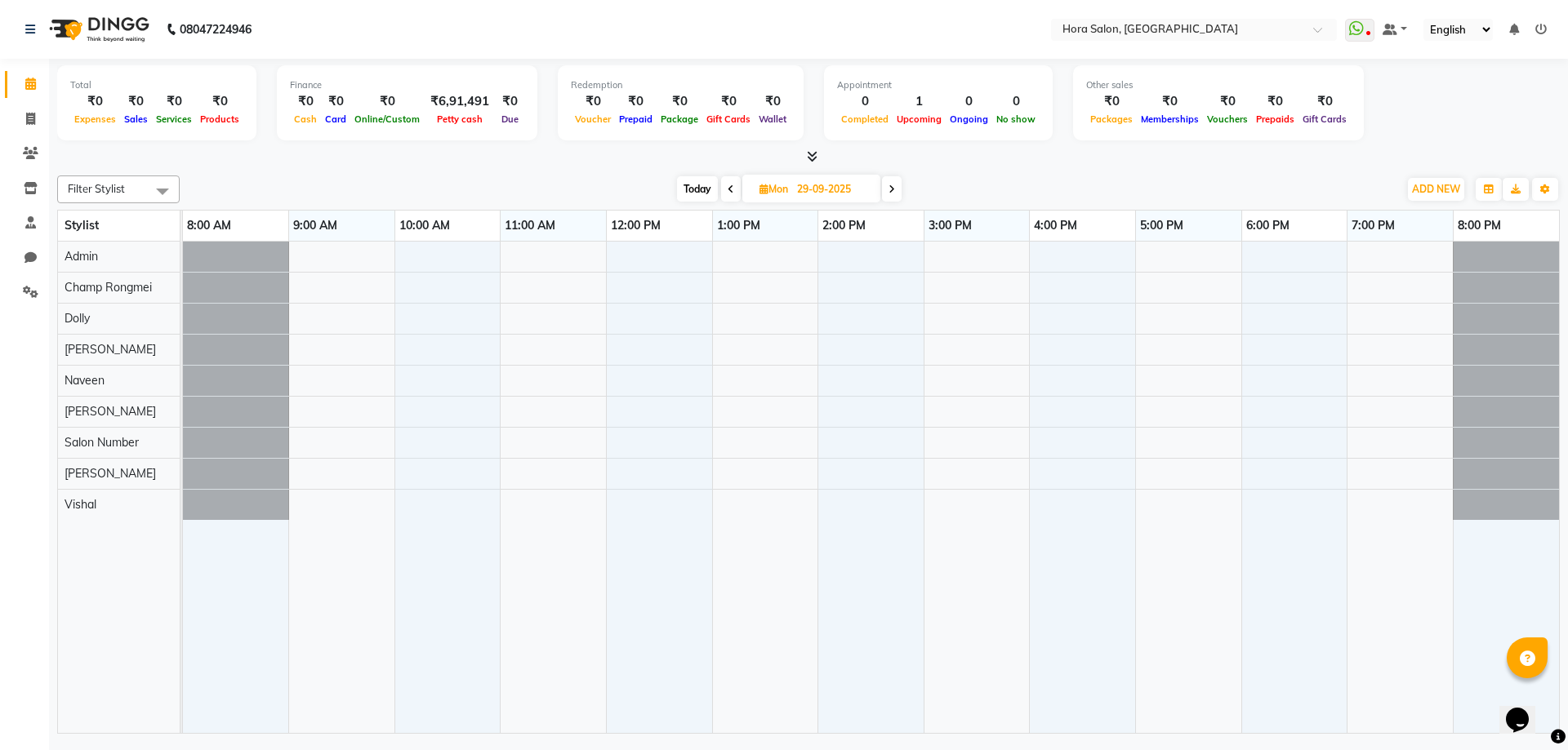
click at [891, 190] on icon at bounding box center [892, 190] width 7 height 10
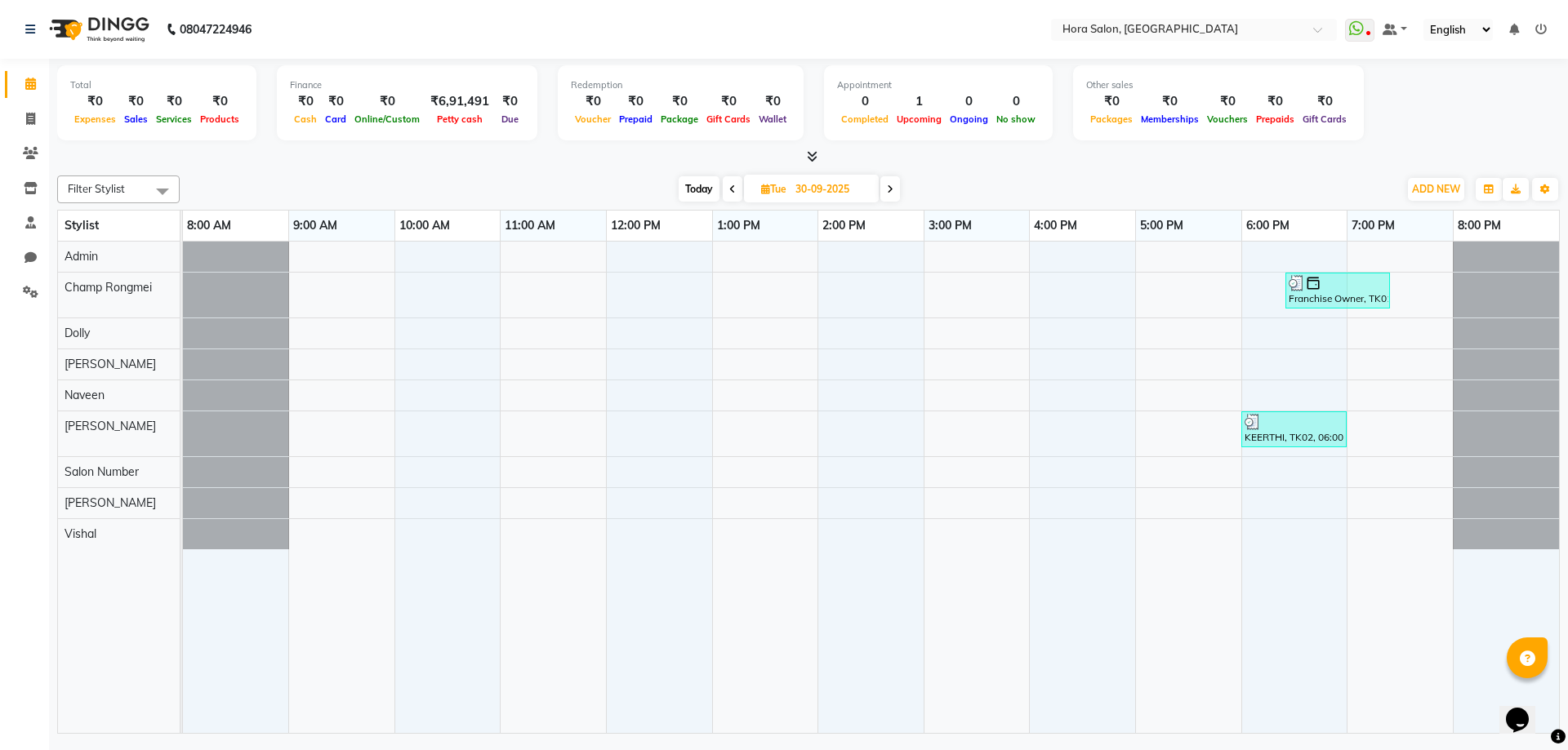
click at [725, 192] on span at bounding box center [733, 189] width 20 height 26
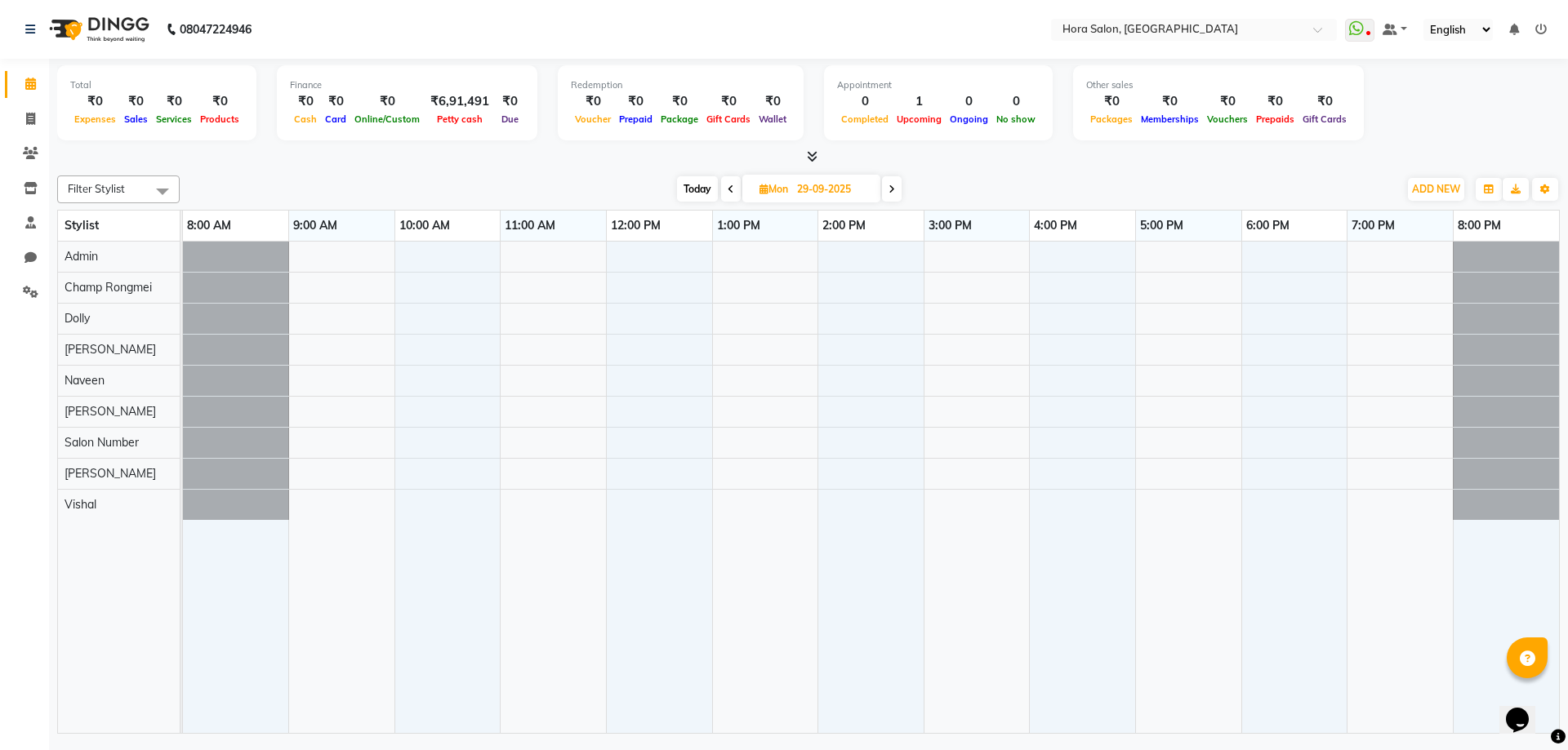
click at [737, 196] on span at bounding box center [731, 189] width 20 height 26
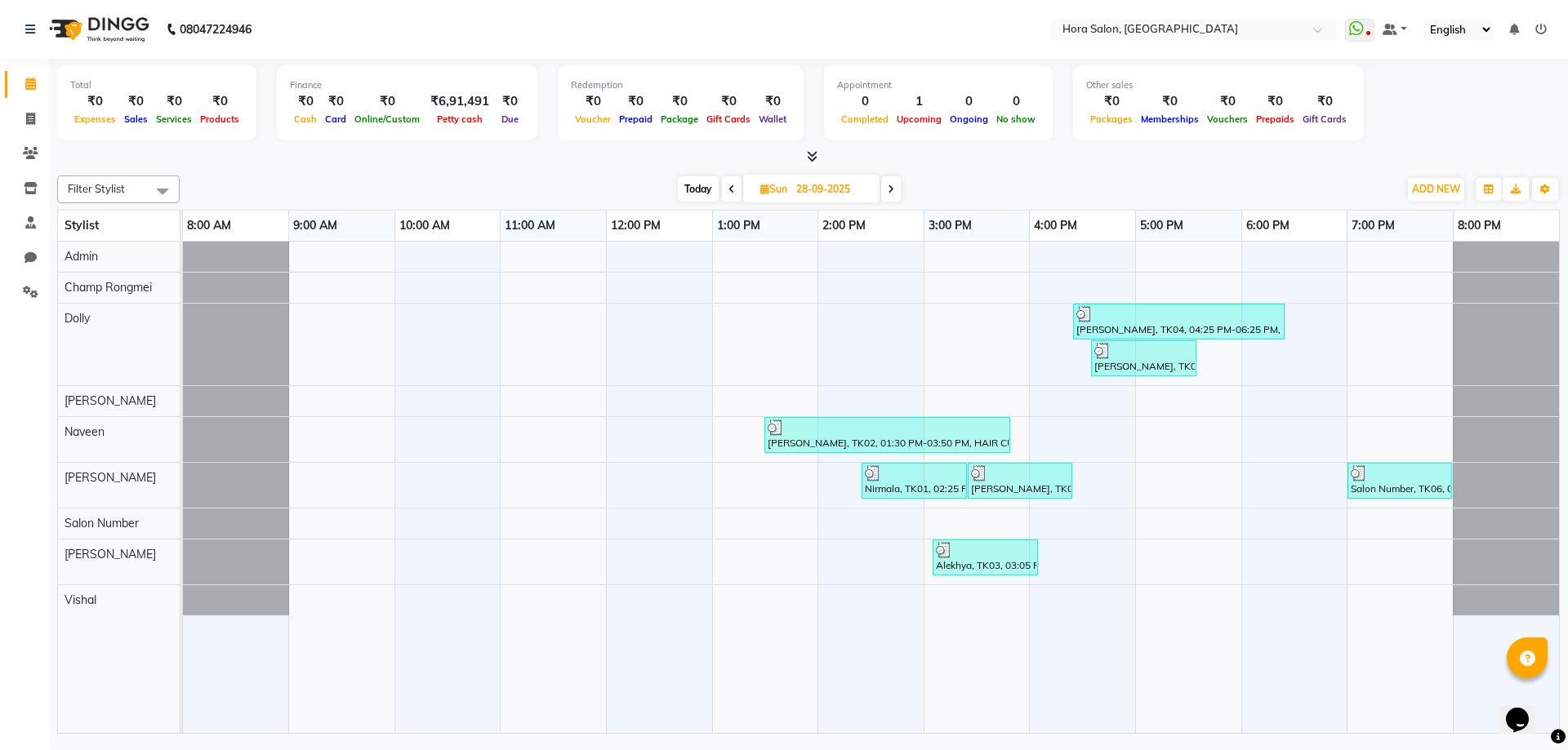
click at [897, 188] on span at bounding box center [891, 189] width 20 height 26
type input "29-09-2025"
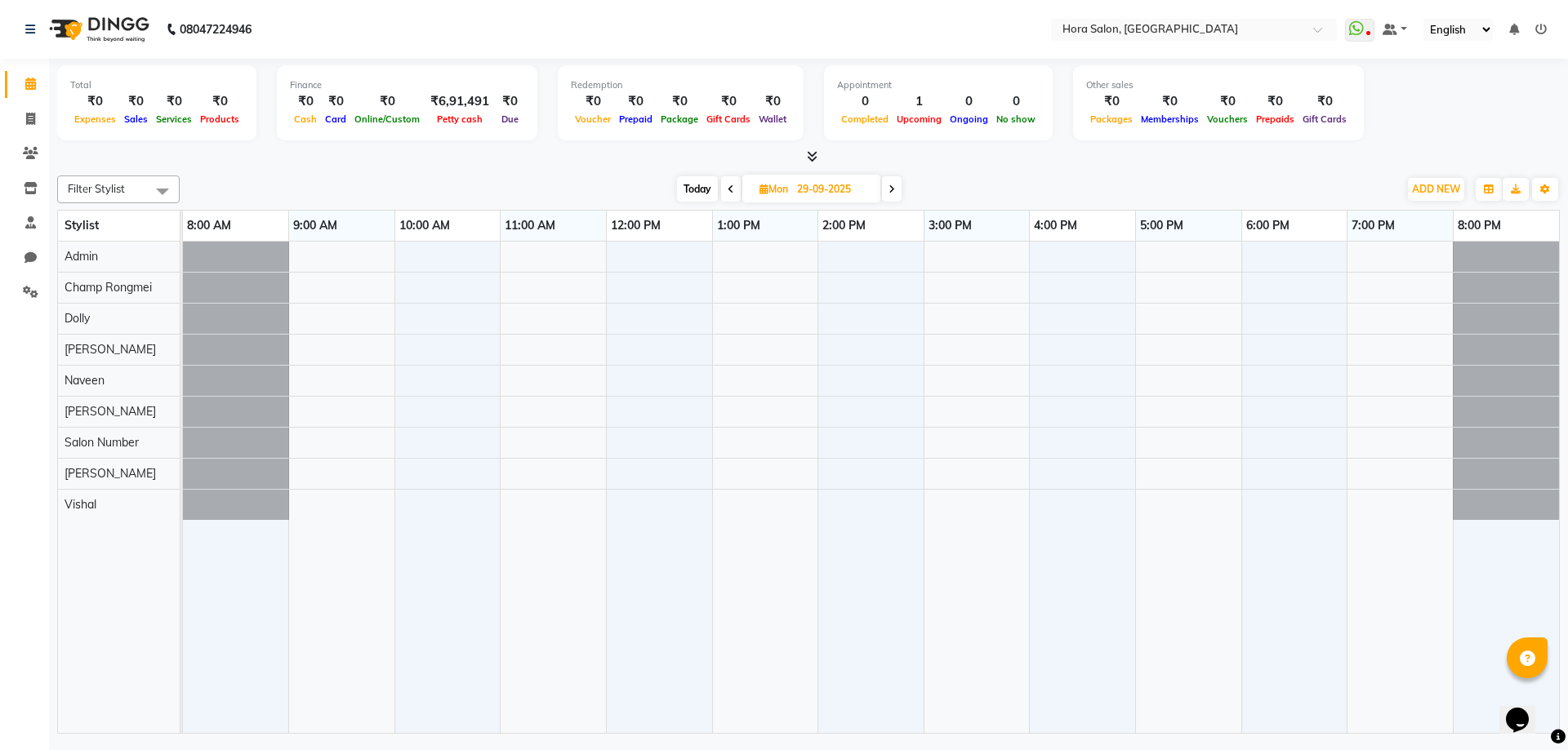
click at [892, 194] on icon at bounding box center [892, 190] width 7 height 10
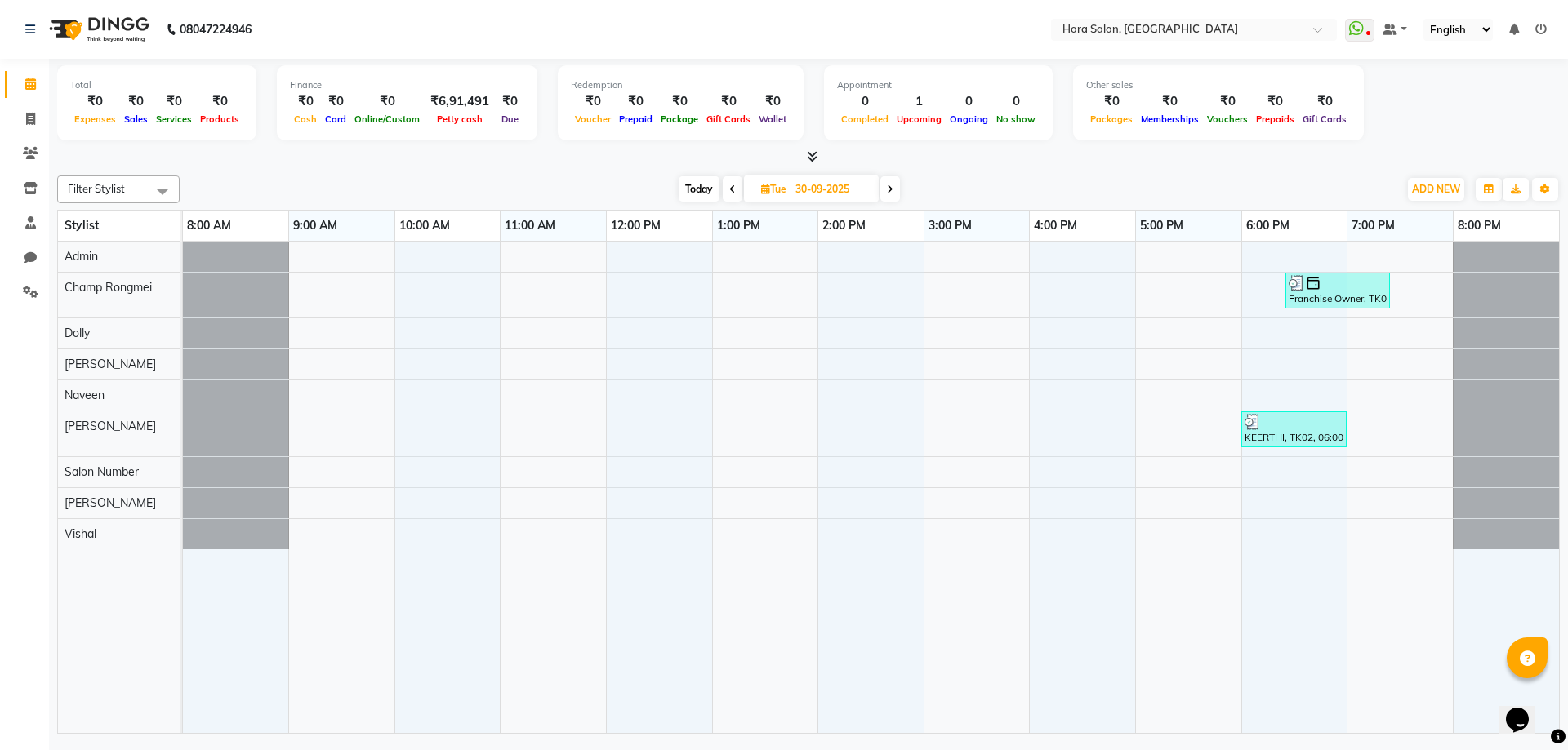
click at [892, 194] on icon at bounding box center [891, 190] width 7 height 10
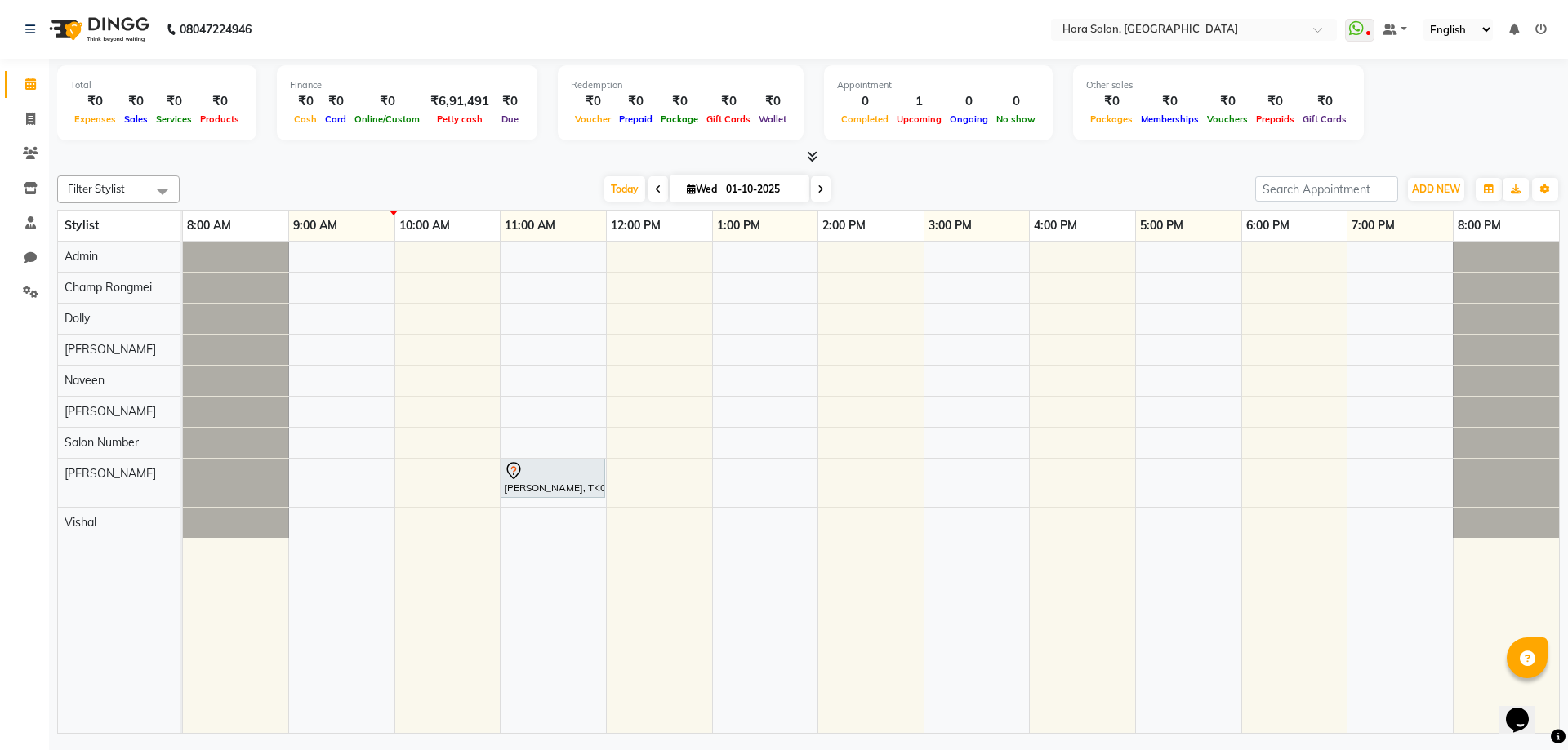
click at [659, 193] on span at bounding box center [658, 189] width 20 height 26
type input "30-09-2025"
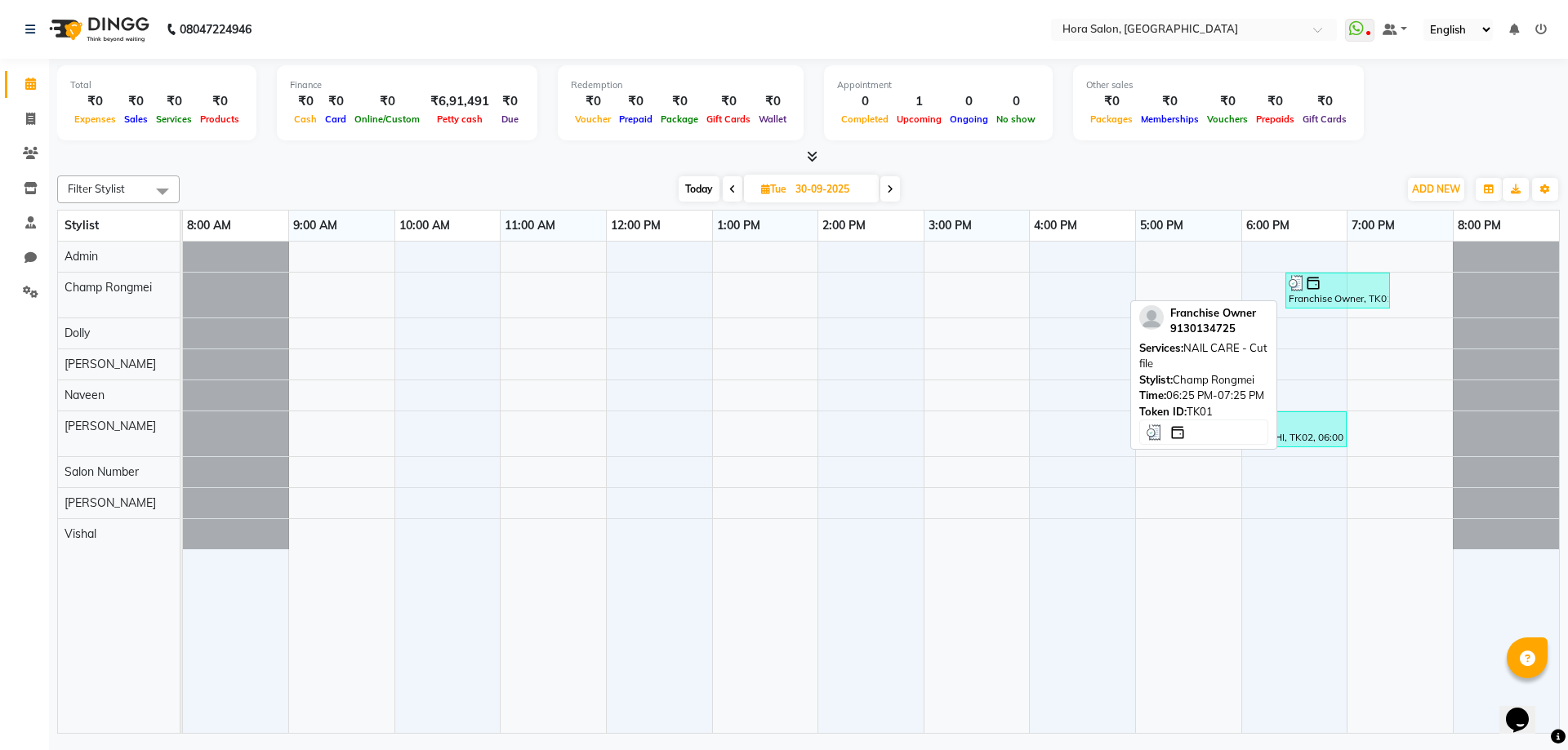
click at [1336, 290] on div at bounding box center [1337, 283] width 98 height 16
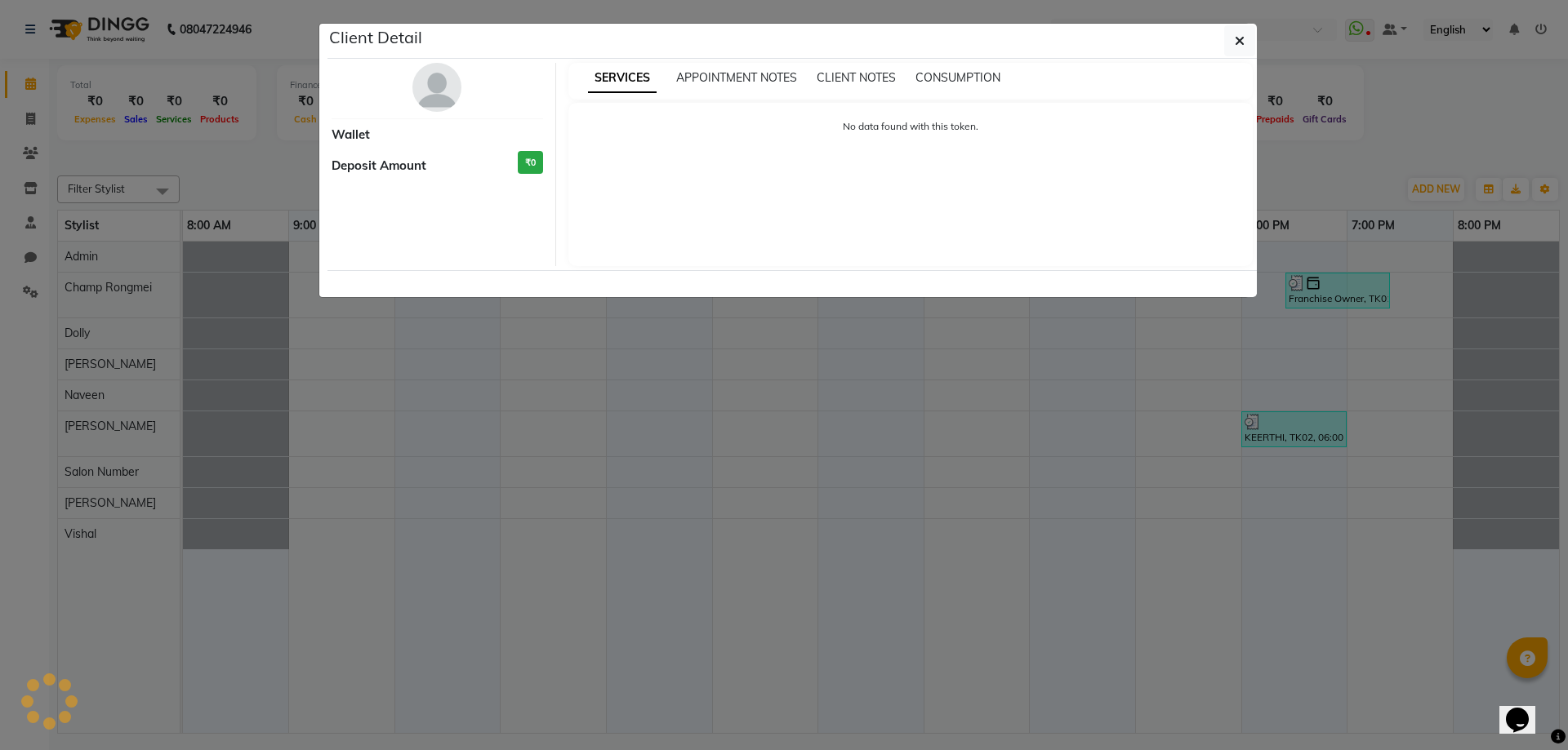
select select "3"
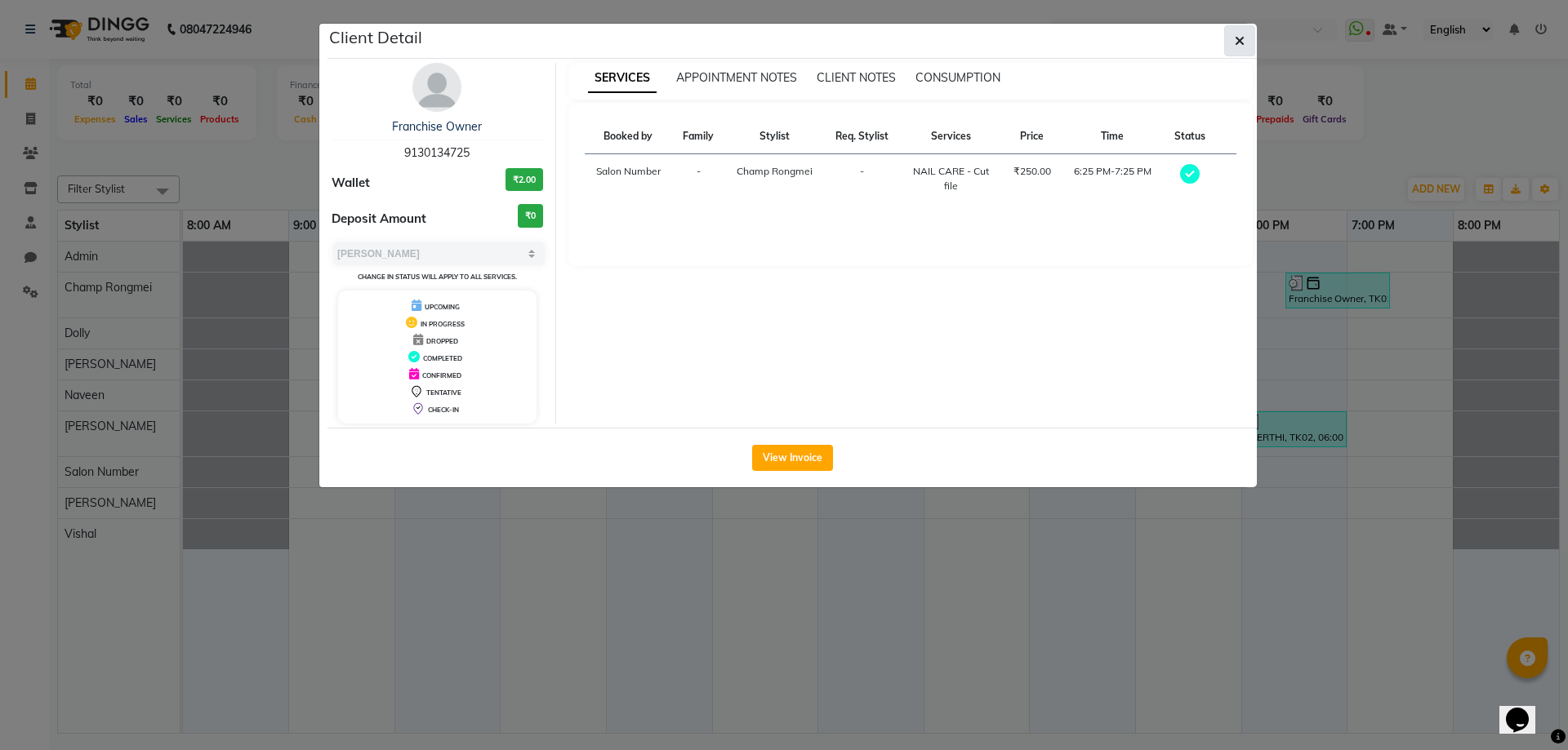
click at [1242, 49] on button "button" at bounding box center [1240, 41] width 31 height 31
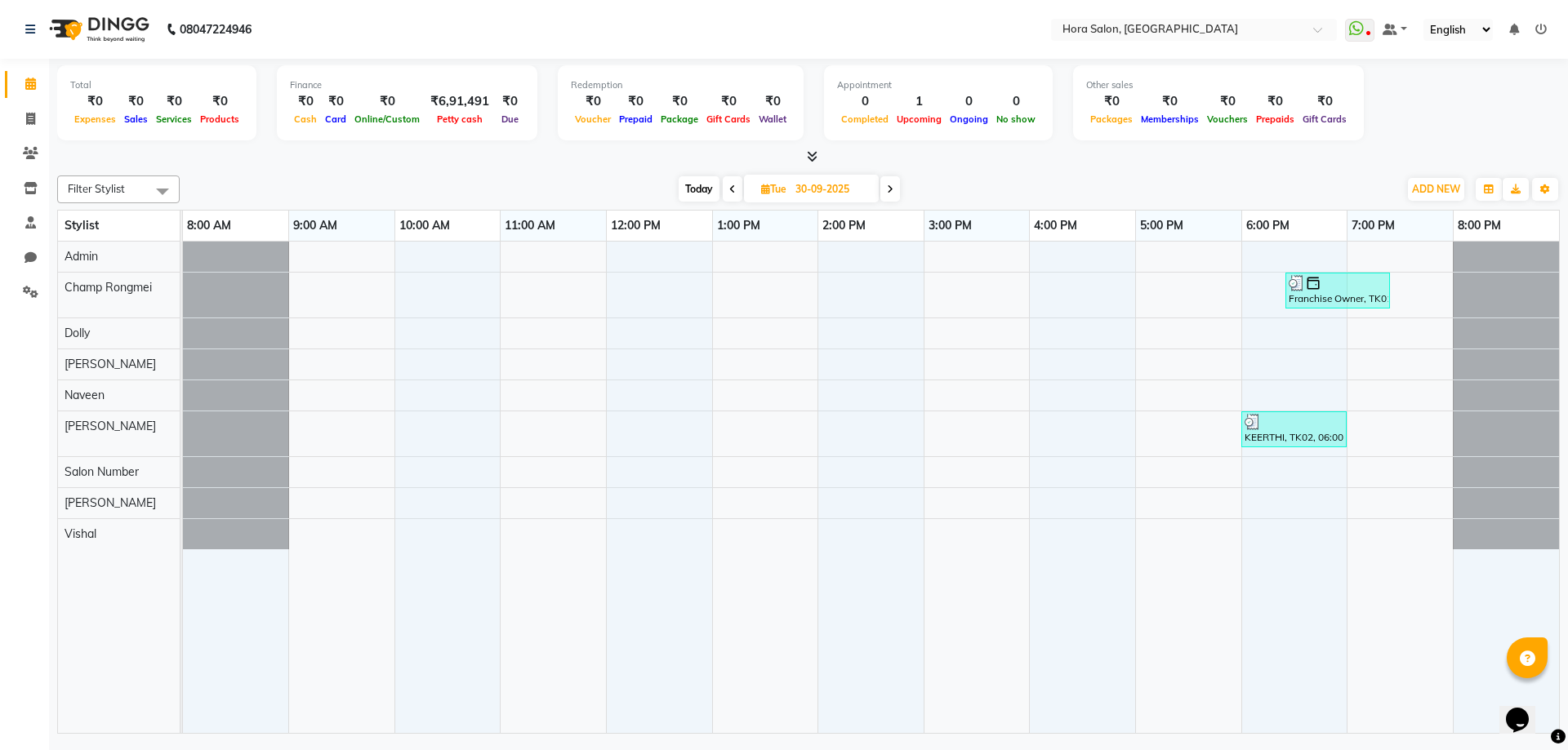
click at [889, 195] on span at bounding box center [890, 189] width 20 height 26
type input "01-10-2025"
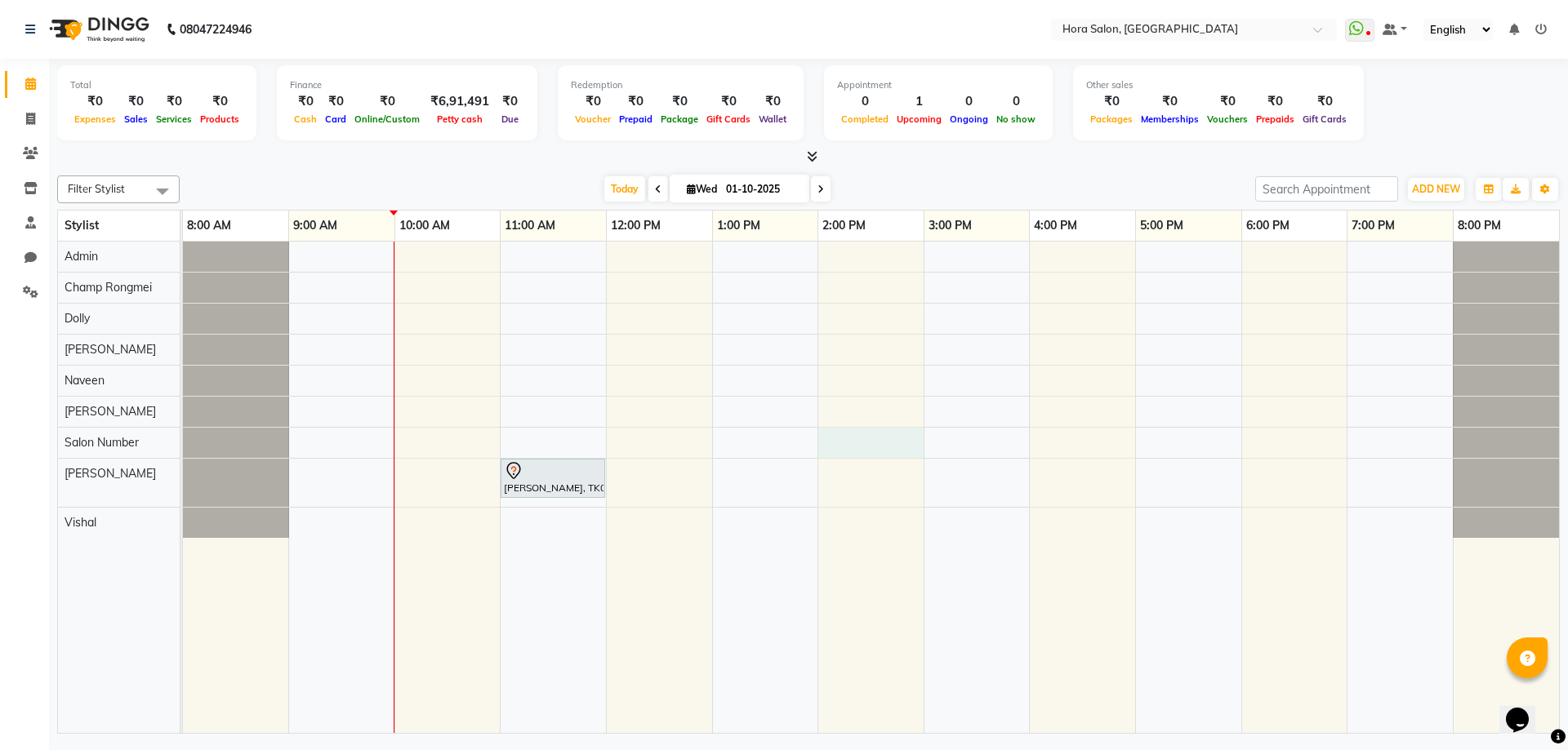
click at [881, 454] on div "[PERSON_NAME], TK01, 11:00 AM-12:00 PM, BASIC COLOUR WOMEN - Medium" at bounding box center [871, 487] width 1377 height 491
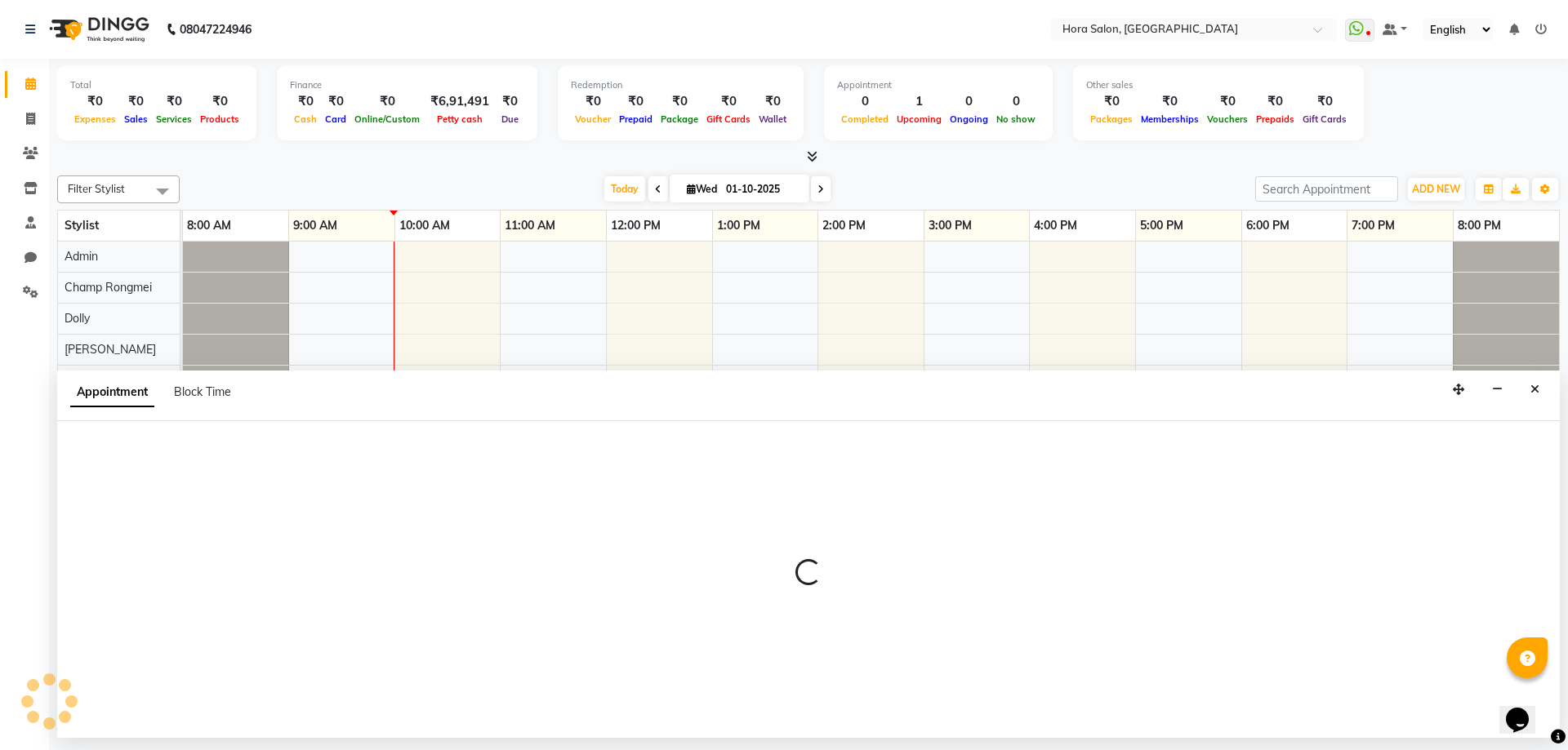
select select "76429"
select select "tentative"
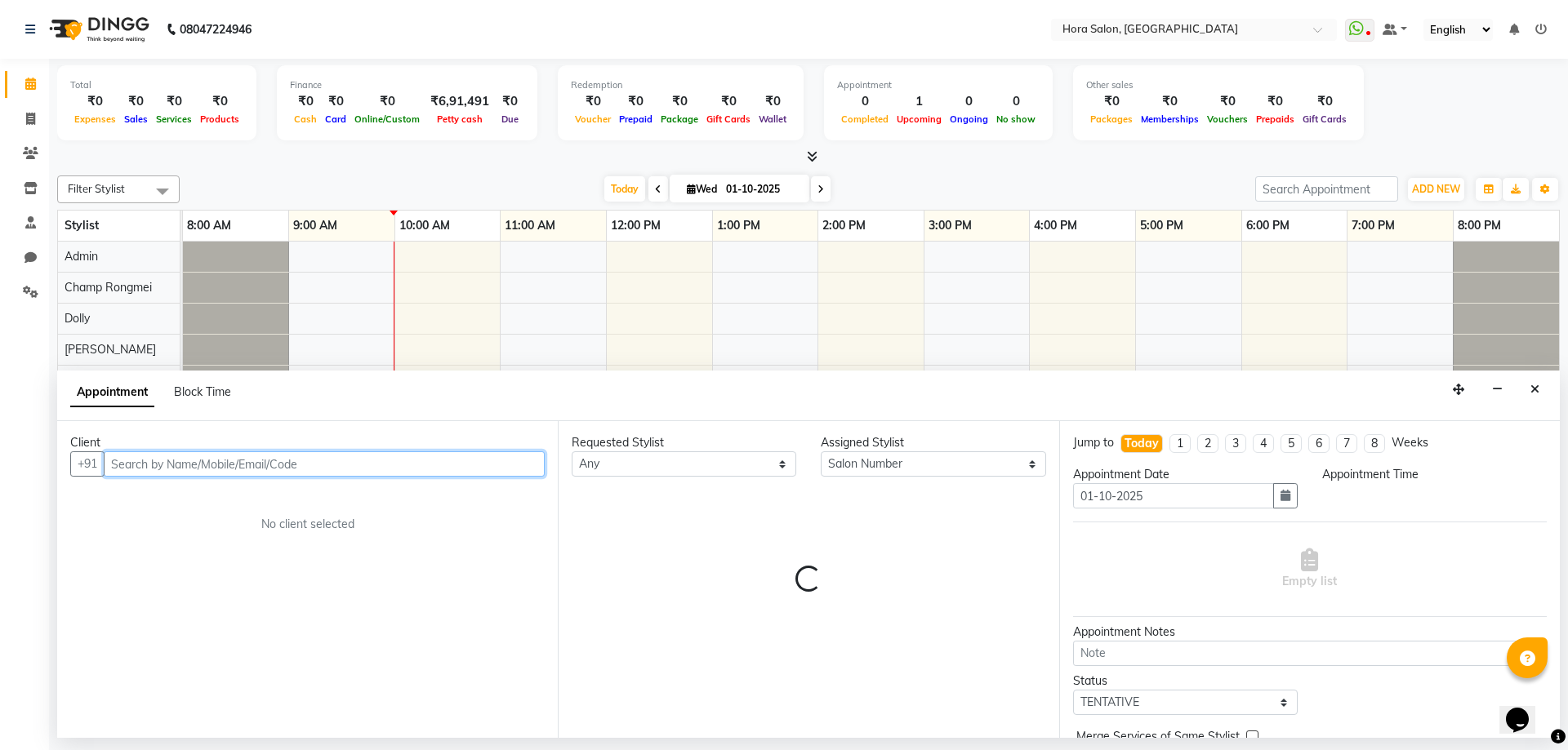
select select "840"
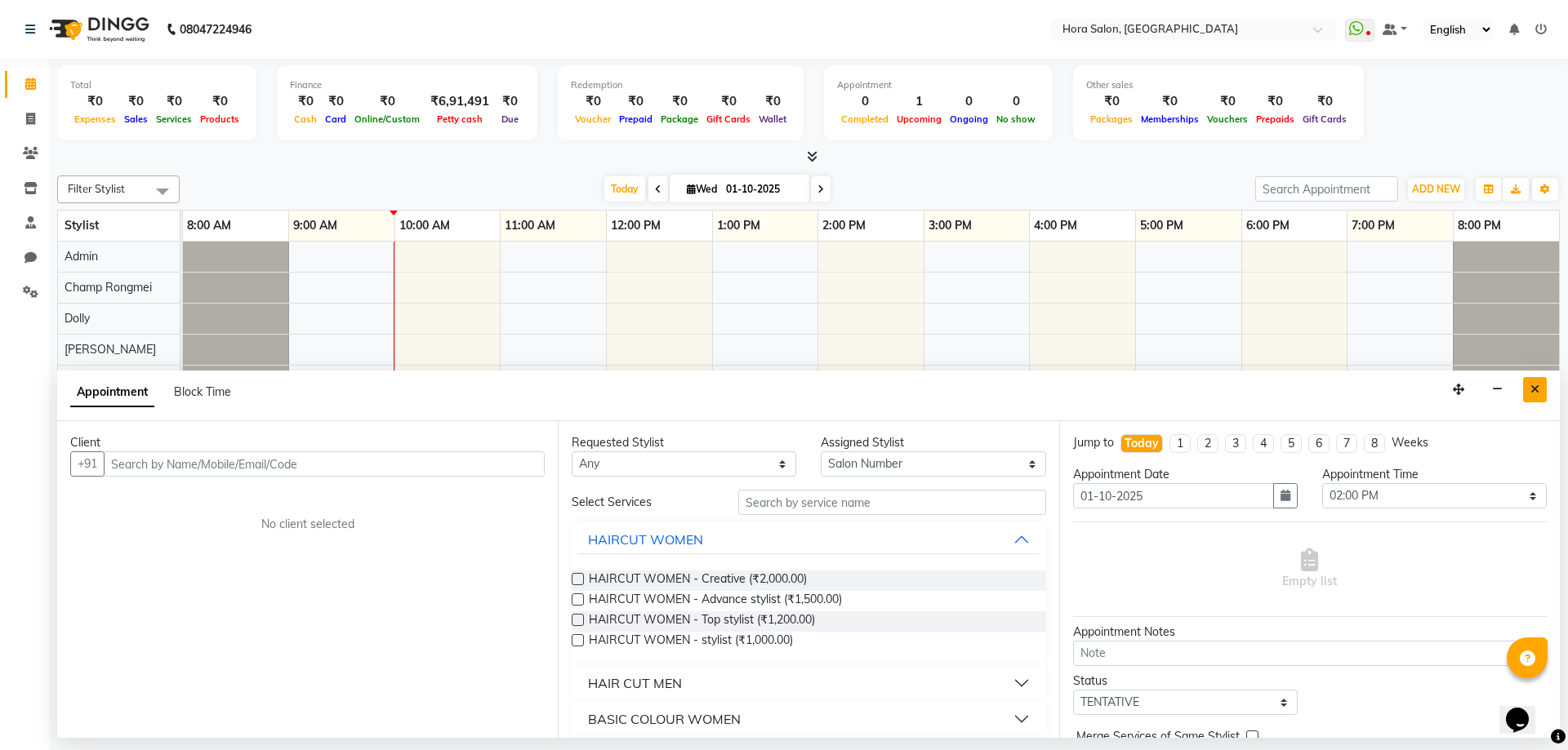
click at [1535, 384] on icon "Close" at bounding box center [1535, 389] width 9 height 11
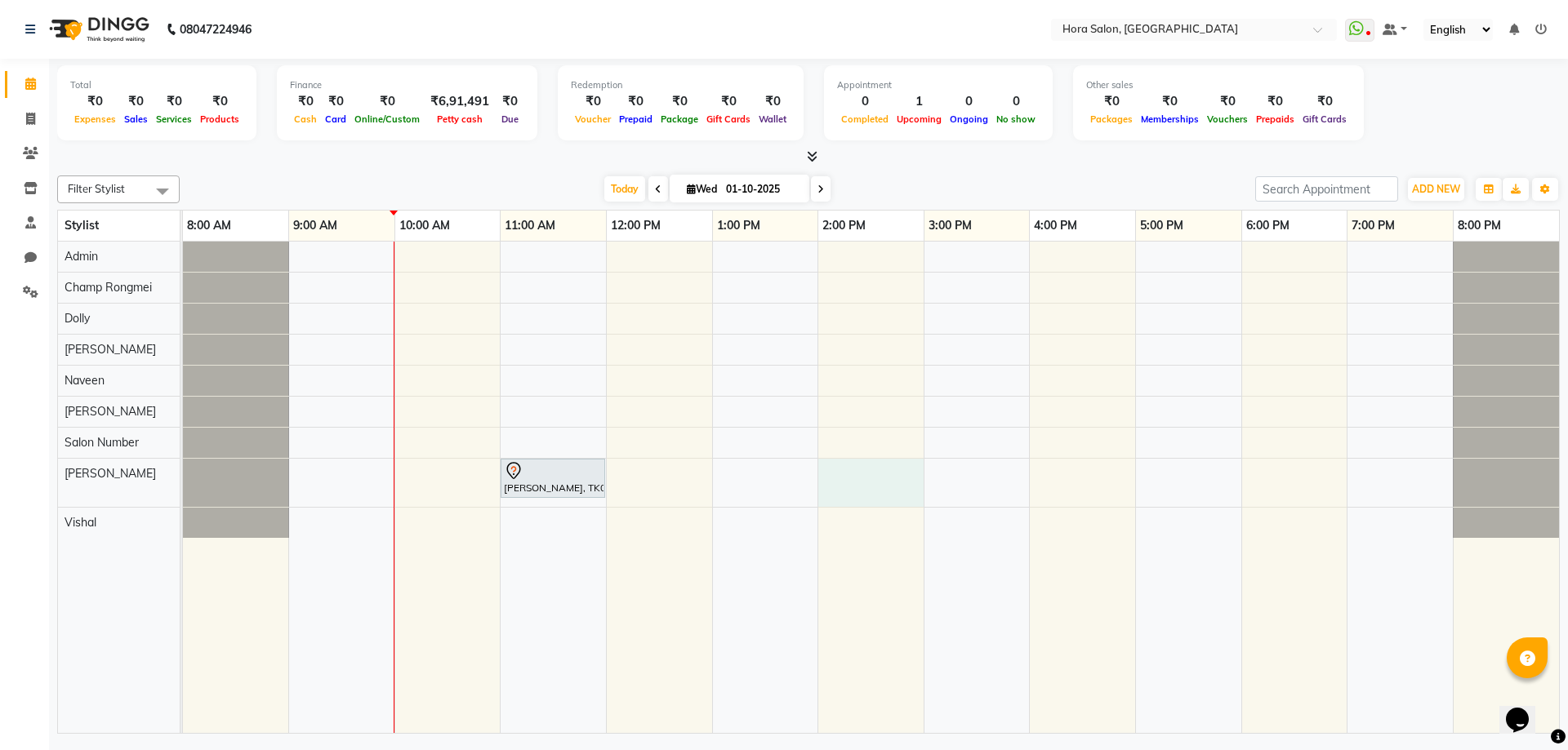
click at [855, 497] on div "[PERSON_NAME], TK01, 11:00 AM-12:00 PM, BASIC COLOUR WOMEN - Medium" at bounding box center [871, 487] width 1377 height 491
select select "76430"
select select "840"
select select "tentative"
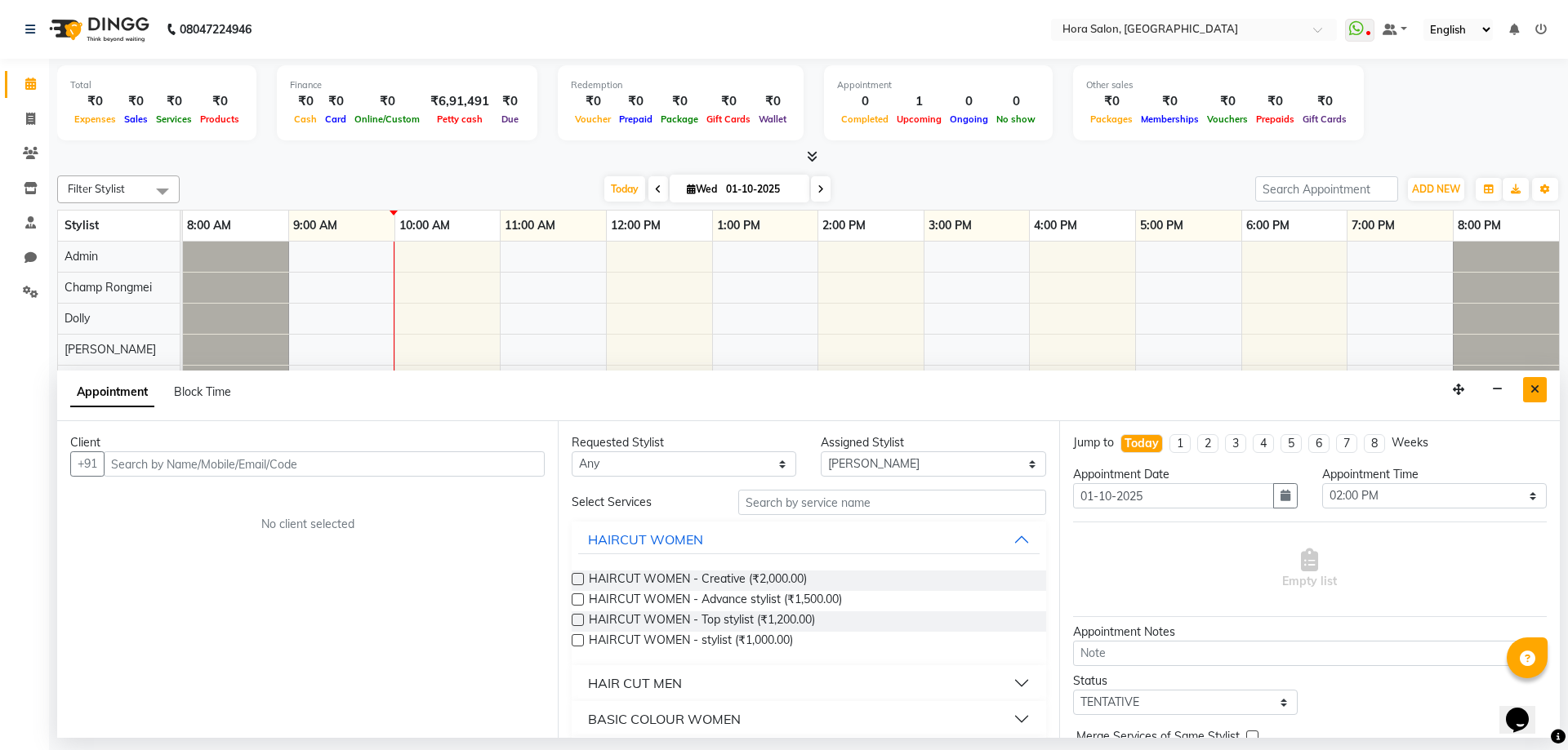
click at [1537, 387] on icon "Close" at bounding box center [1535, 389] width 9 height 11
